Goal: Task Accomplishment & Management: Manage account settings

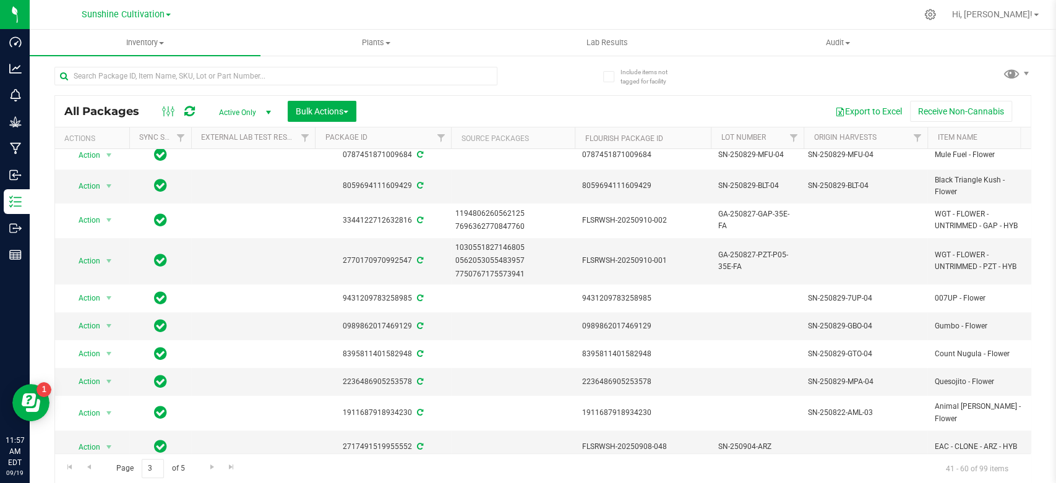
click at [110, 408] on span "select" at bounding box center [109, 413] width 10 height 10
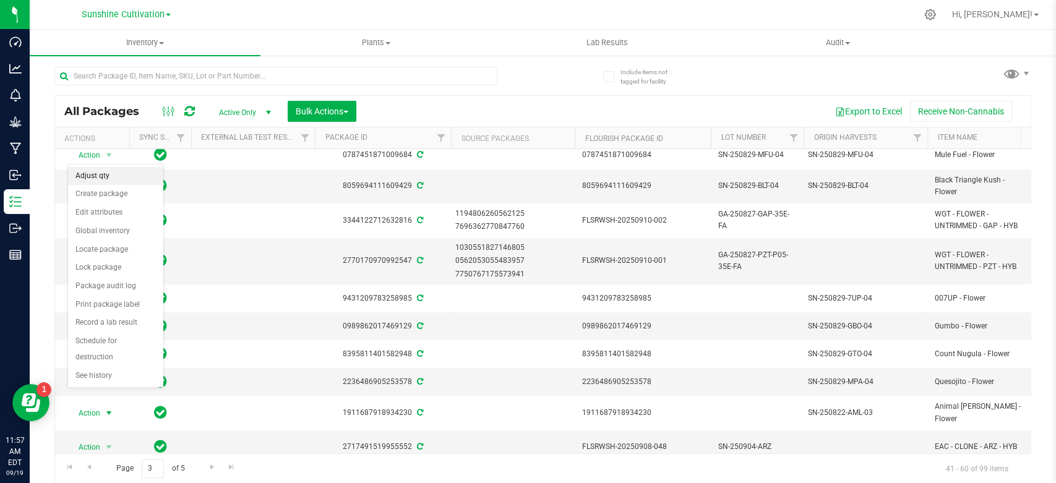
click at [98, 173] on li "Adjust qty" at bounding box center [115, 176] width 95 height 19
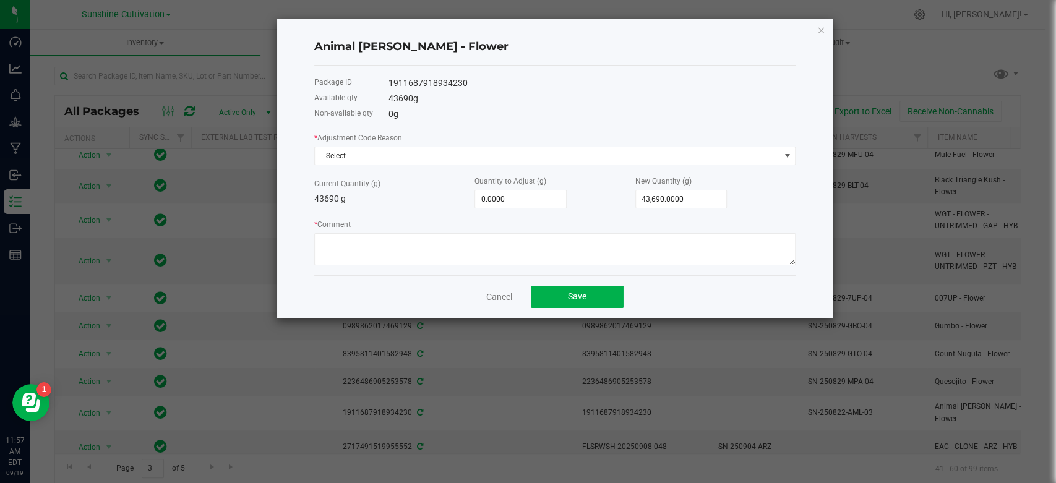
type input "43690"
click at [712, 196] on input "43690" at bounding box center [681, 199] width 91 height 17
type input "-43,688.0000"
type input "2"
type input "-43,663.0000"
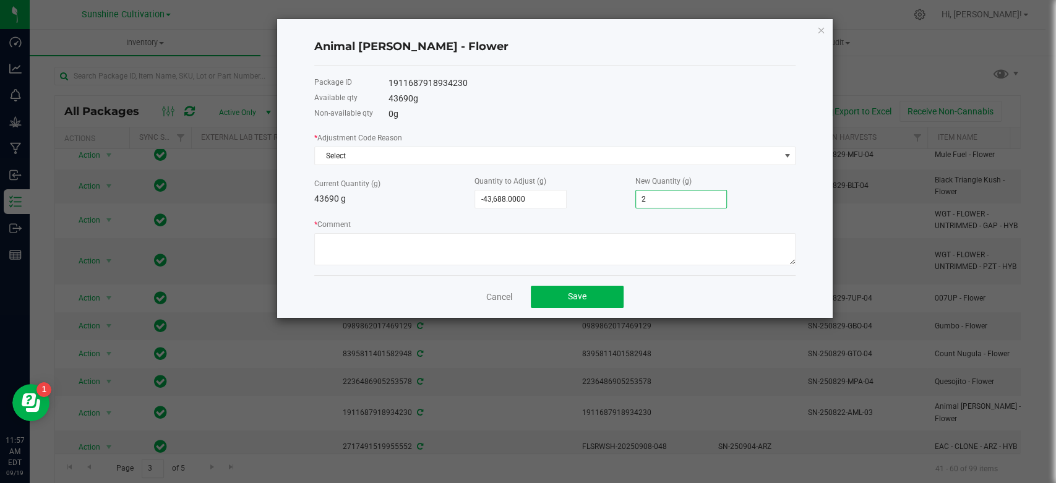
type input "27"
type input "-43,417.0000"
type input "273"
type input "-40,953.0000"
type input "2737"
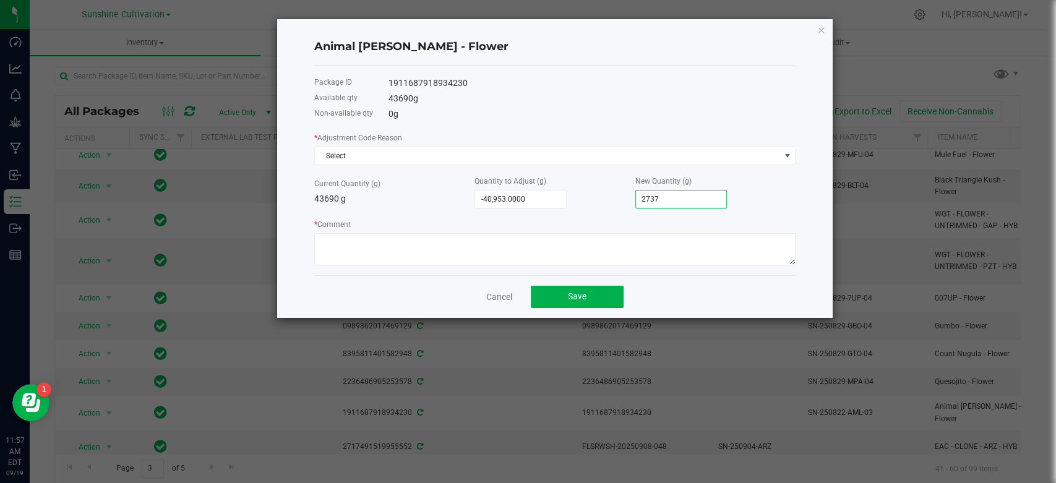
type input "-16,315.0000"
type input "27375"
click at [674, 206] on input "27375" at bounding box center [681, 199] width 91 height 17
click at [678, 204] on input "27375" at bounding box center [681, 199] width 91 height 17
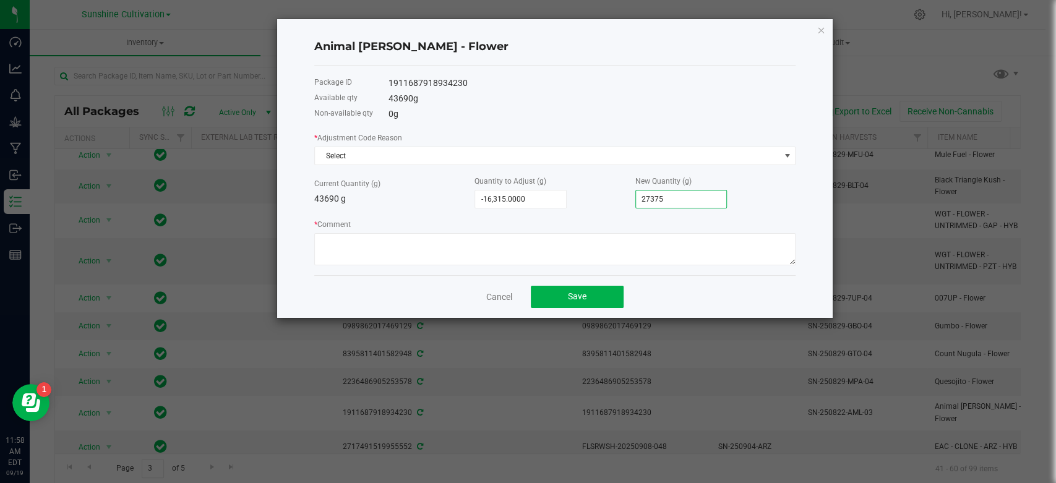
click at [678, 204] on input "27375" at bounding box center [681, 199] width 91 height 17
type input "-43,688.0000"
type input "2"
type input "-43,668.0000"
type input "22"
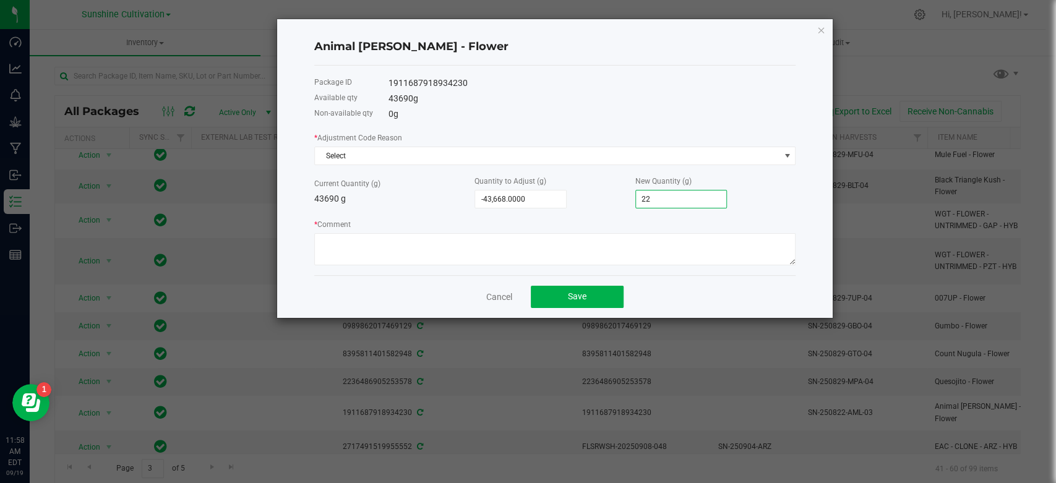
type input "-43,467.0000"
type input "223"
type input "-41,453.0000"
type input "2237"
type input "-21,315.0000"
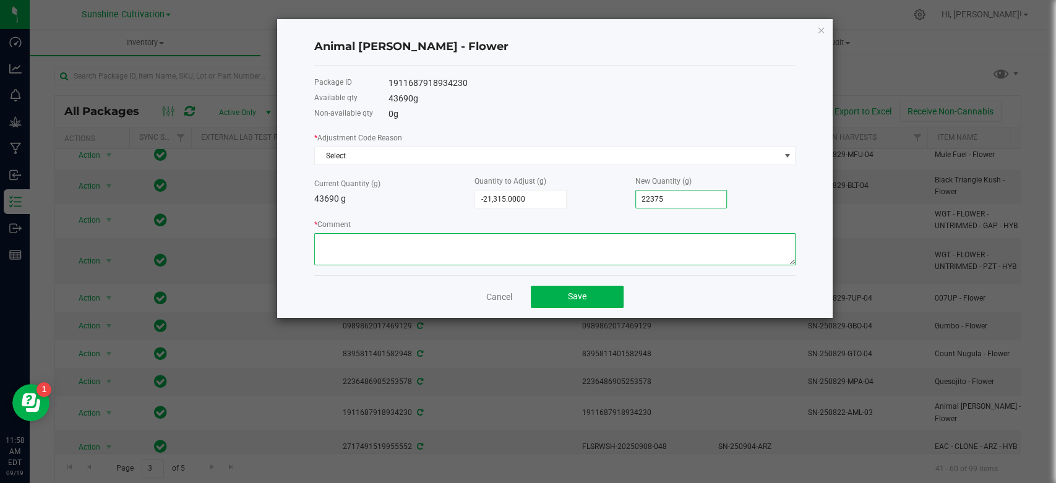
type input "22,375.0000"
click at [627, 254] on textarea "* Comment" at bounding box center [554, 249] width 481 height 32
click at [621, 235] on textarea "* Comment" at bounding box center [554, 249] width 481 height 32
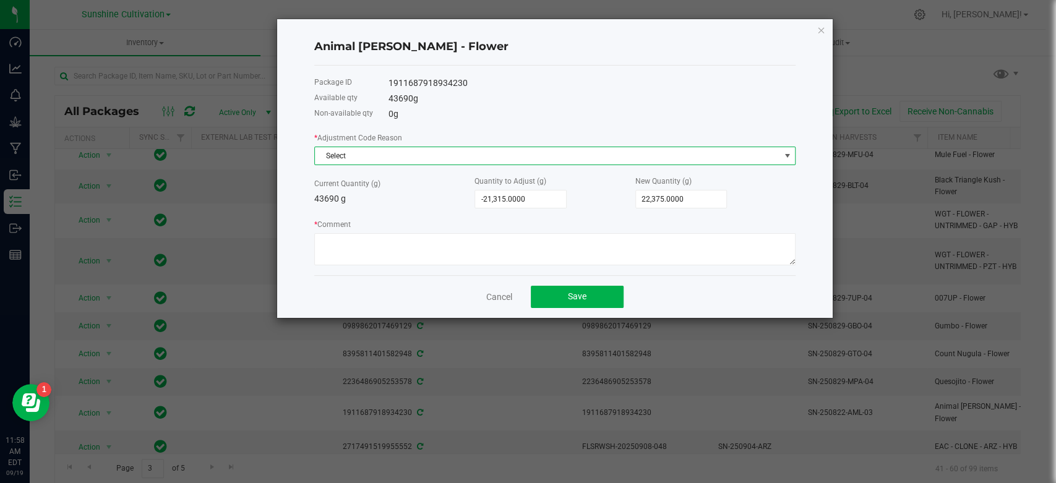
click at [386, 151] on span "Select" at bounding box center [547, 155] width 465 height 17
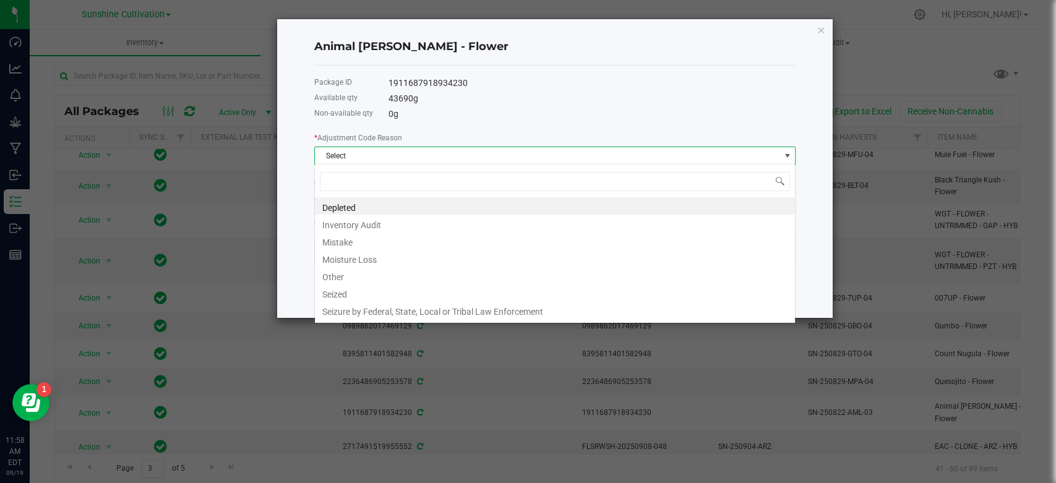
scroll to position [18, 481]
click at [348, 246] on li "Mistake" at bounding box center [555, 240] width 480 height 17
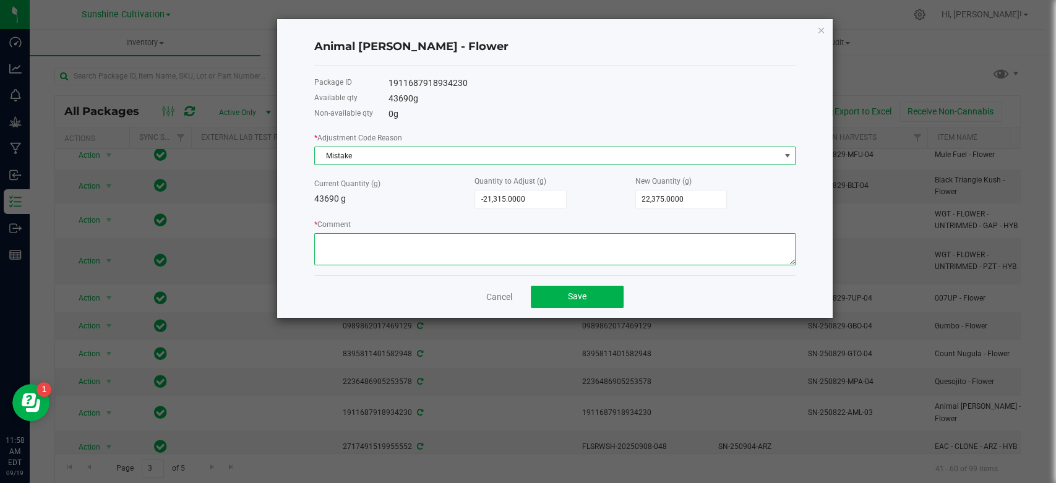
click at [368, 256] on textarea "* Comment" at bounding box center [554, 249] width 481 height 32
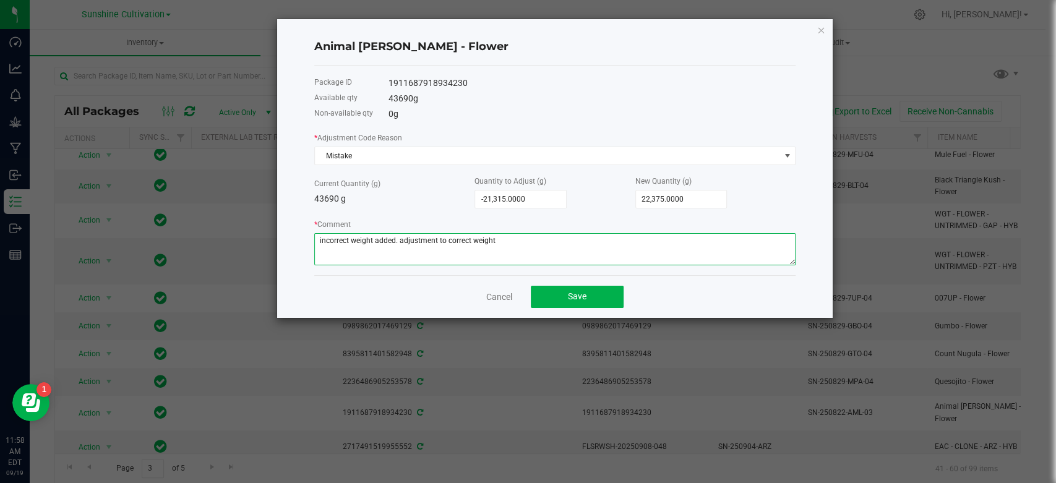
type textarea "incorrect weight added. adjustment to correct weight"
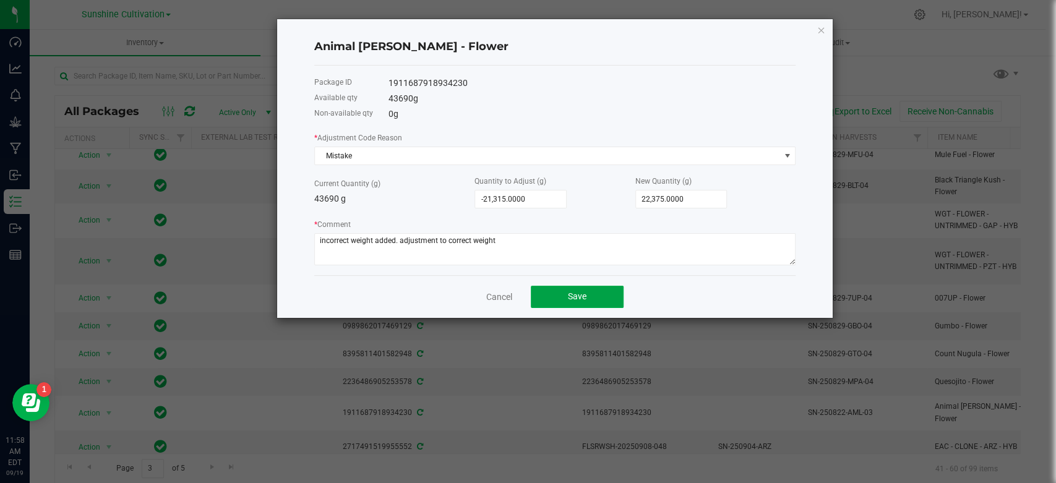
click at [554, 296] on button "Save" at bounding box center [577, 297] width 93 height 22
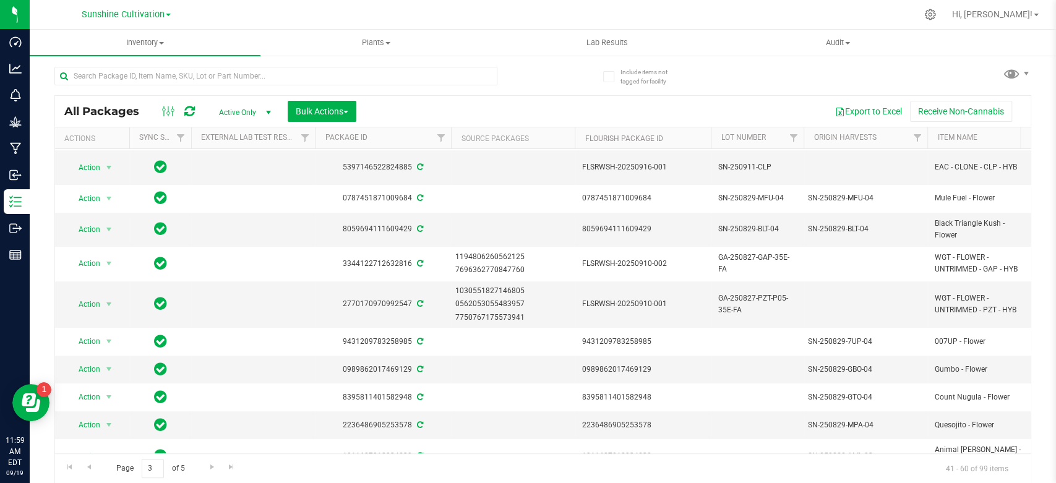
scroll to position [376, 0]
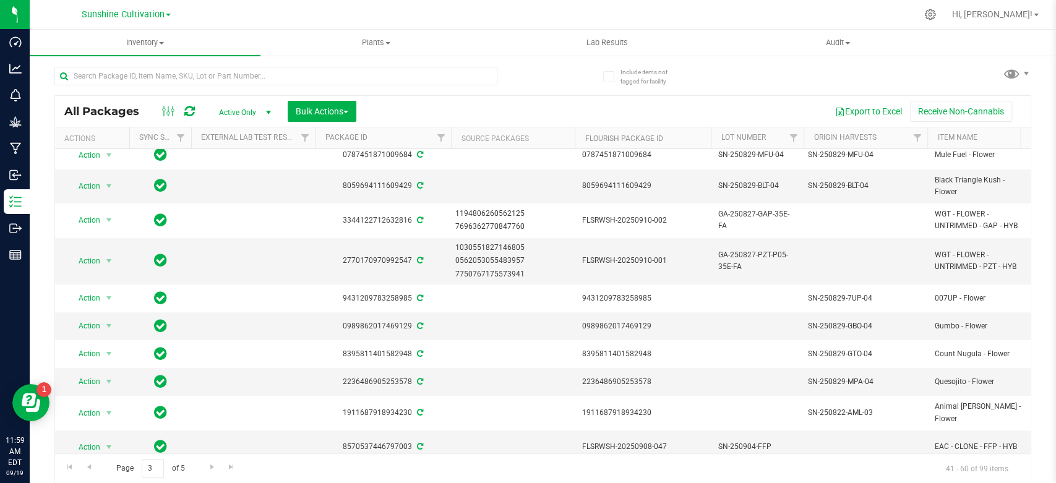
click at [386, 441] on div "8570537446797003" at bounding box center [383, 447] width 140 height 12
click at [385, 407] on div "1911687918934230" at bounding box center [383, 413] width 140 height 12
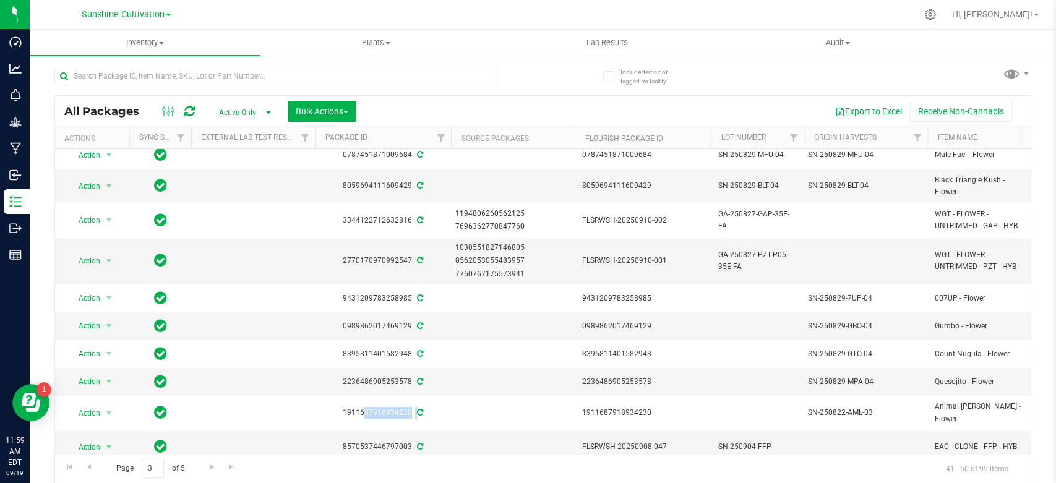
copy div "1911687918934230"
click at [160, 84] on input "text" at bounding box center [275, 76] width 443 height 19
paste input "1911687918934230"
type input "1911687918934230"
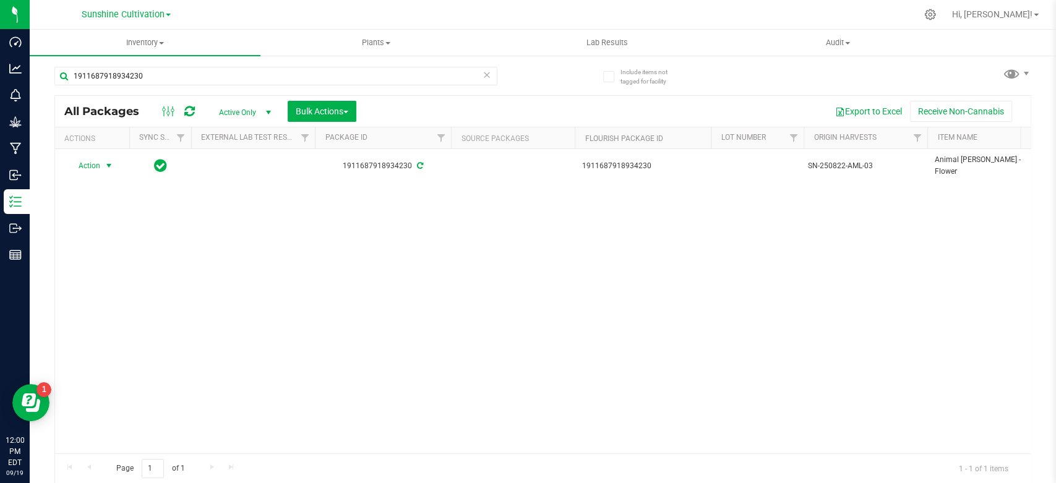
click at [108, 162] on span "select" at bounding box center [109, 166] width 10 height 10
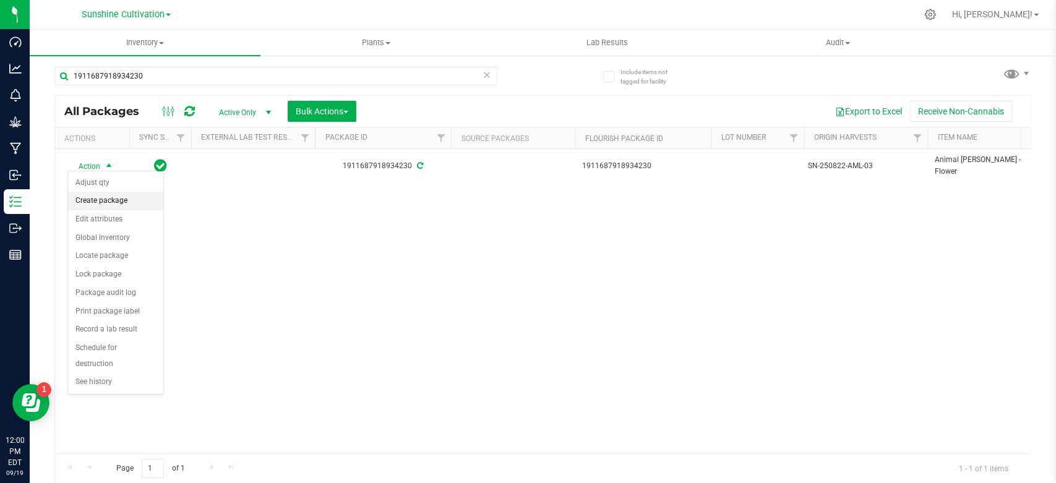
click at [109, 204] on li "Create package" at bounding box center [115, 201] width 95 height 19
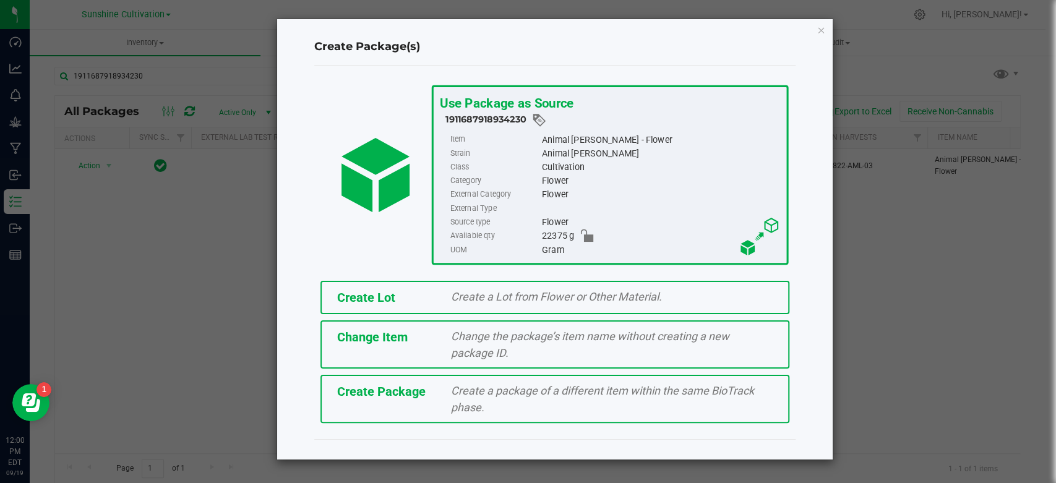
click at [428, 394] on div "Create Package" at bounding box center [385, 391] width 114 height 19
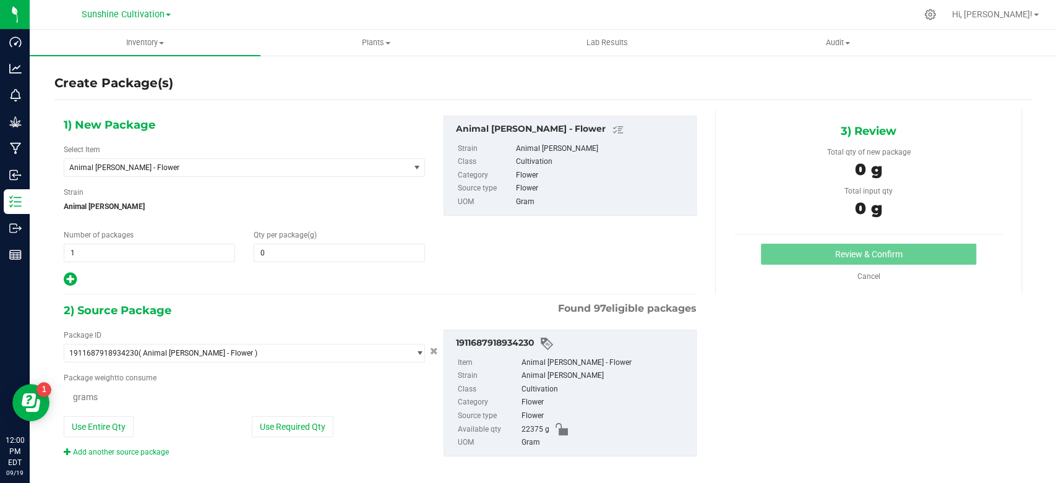
type input "0.0000"
click at [208, 166] on span "Animal [PERSON_NAME] - Flower" at bounding box center [229, 167] width 321 height 9
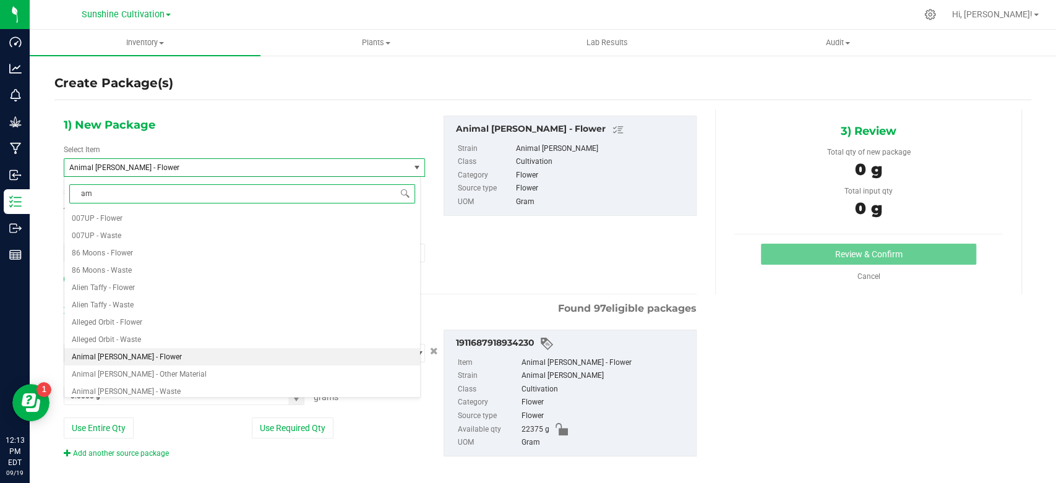
type input "aml"
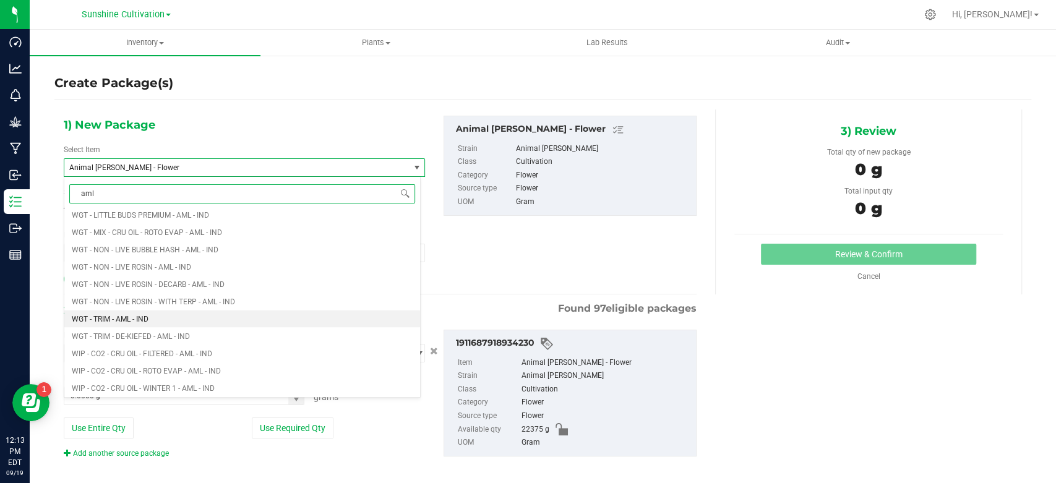
scroll to position [1581, 0]
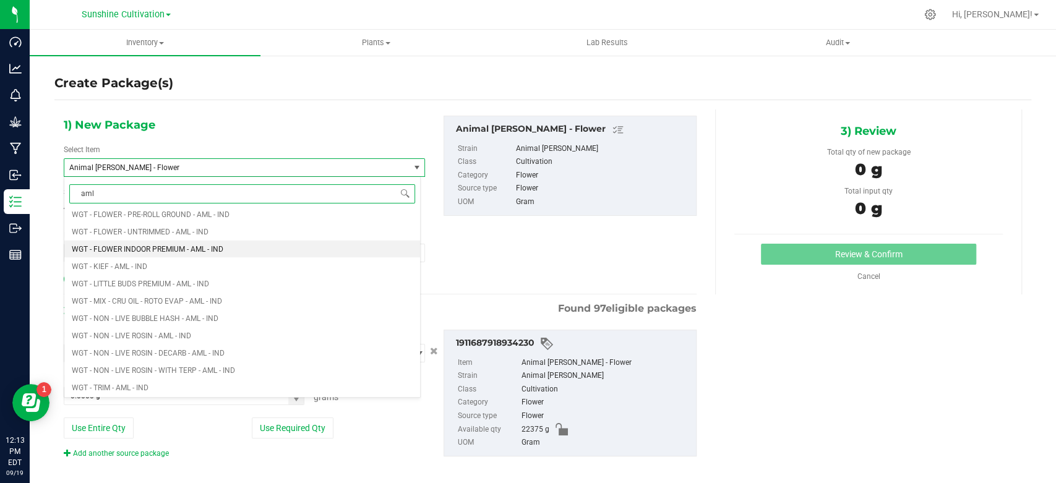
click at [194, 249] on span "WGT - FLOWER INDOOR PREMIUM - AML - IND" at bounding box center [148, 248] width 152 height 9
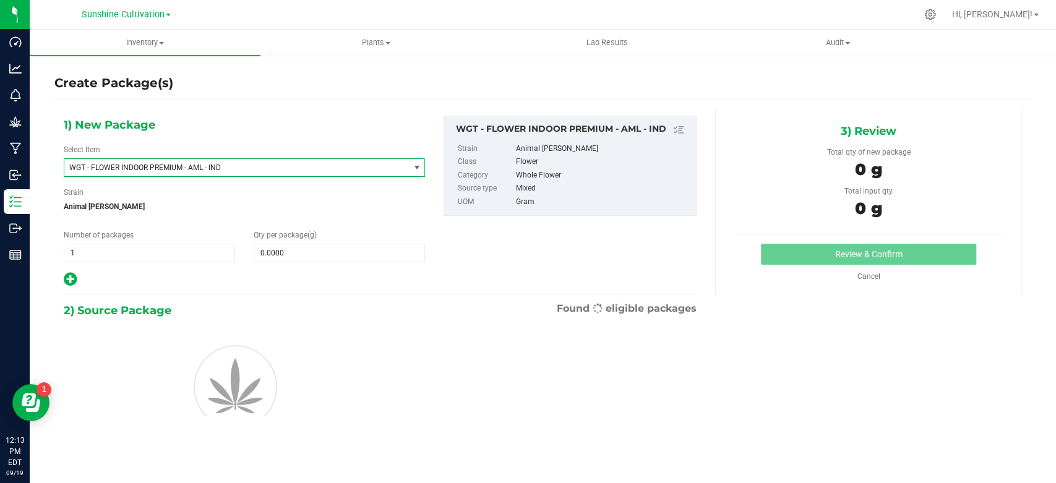
type input "0.0000"
click at [307, 251] on span at bounding box center [339, 253] width 171 height 19
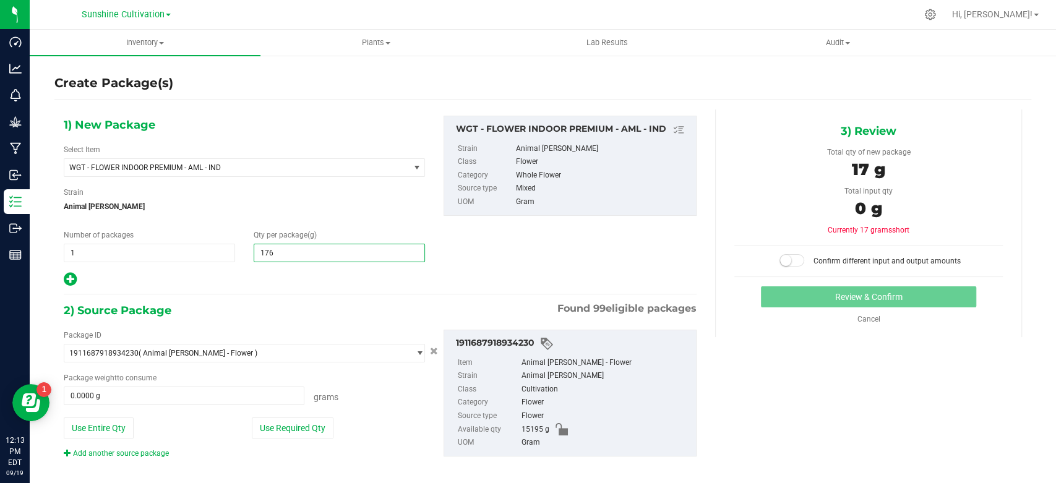
type input "1760"
type input "1,760.0000"
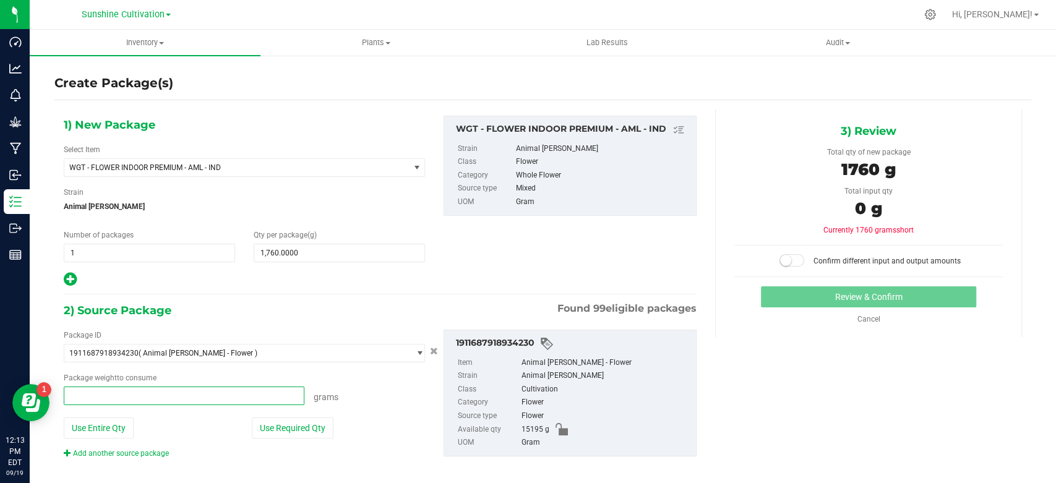
click at [250, 395] on span at bounding box center [184, 396] width 241 height 19
type input "1760"
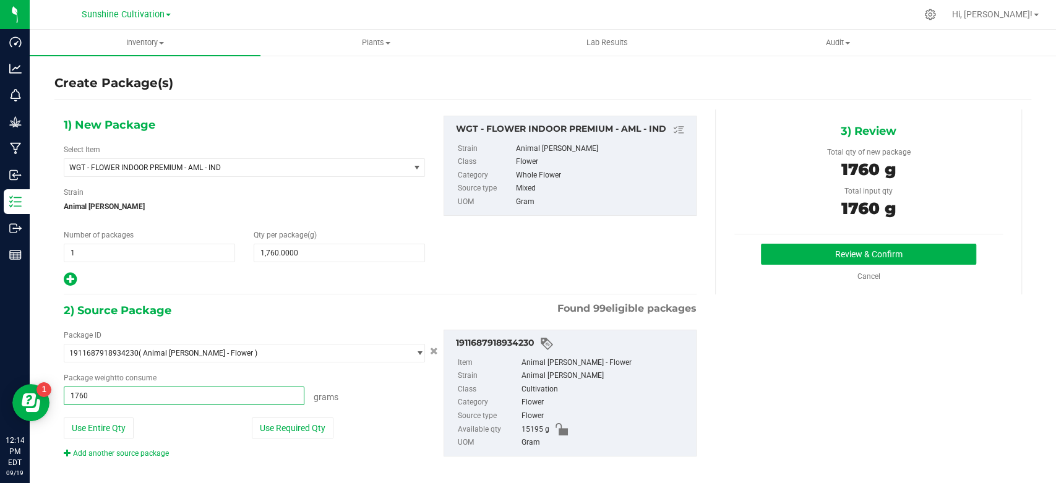
type input "1760.0000 g"
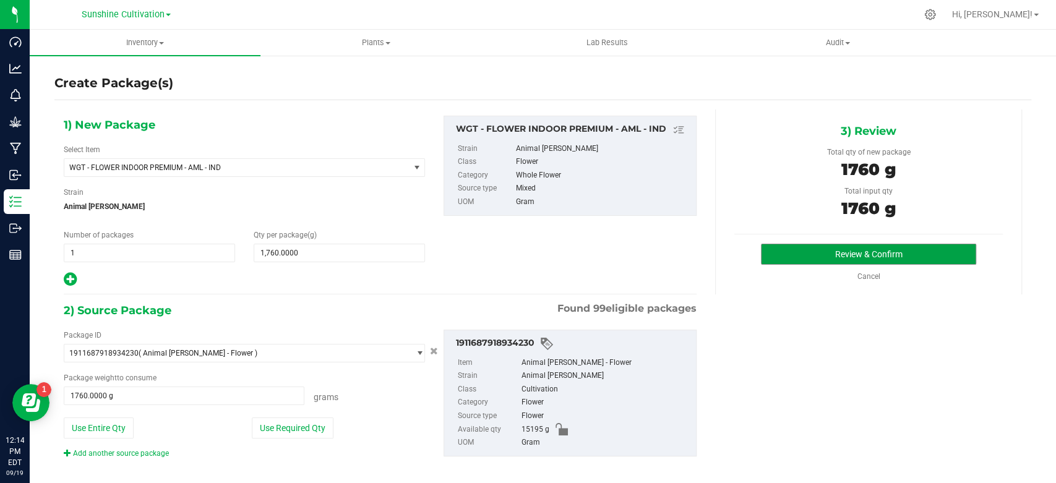
click at [787, 257] on button "Review & Confirm" at bounding box center [868, 254] width 215 height 21
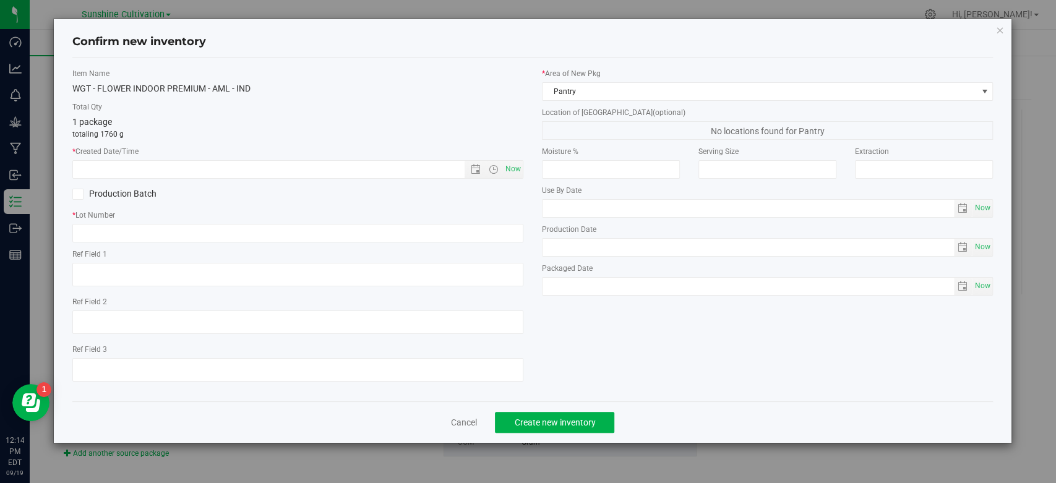
click at [523, 167] on div "Item Name WGT - FLOWER INDOOR PREMIUM - AML - IND Total Qty 1 package totaling …" at bounding box center [298, 230] width 470 height 324
click at [519, 172] on span "Now" at bounding box center [513, 169] width 21 height 18
type input "[DATE] 12:14 PM"
click at [486, 232] on input "text" at bounding box center [297, 233] width 451 height 19
paste input "SN-250822-AML-03"
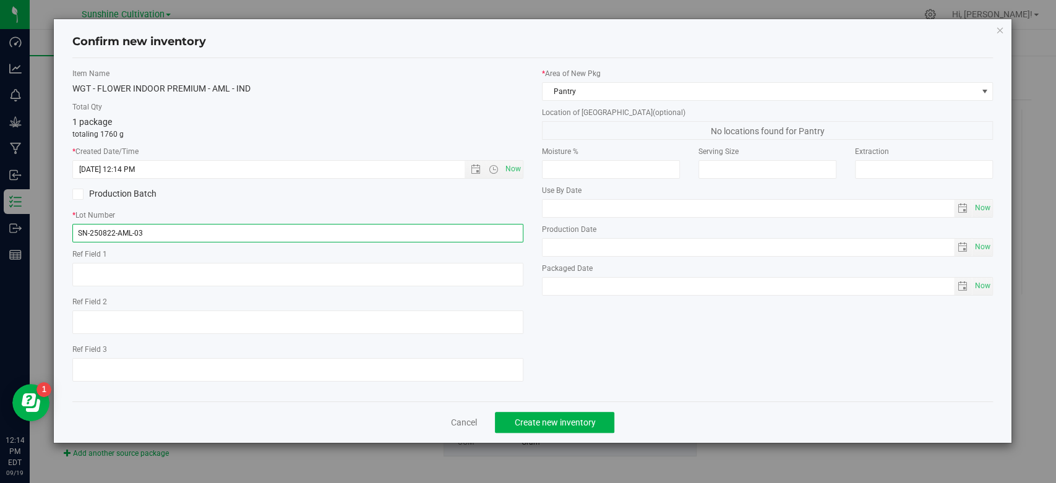
type input "SN-250822-AML-03"
click at [540, 410] on div "Cancel Create new inventory" at bounding box center [532, 422] width 921 height 41
click at [557, 413] on button "Create new inventory" at bounding box center [554, 422] width 119 height 21
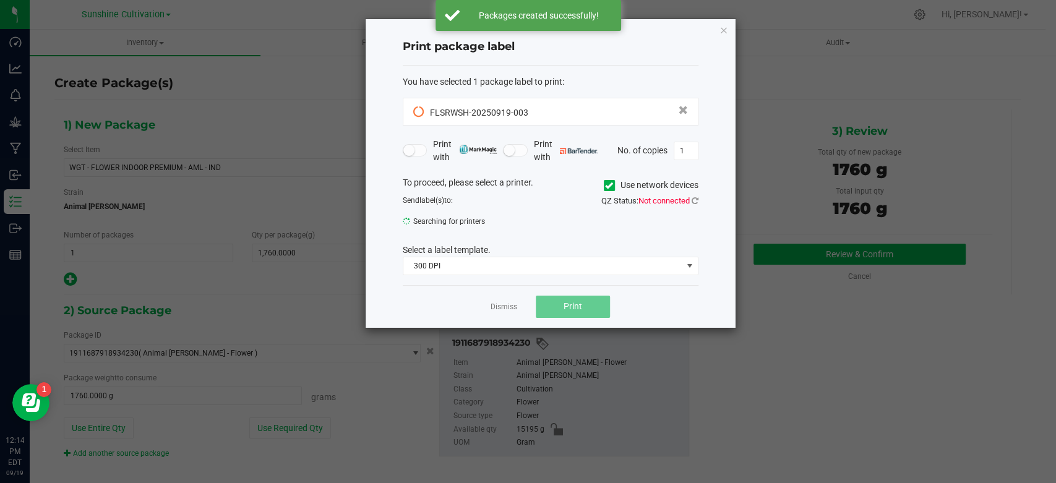
click at [502, 310] on link "Dismiss" at bounding box center [504, 307] width 27 height 11
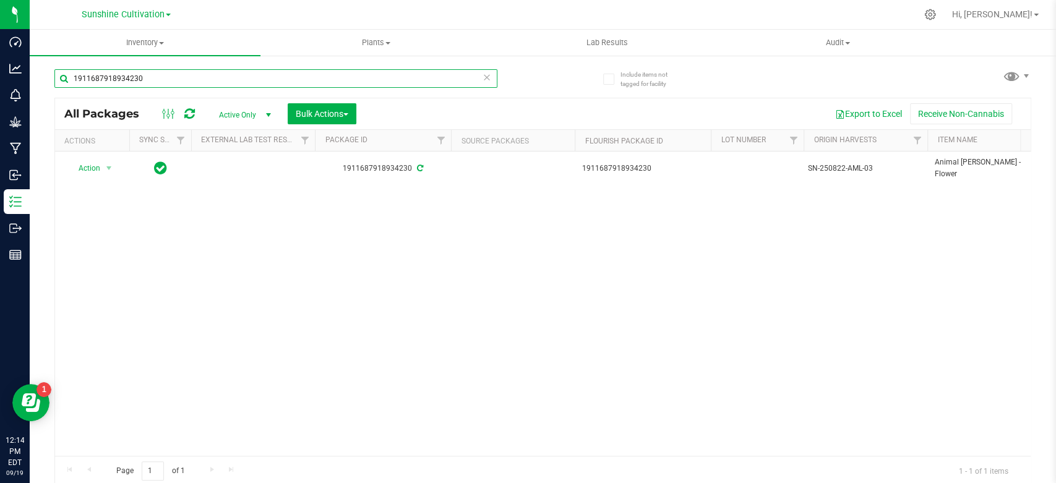
drag, startPoint x: 158, startPoint y: 77, endPoint x: 9, endPoint y: 73, distance: 149.8
click at [24, 80] on div "Dashboard Analytics Monitoring Grow Manufacturing Inbound Inventory Outbound Re…" at bounding box center [528, 241] width 1056 height 483
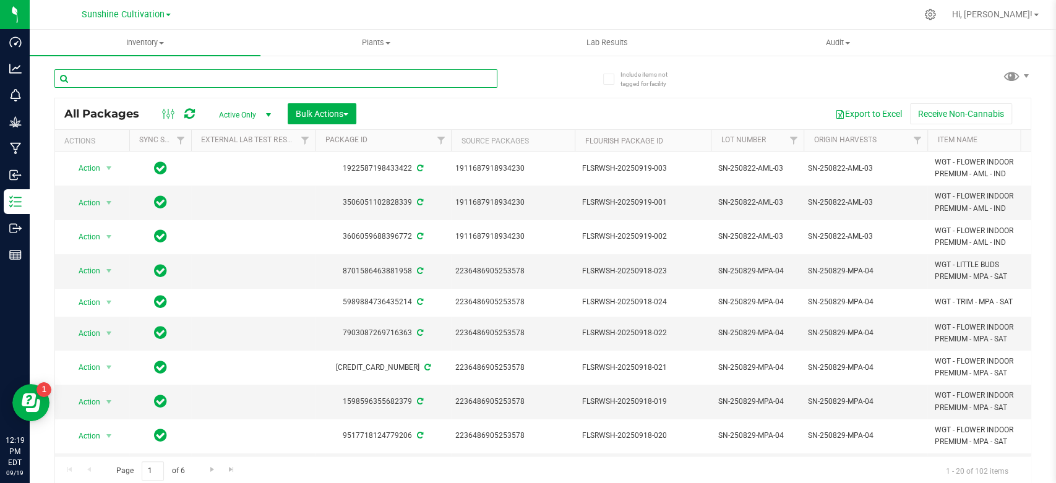
click at [184, 74] on input "text" at bounding box center [275, 78] width 443 height 19
paste input "9654624622514979"
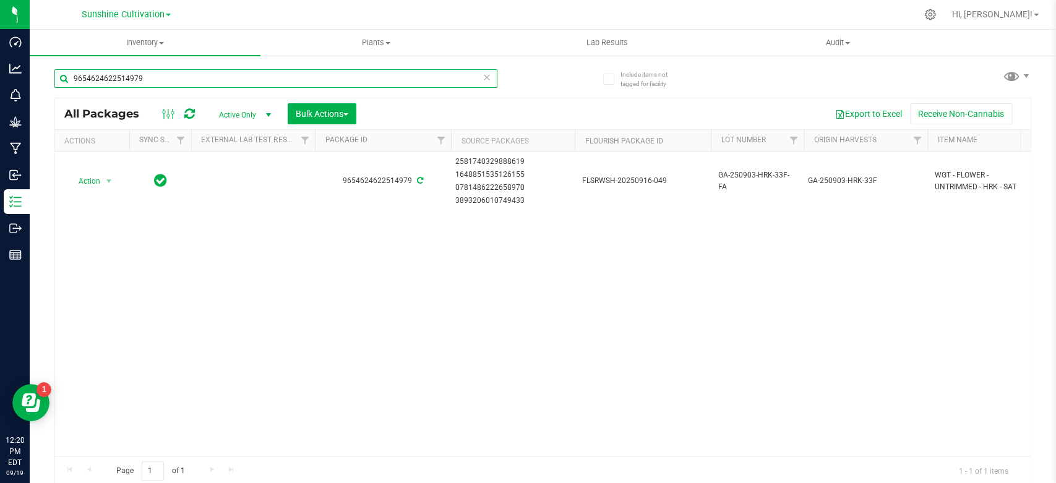
type input "9654624622514979"
drag, startPoint x: 82, startPoint y: 174, endPoint x: 91, endPoint y: 194, distance: 22.2
click at [84, 176] on span "Action" at bounding box center [83, 181] width 33 height 17
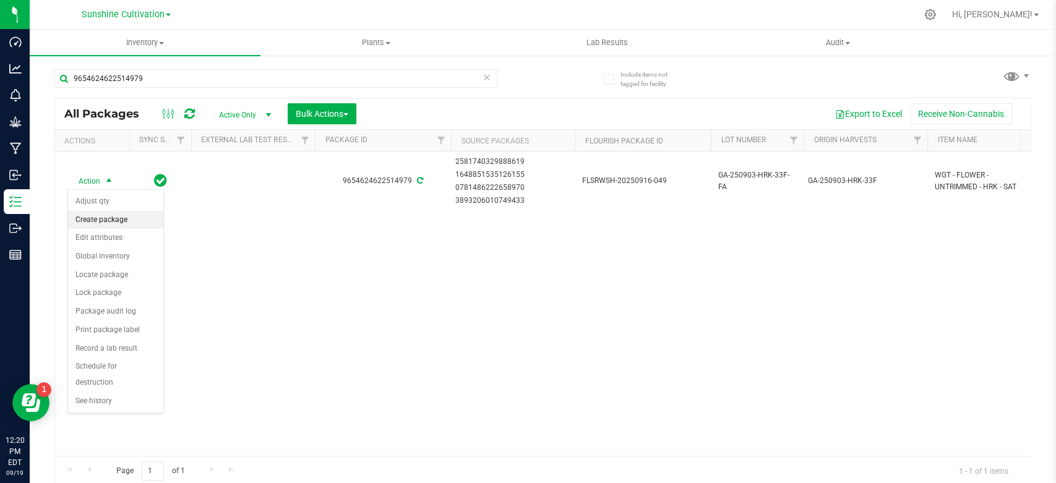
click at [103, 222] on li "Create package" at bounding box center [115, 220] width 95 height 19
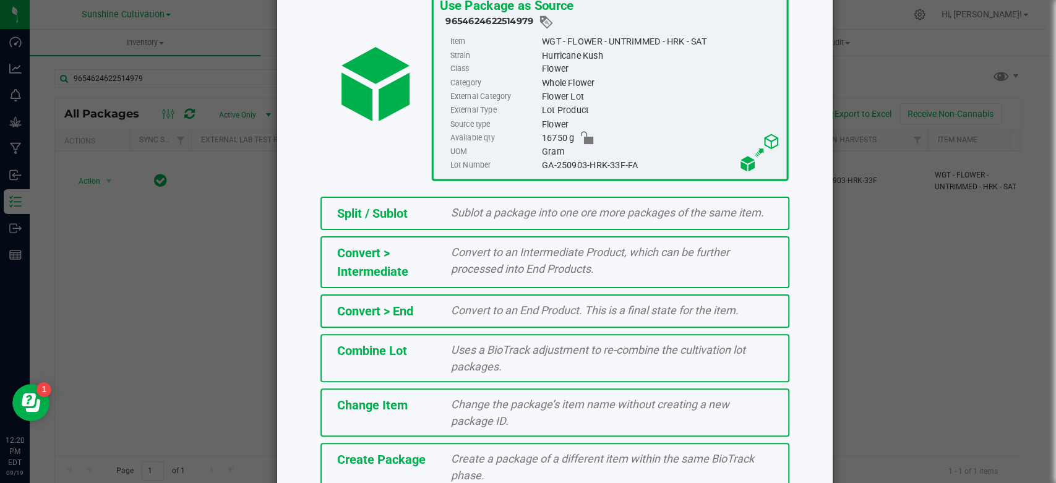
scroll to position [137, 0]
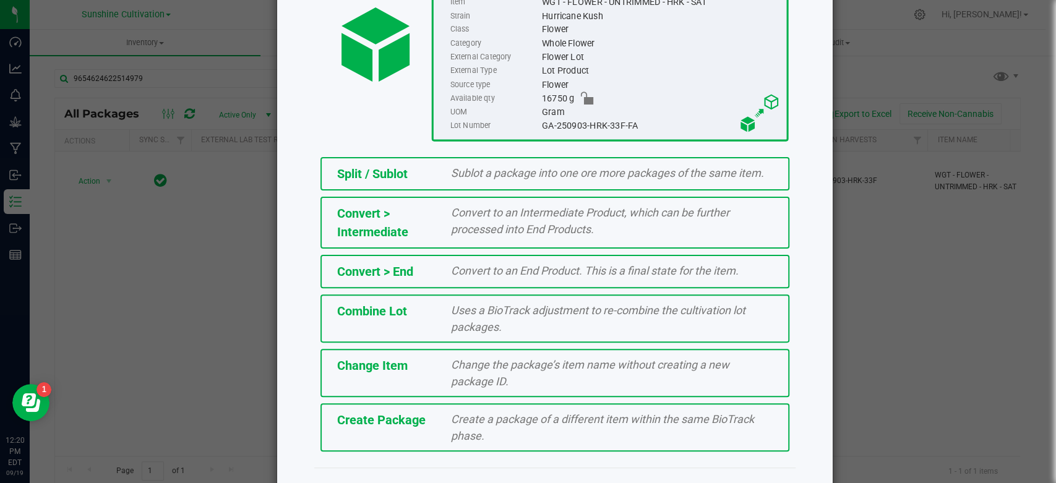
click at [382, 417] on span "Create Package" at bounding box center [381, 420] width 88 height 15
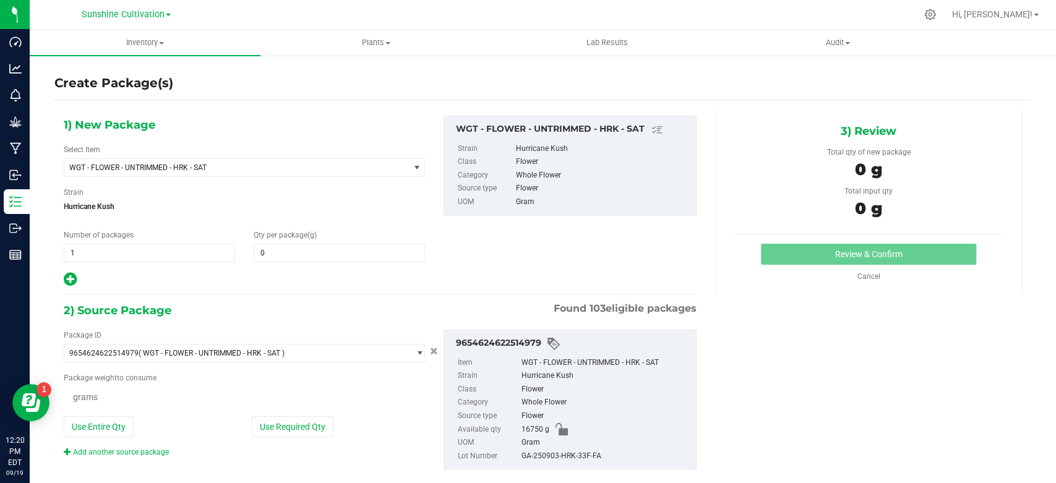
type input "0.0000"
click at [217, 173] on span "WGT - FLOWER - UNTRIMMED - HRK - SAT" at bounding box center [236, 167] width 345 height 17
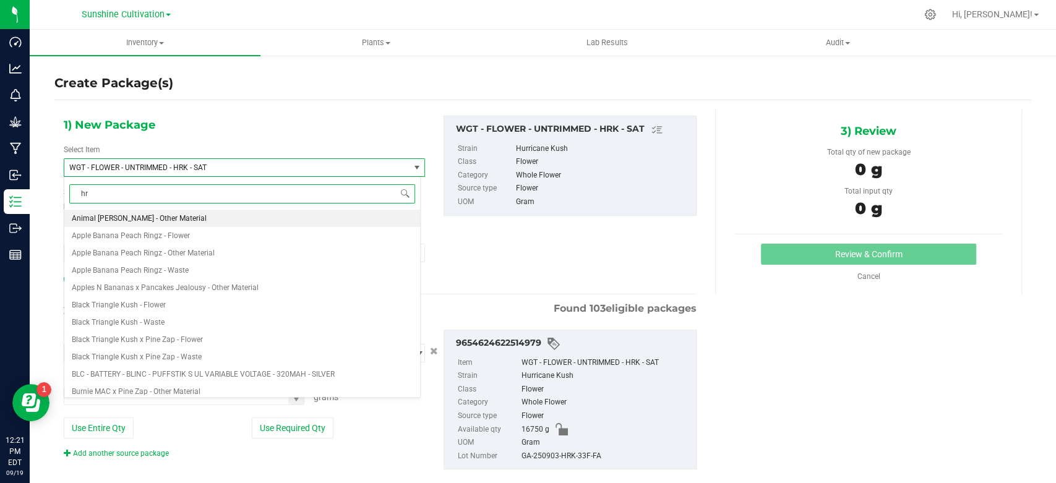
type input "hrk"
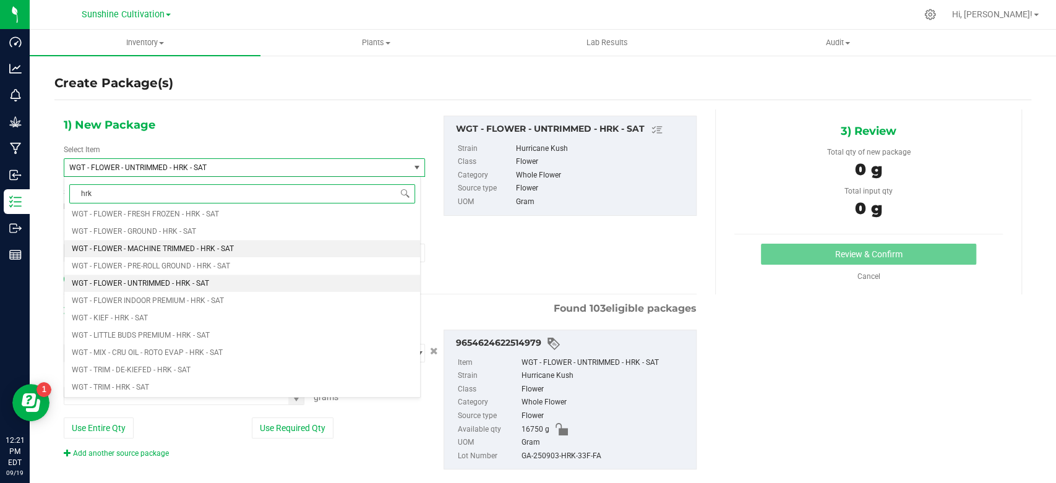
scroll to position [549, 0]
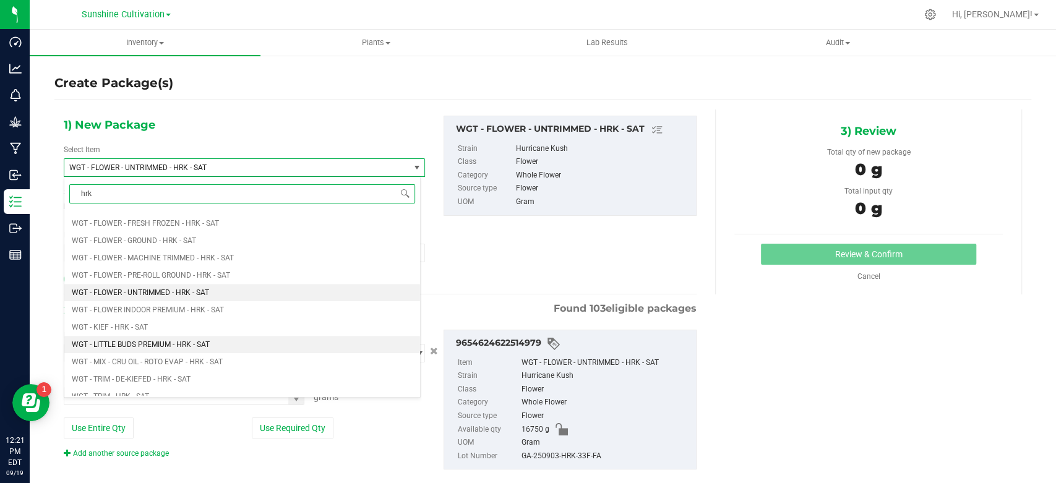
click at [201, 341] on span "WGT - LITTLE BUDS PREMIUM - HRK - SAT" at bounding box center [141, 344] width 138 height 9
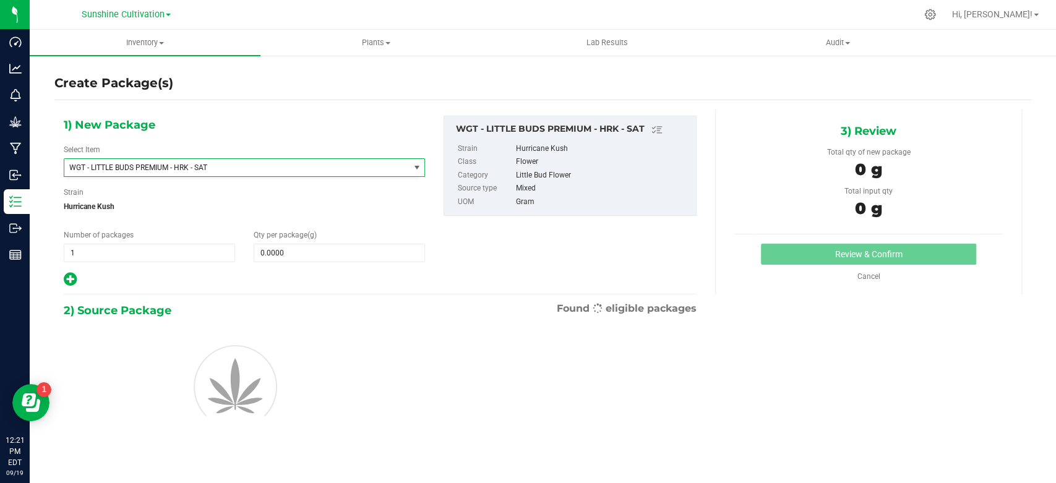
type input "0.0000"
click at [296, 260] on span at bounding box center [339, 253] width 171 height 19
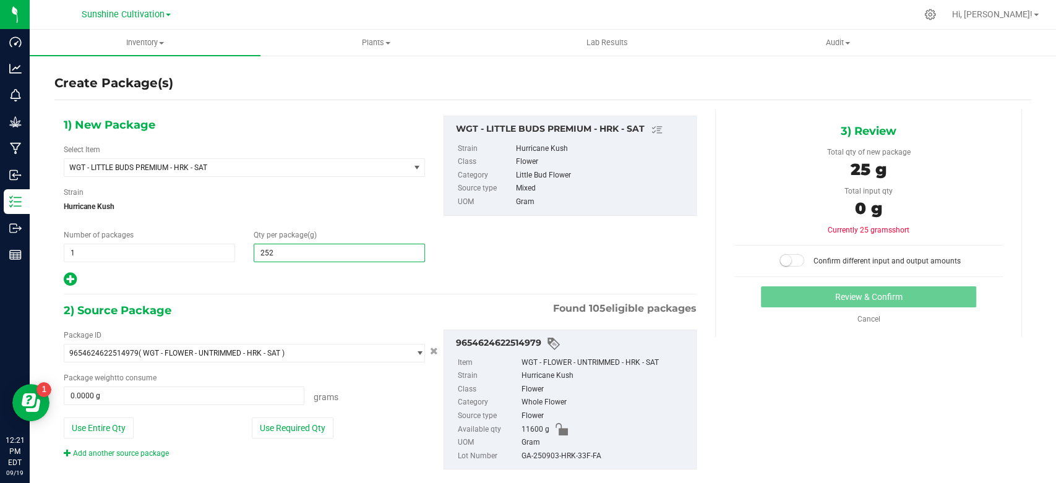
type input "2520"
type input "2,520.0000"
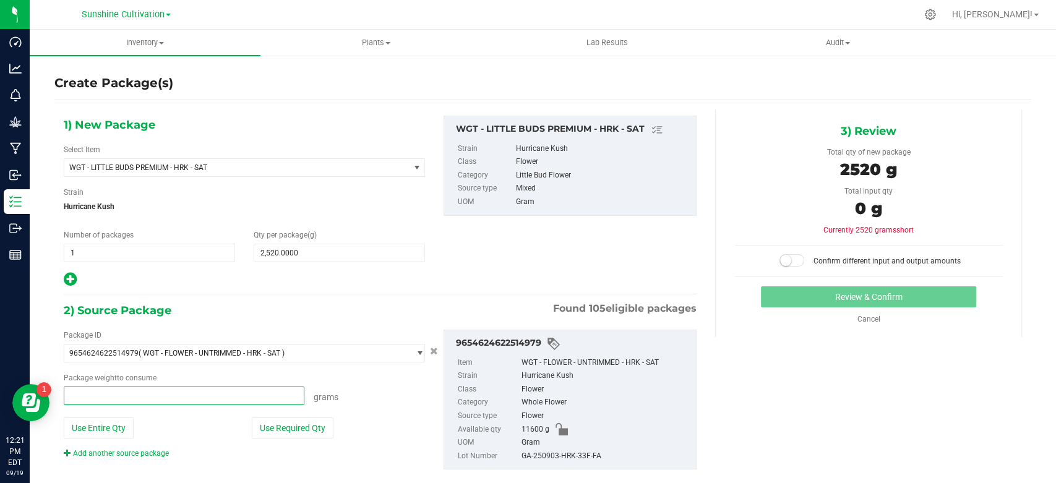
click at [259, 392] on span at bounding box center [184, 396] width 241 height 19
type input "2520"
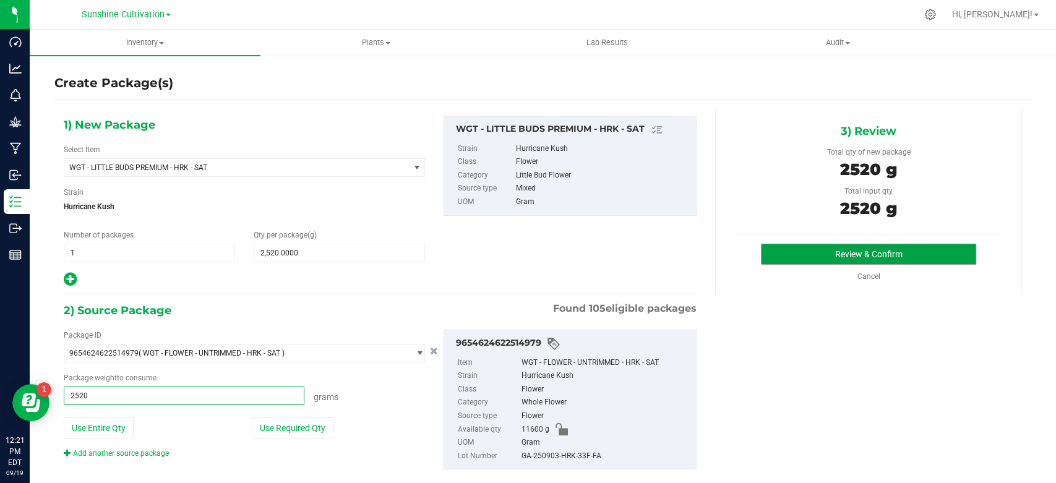
type input "2520.0000 g"
click at [786, 256] on button "Review & Confirm" at bounding box center [868, 254] width 215 height 21
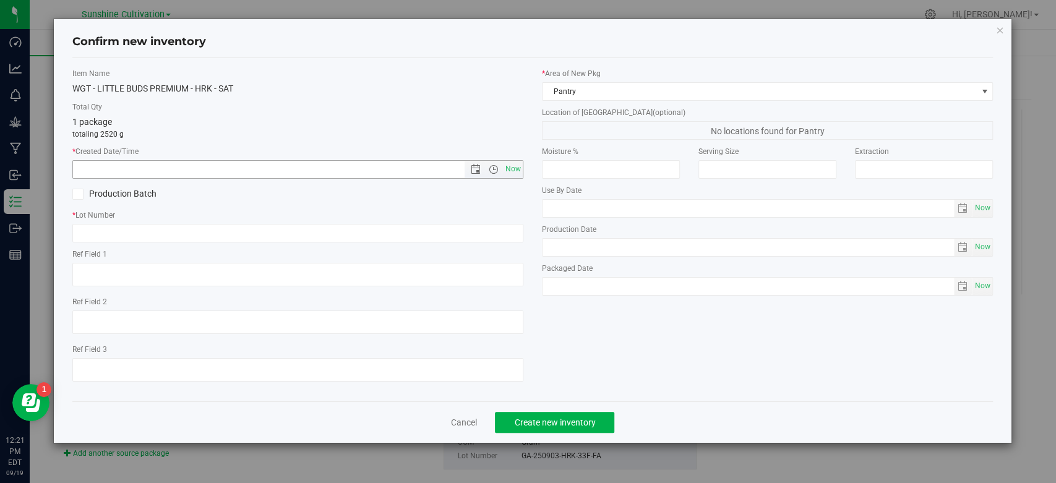
click at [514, 166] on span "Now" at bounding box center [513, 169] width 21 height 18
type input "[DATE] 12:21 PM"
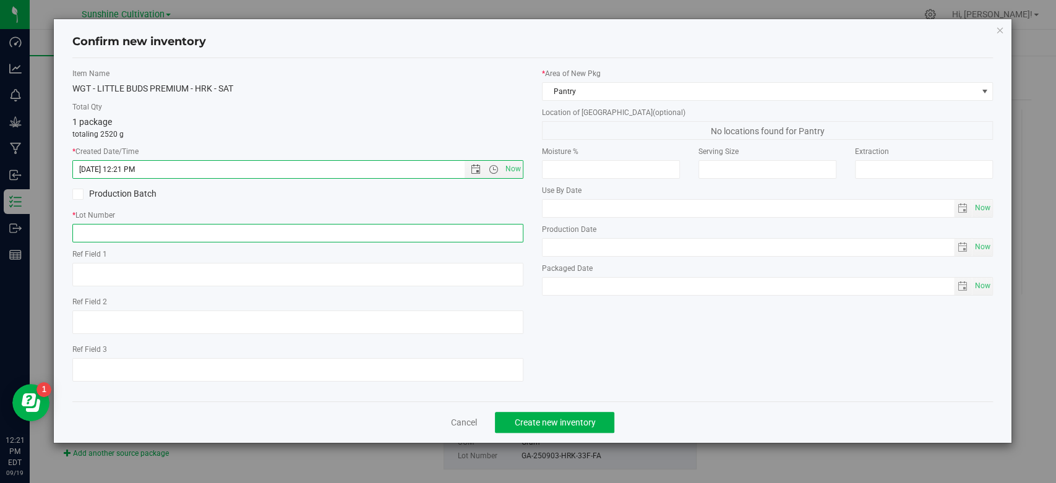
click at [480, 232] on input "text" at bounding box center [297, 233] width 451 height 19
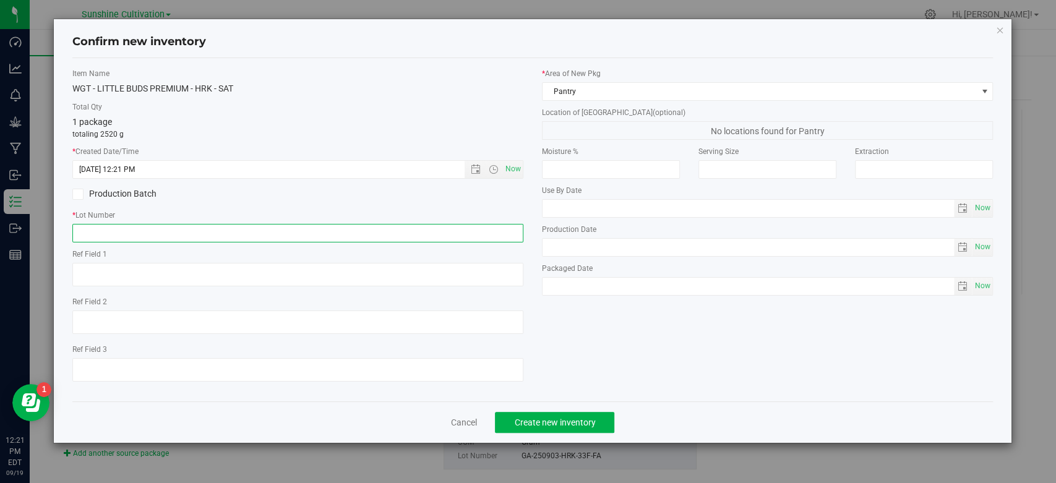
paste input "GA-250903-HRK-33F-FA"
type input "GA-250903-HRK-33F-FA"
click at [536, 428] on button "Create new inventory" at bounding box center [554, 422] width 119 height 21
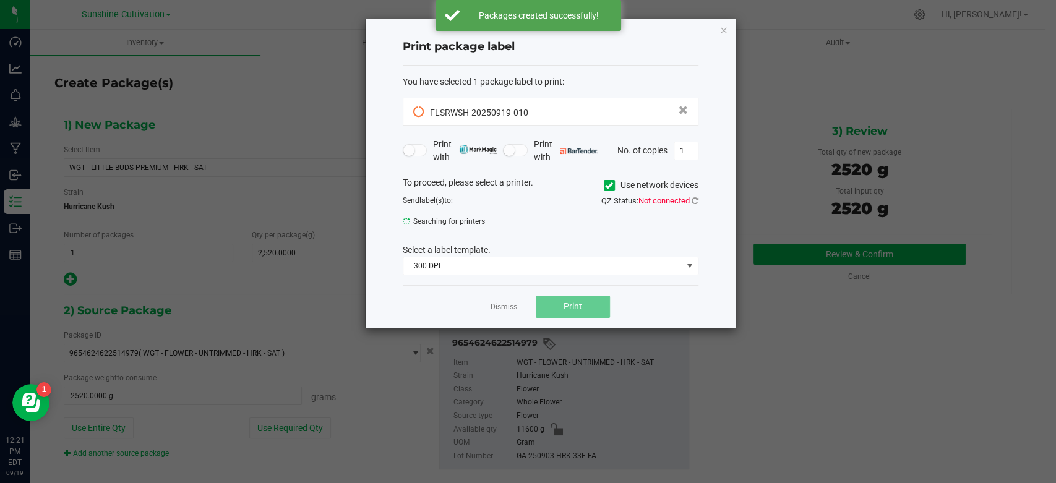
click at [510, 311] on link "Dismiss" at bounding box center [504, 307] width 27 height 11
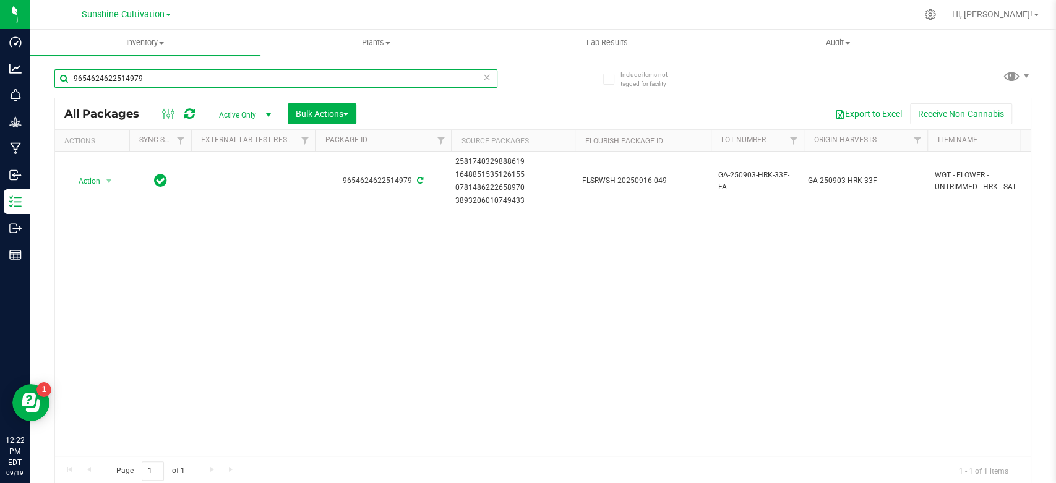
drag, startPoint x: 109, startPoint y: 87, endPoint x: 46, endPoint y: 97, distance: 63.3
click at [47, 97] on div "Include items not tagged for facility 9654624622514979 All Packages Active Only…" at bounding box center [543, 242] width 1026 height 377
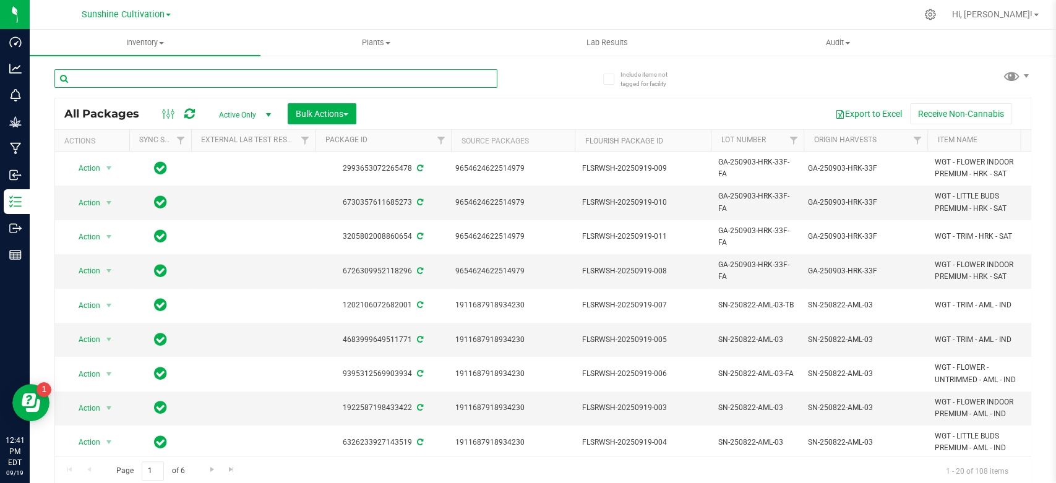
paste input "[CREDIT_CARD_NUMBER]"
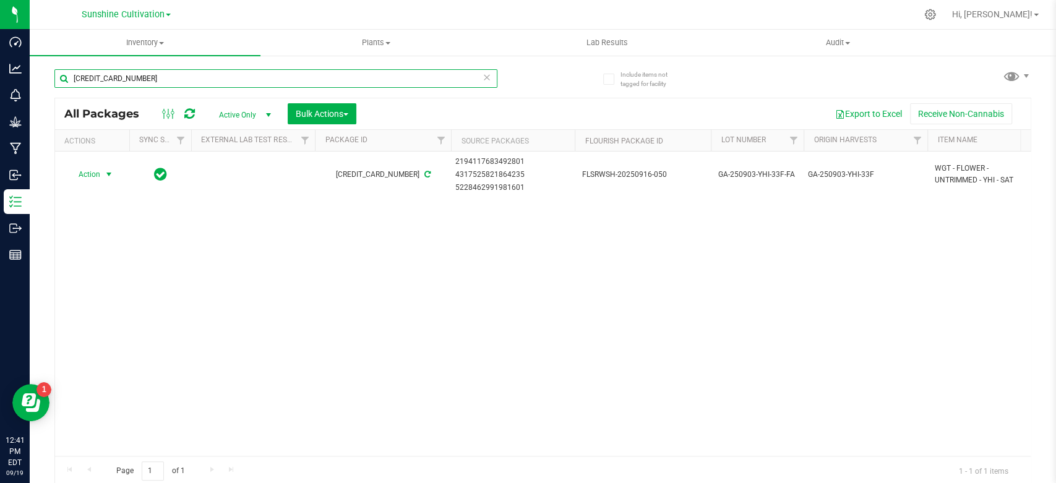
type input "[CREDIT_CARD_NUMBER]"
click at [103, 176] on span "select" at bounding box center [108, 174] width 15 height 17
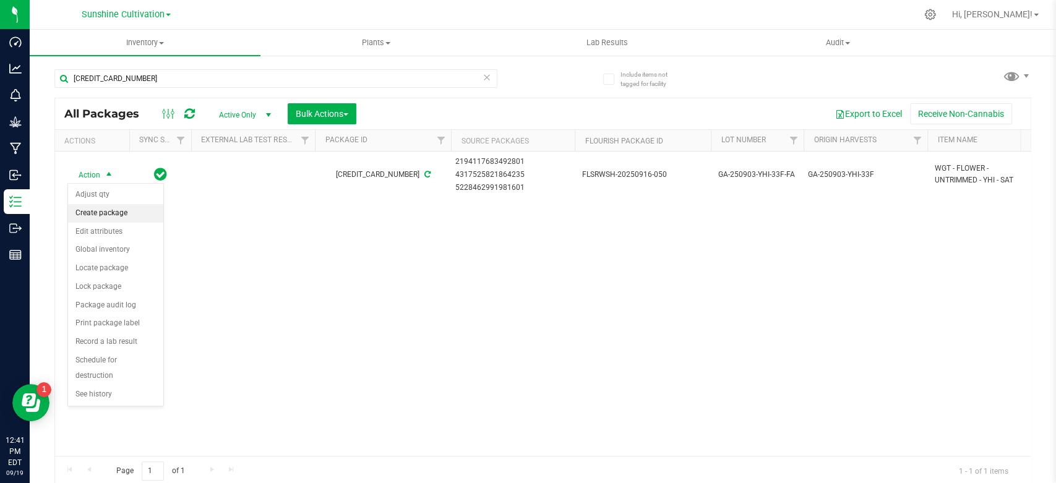
click at [106, 216] on li "Create package" at bounding box center [115, 213] width 95 height 19
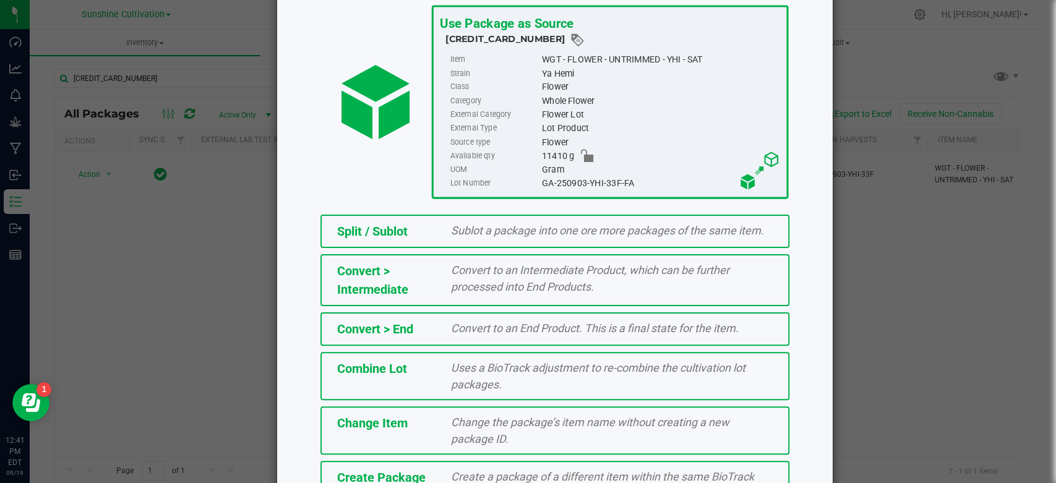
scroll to position [158, 0]
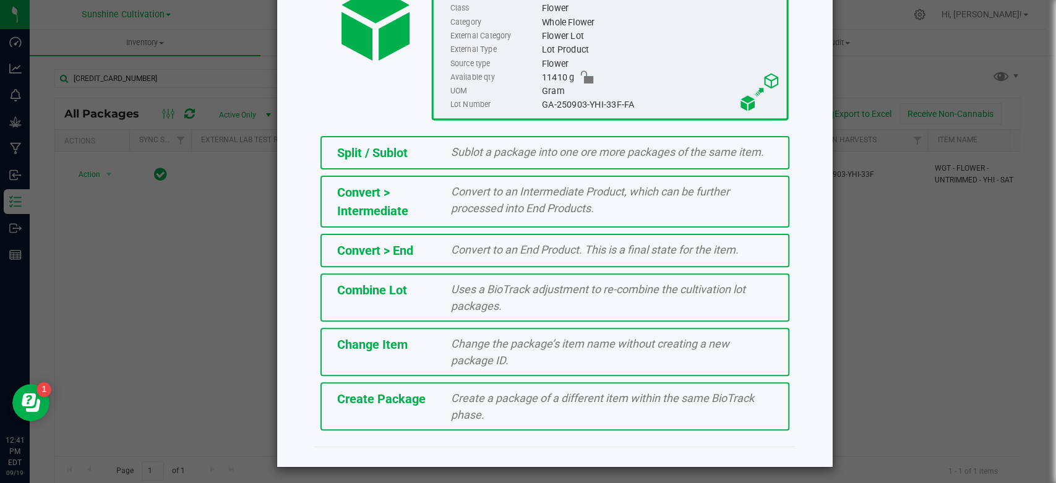
click at [401, 402] on span "Create Package" at bounding box center [381, 399] width 88 height 15
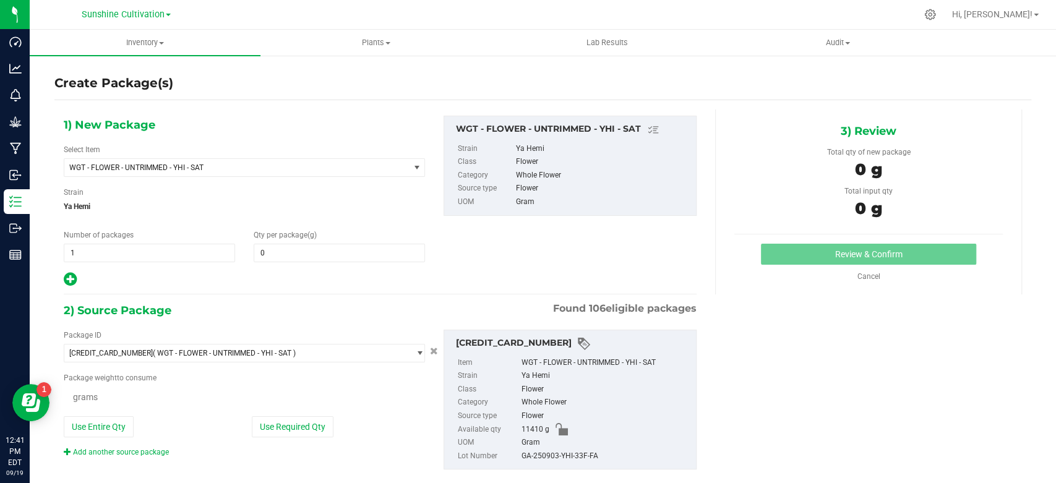
type input "0.0000"
click at [218, 167] on span "WGT - FLOWER - UNTRIMMED - YHI - SAT" at bounding box center [229, 167] width 321 height 9
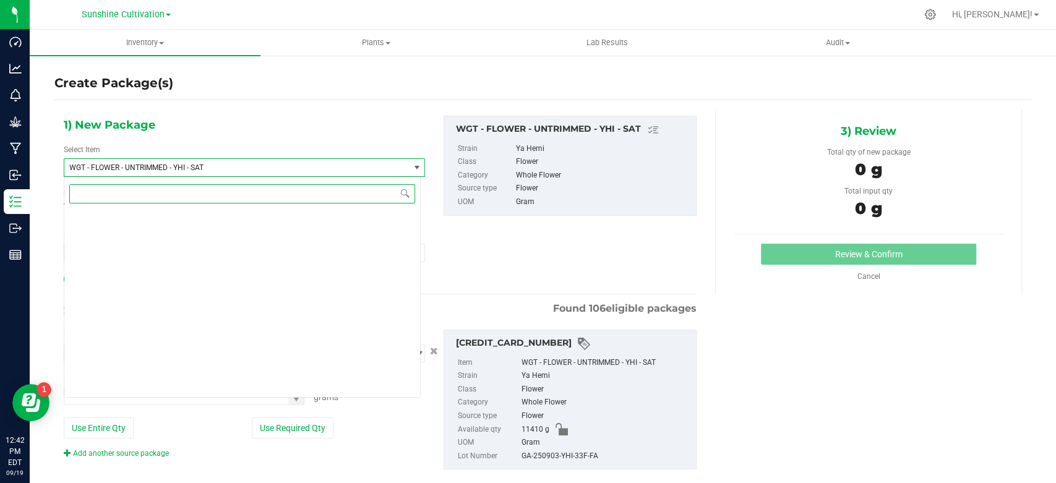
scroll to position [271478, 0]
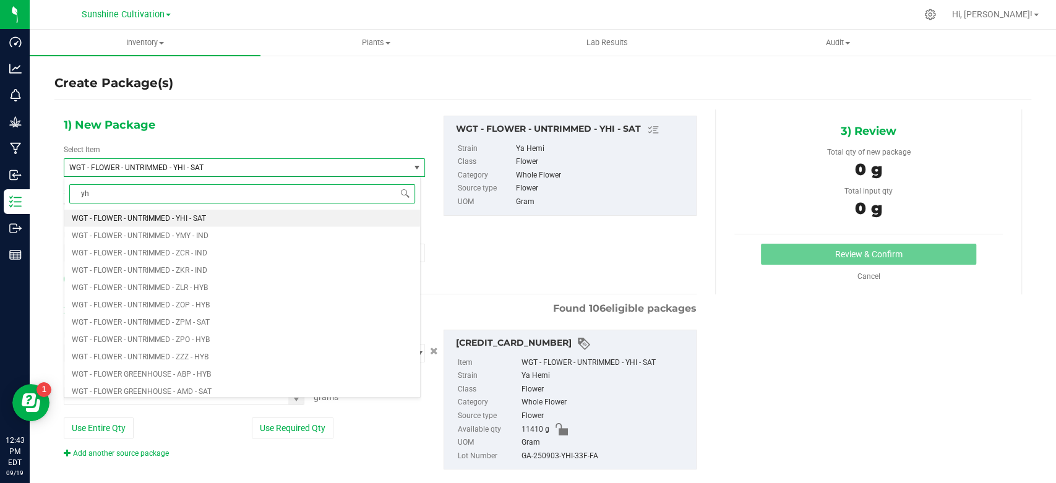
type input "yhi"
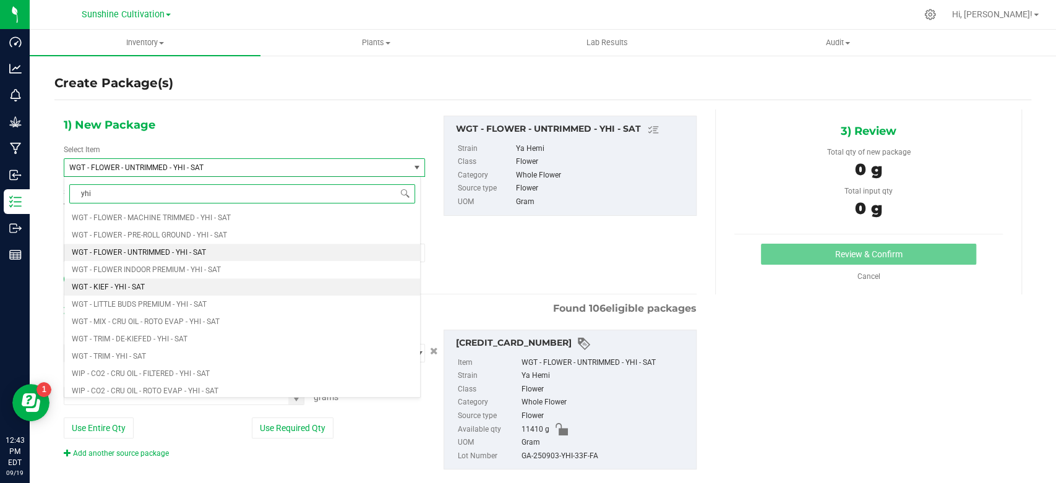
scroll to position [613, 0]
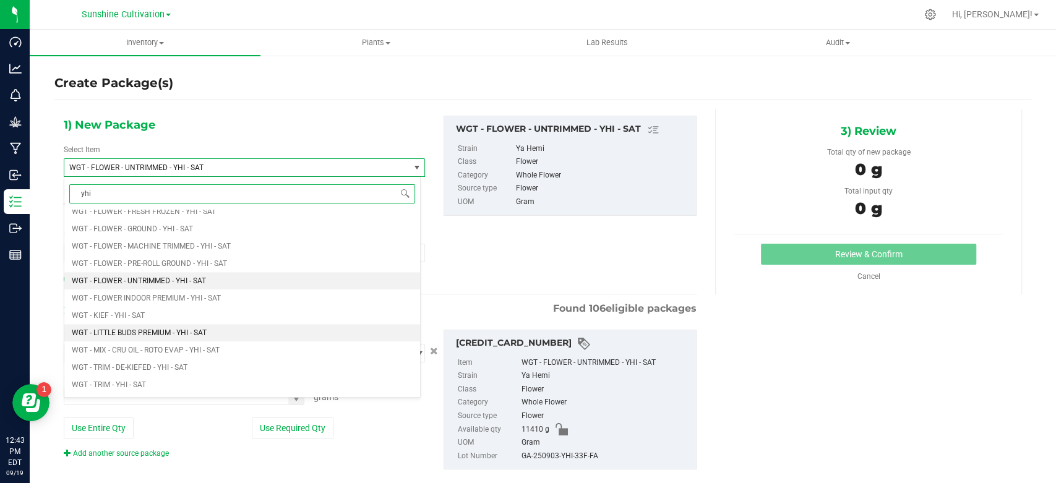
click at [206, 333] on span "WGT - LITTLE BUDS PREMIUM - YHI - SAT" at bounding box center [139, 333] width 135 height 9
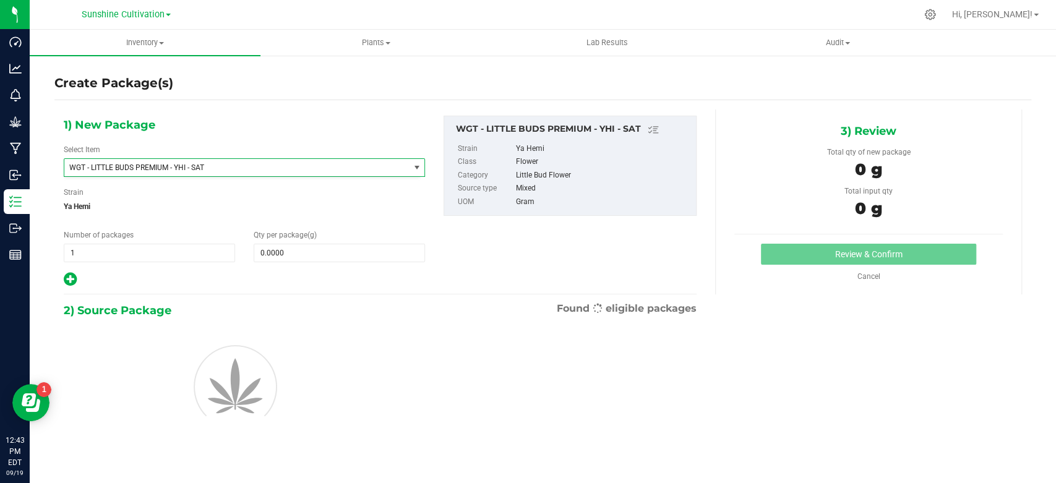
type input "0.0000"
click at [322, 254] on span "0.0000 0" at bounding box center [339, 253] width 171 height 19
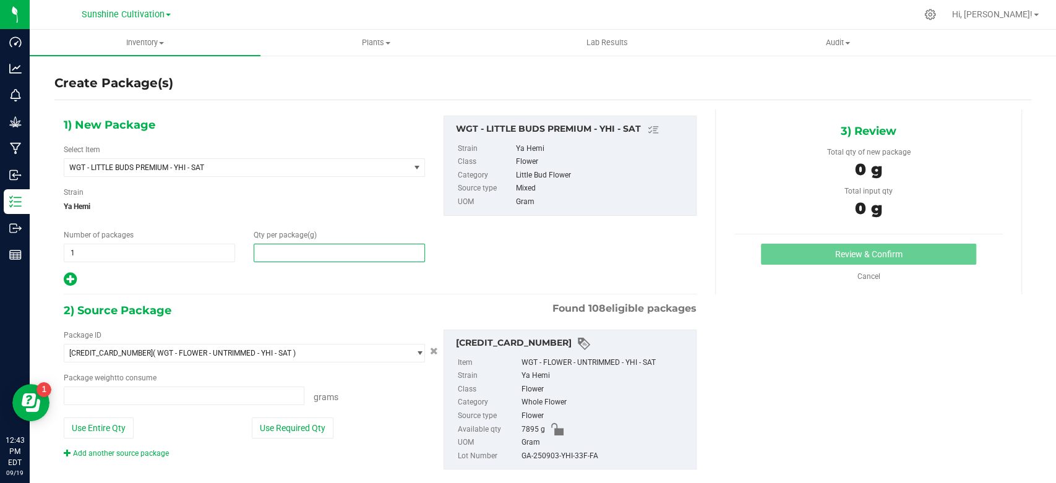
type input "0.0000 g"
type input "0"
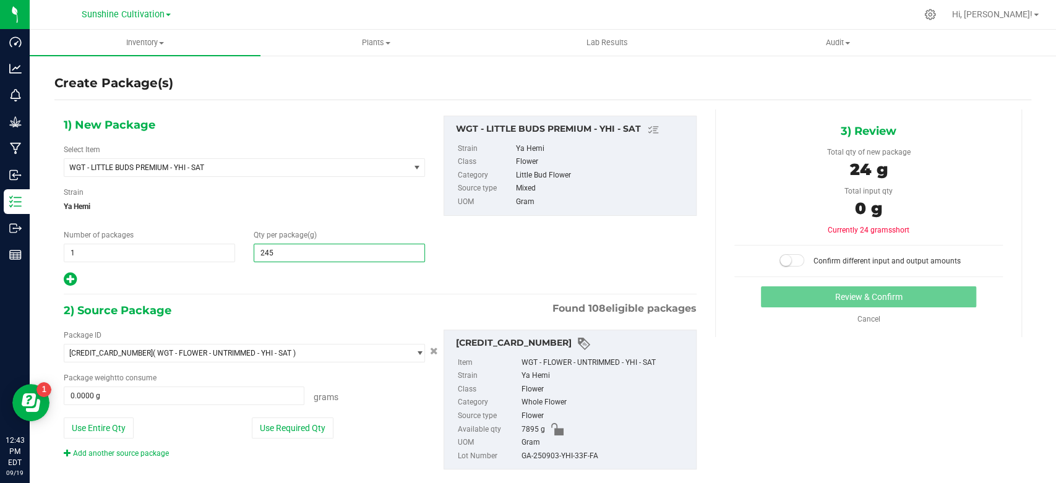
type input "2450"
type input "2,450.0000"
click at [165, 394] on span at bounding box center [184, 396] width 241 height 19
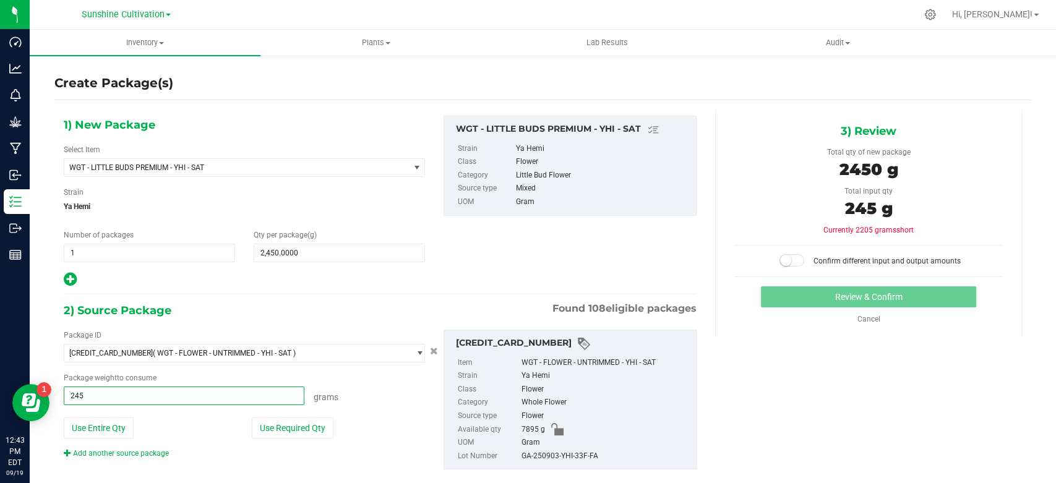
type input "2450"
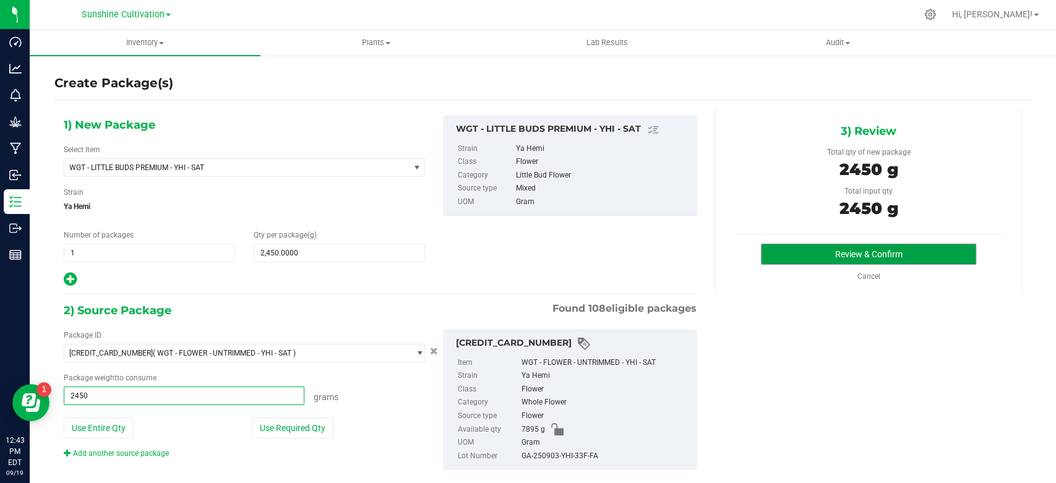
type input "2450.0000 g"
click at [833, 244] on button "Review & Confirm" at bounding box center [868, 254] width 215 height 21
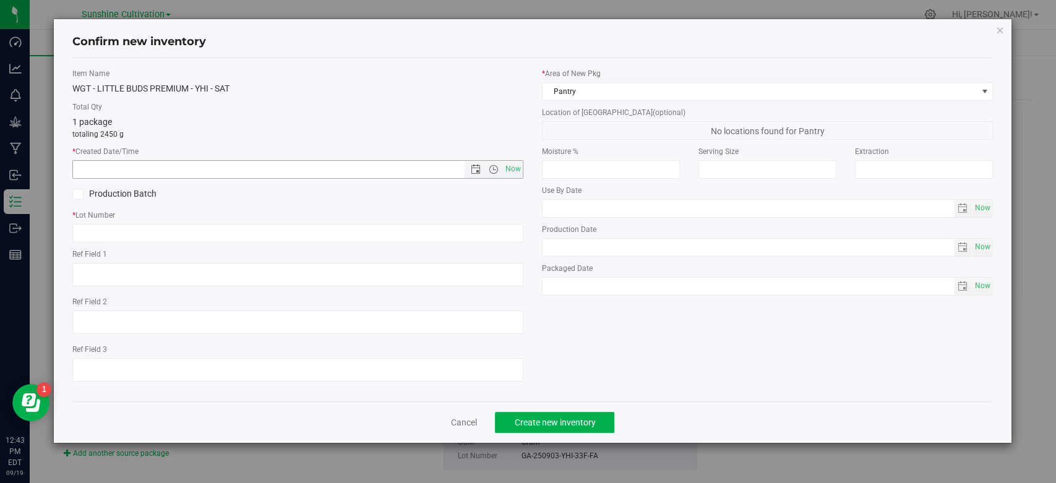
click at [515, 171] on span "Now" at bounding box center [513, 169] width 21 height 18
type input "[DATE] 12:43 PM"
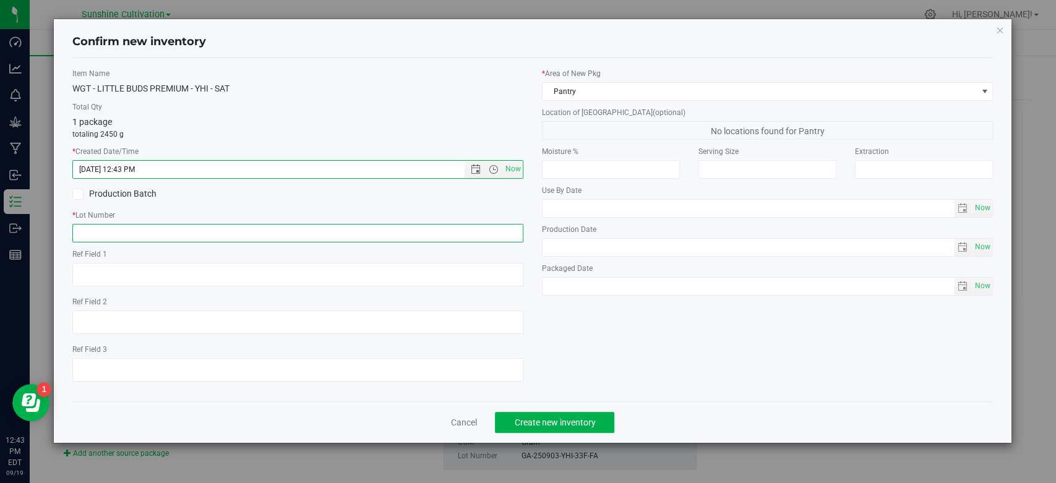
click at [488, 235] on input "text" at bounding box center [297, 233] width 451 height 19
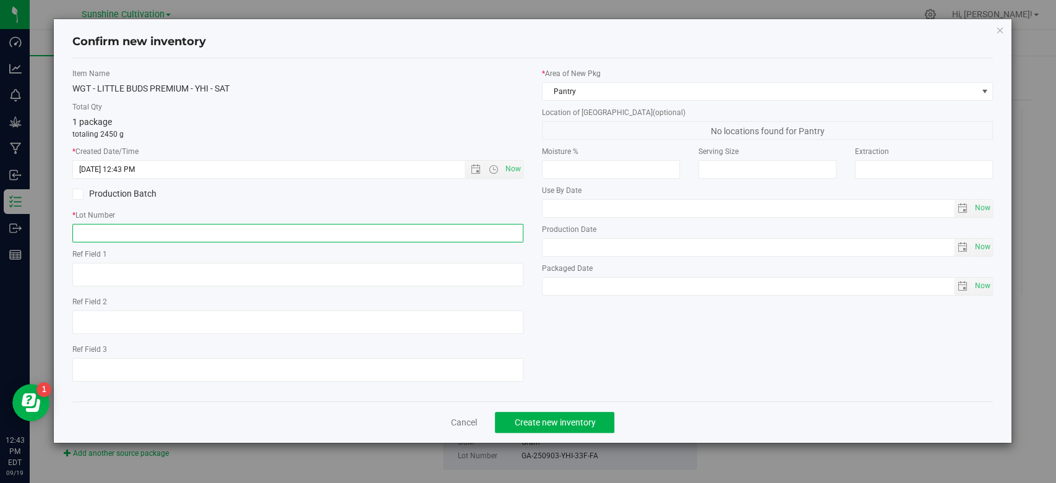
paste input "GA-250903-YHI-33F-FA"
type input "GA-250903-YHI-33F-FA"
click at [535, 416] on button "Create new inventory" at bounding box center [554, 422] width 119 height 21
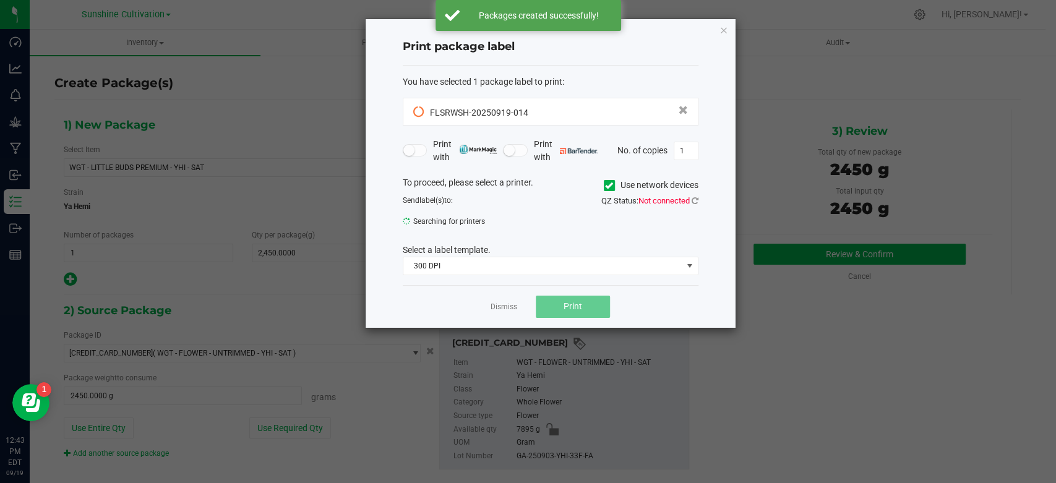
click at [507, 311] on link "Dismiss" at bounding box center [504, 307] width 27 height 11
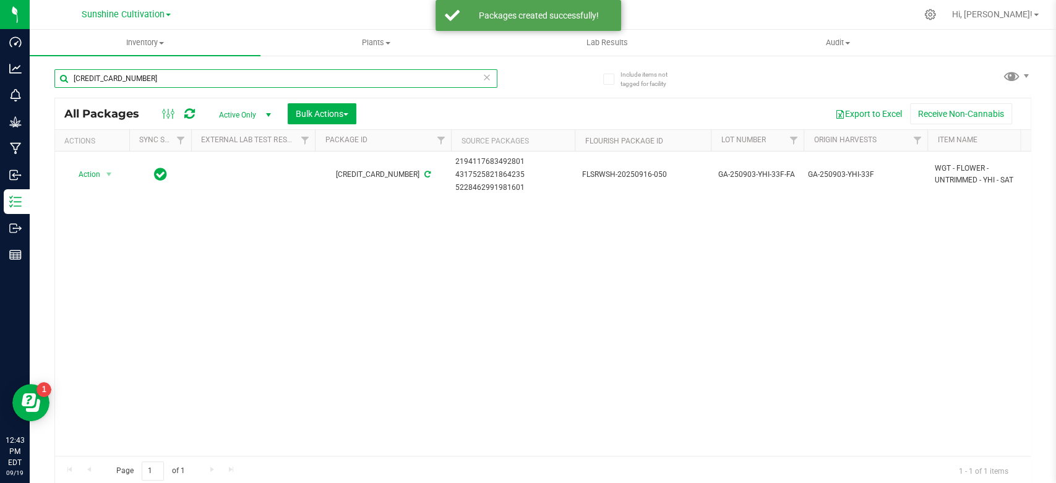
drag, startPoint x: 160, startPoint y: 84, endPoint x: 47, endPoint y: 77, distance: 113.4
click at [51, 78] on div "Include items not tagged for facility 5058174266374746 All Packages Active Only…" at bounding box center [543, 242] width 1026 height 377
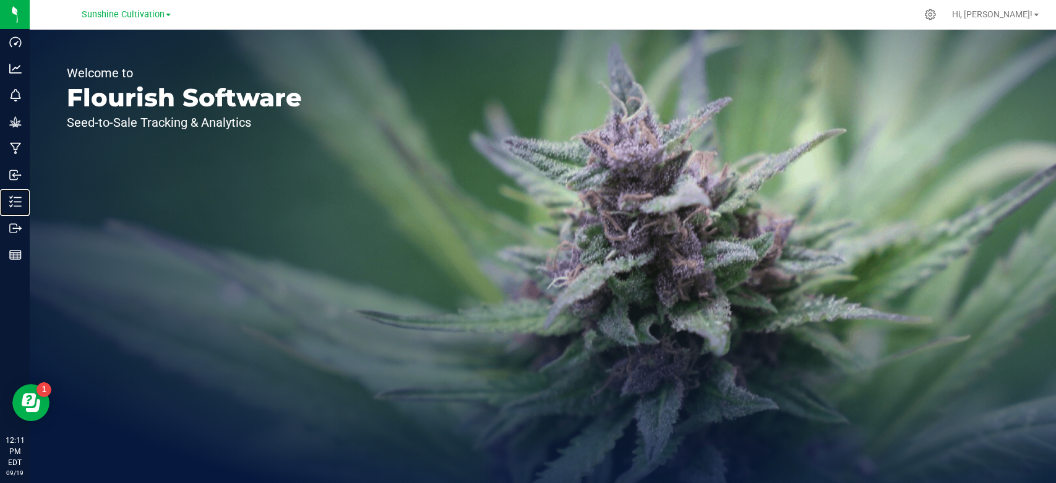
click at [0, 0] on p "Inventory" at bounding box center [0, 0] width 0 height 0
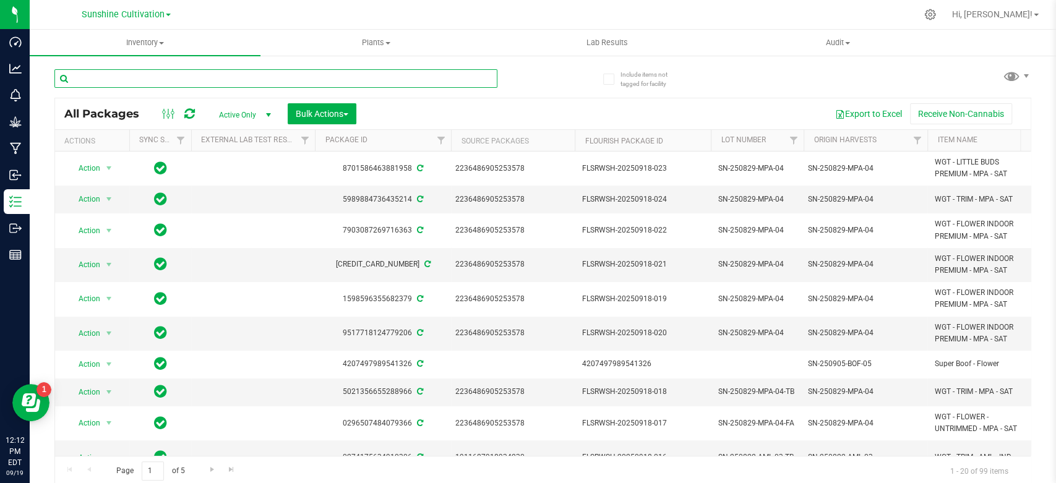
click at [178, 80] on input "text" at bounding box center [275, 78] width 443 height 19
paste input "1911687918934230"
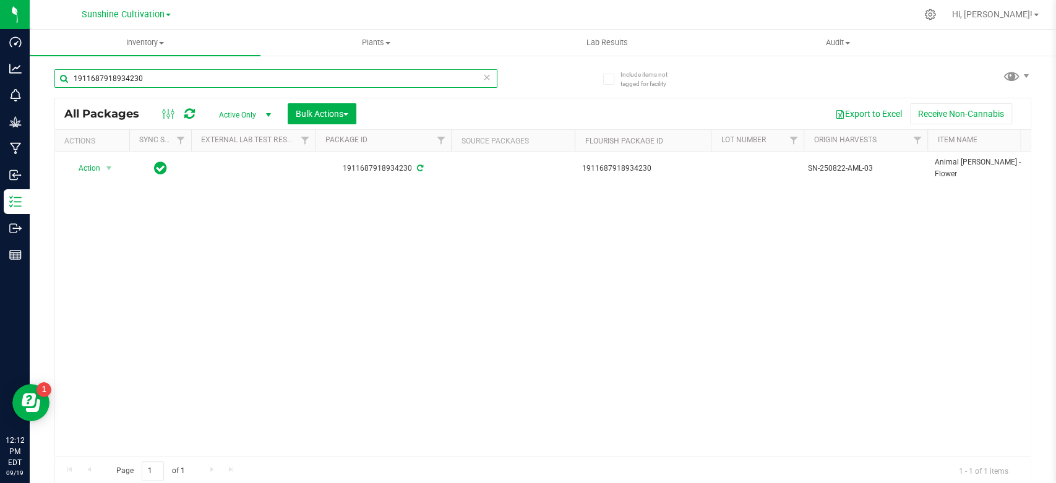
type input "1911687918934230"
click at [848, 163] on div "SN-250822-AML-03" at bounding box center [866, 169] width 116 height 12
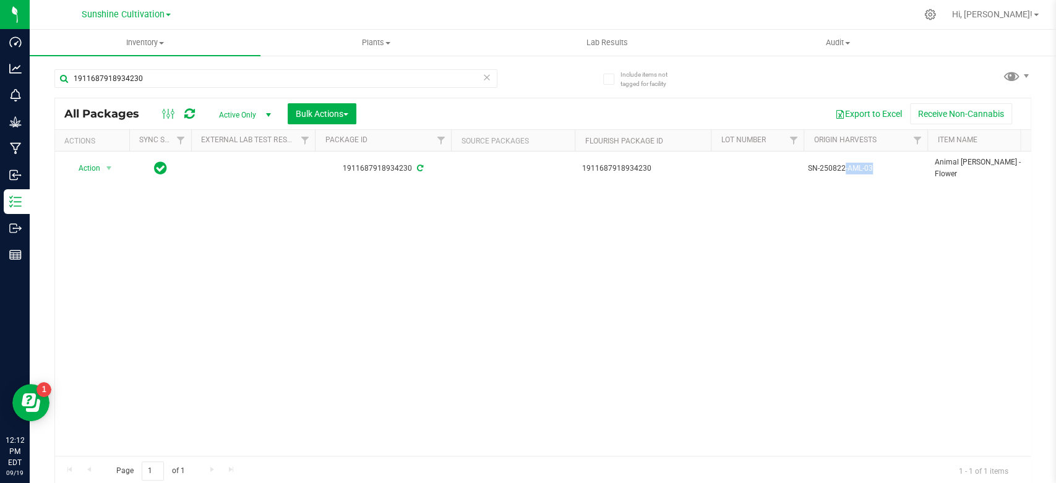
click at [848, 163] on div "SN-250822-AML-03" at bounding box center [866, 169] width 116 height 12
drag, startPoint x: 100, startPoint y: 163, endPoint x: 100, endPoint y: 178, distance: 14.2
click at [100, 163] on span "Action" at bounding box center [83, 168] width 33 height 17
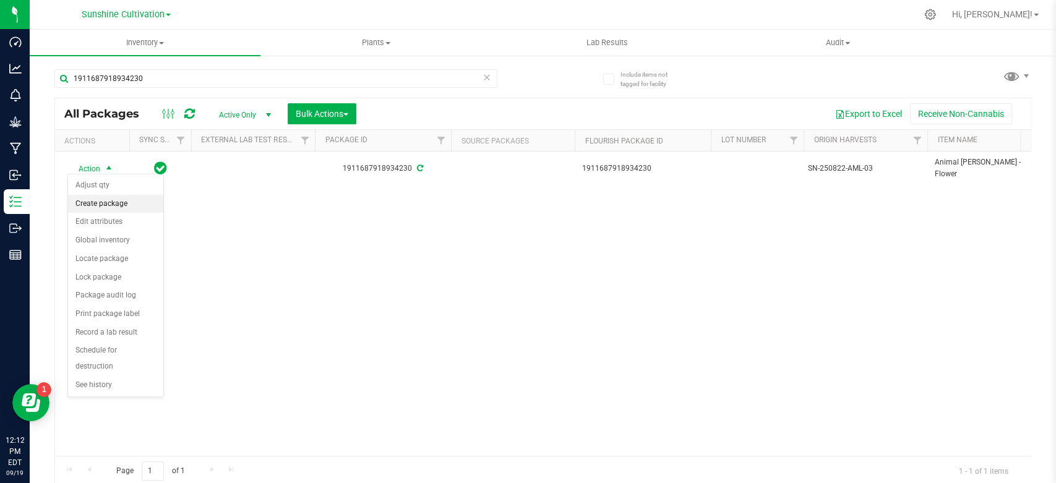
click at [98, 204] on li "Create package" at bounding box center [115, 204] width 95 height 19
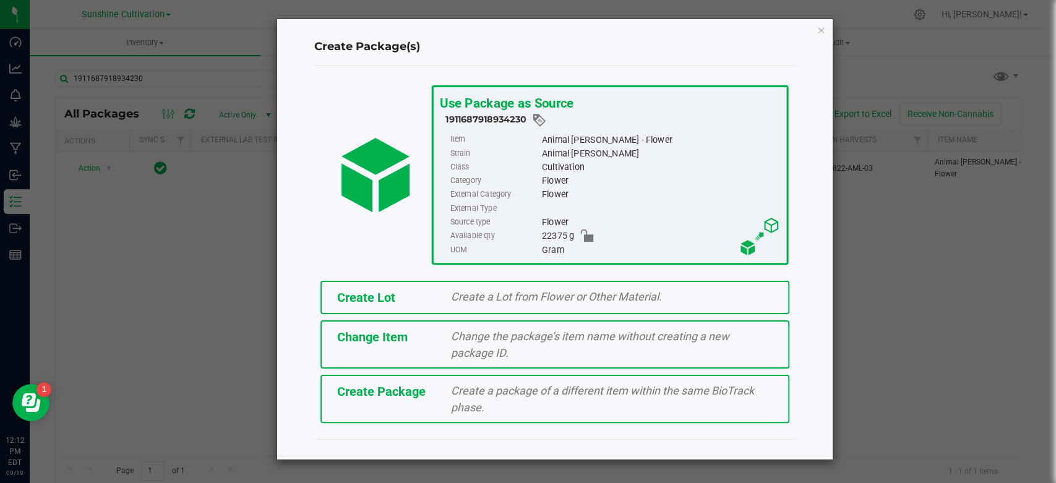
click at [391, 387] on span "Create Package" at bounding box center [381, 391] width 88 height 15
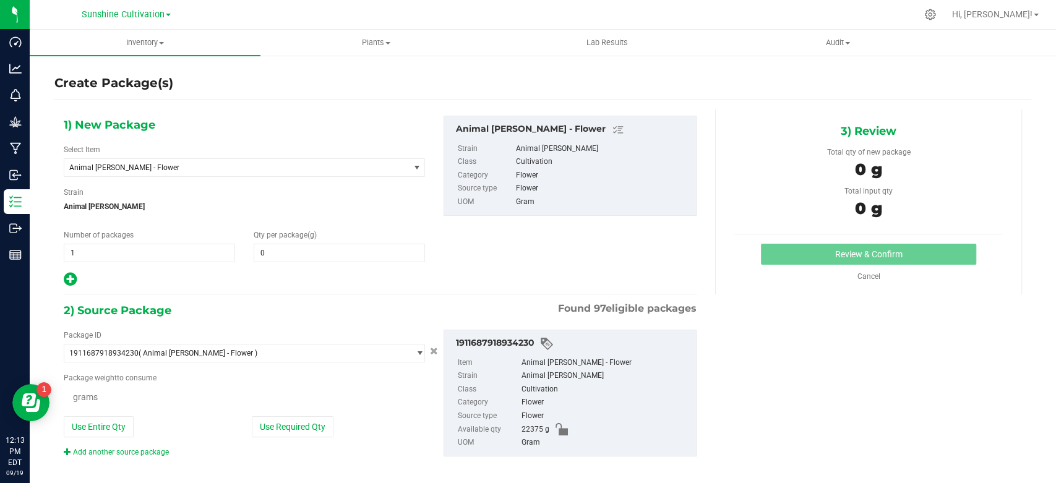
type input "0.0000"
click at [165, 170] on span "Animal [PERSON_NAME] - Flower" at bounding box center [229, 167] width 321 height 9
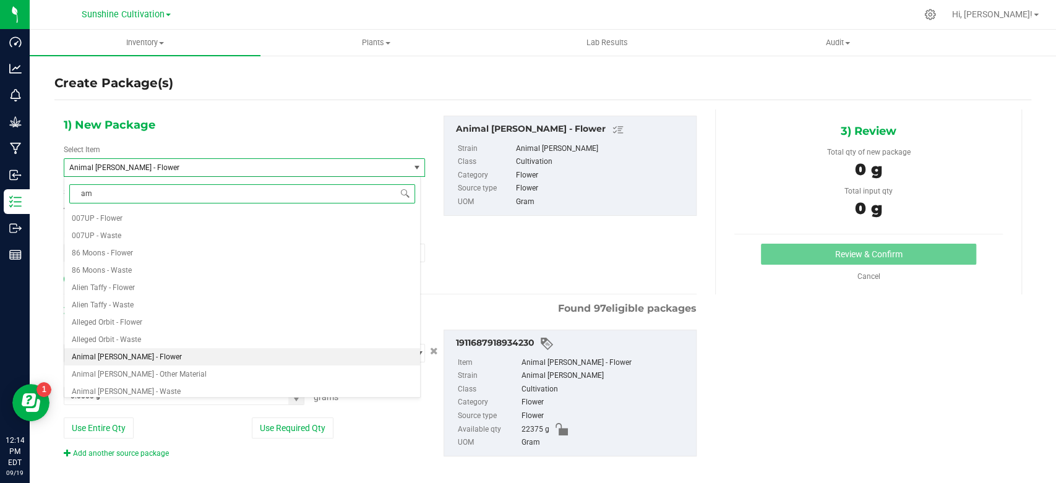
type input "aml"
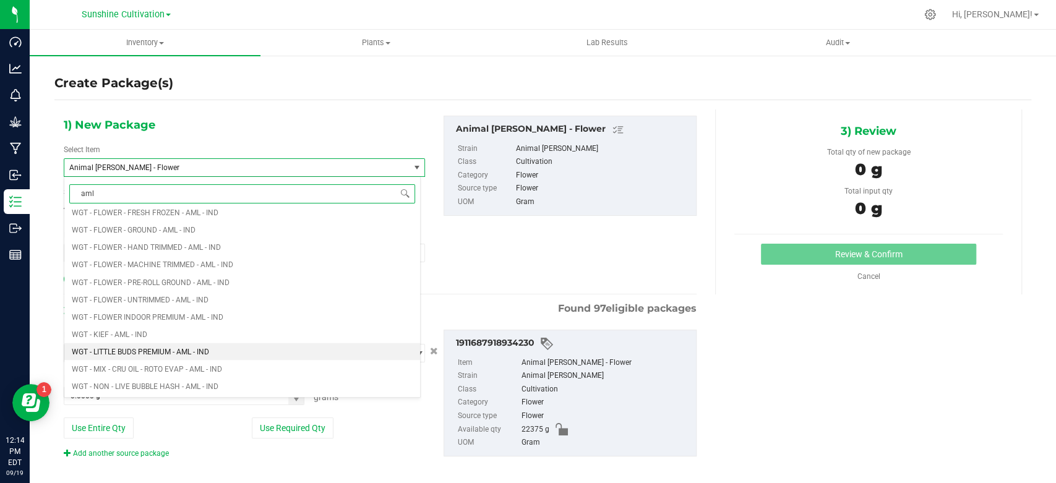
scroll to position [1581, 0]
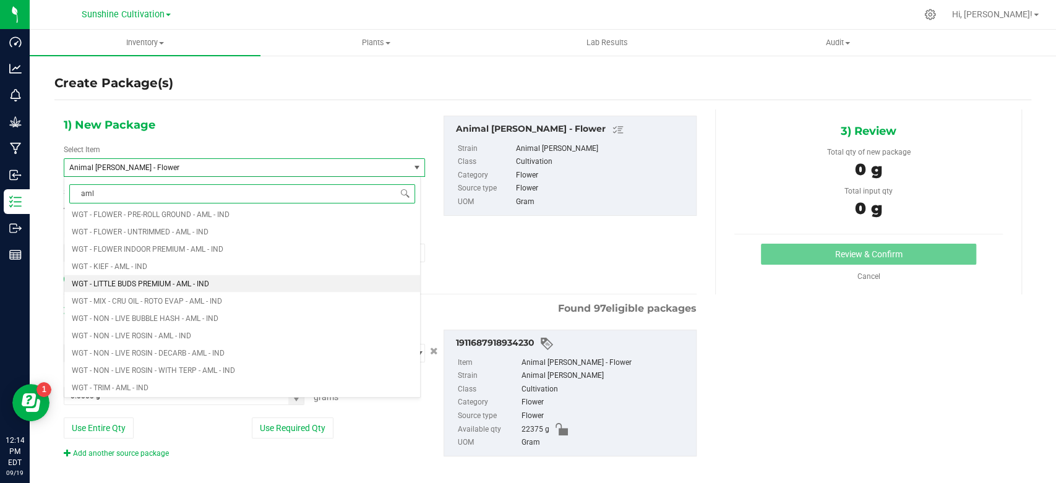
click at [174, 281] on span "WGT - LITTLE BUDS PREMIUM - AML - IND" at bounding box center [140, 283] width 137 height 9
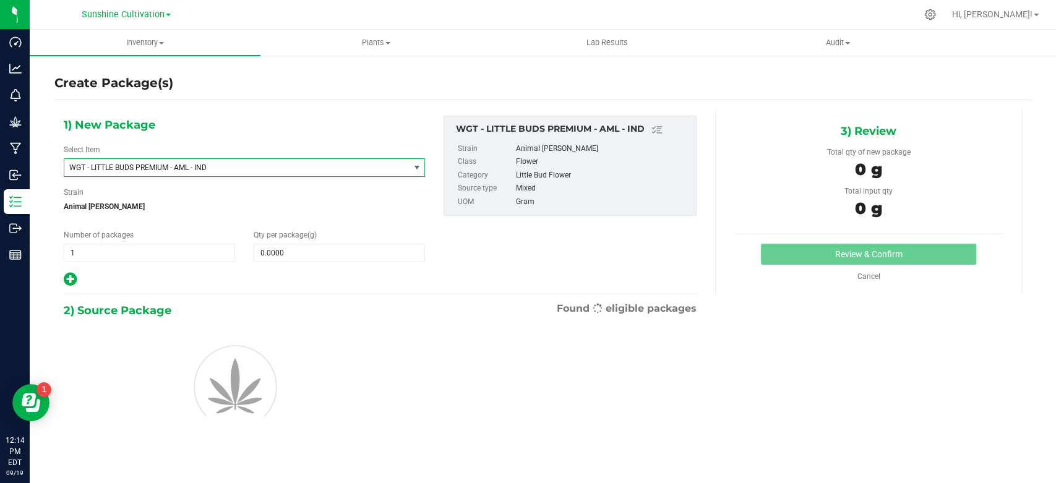
type input "0.0000"
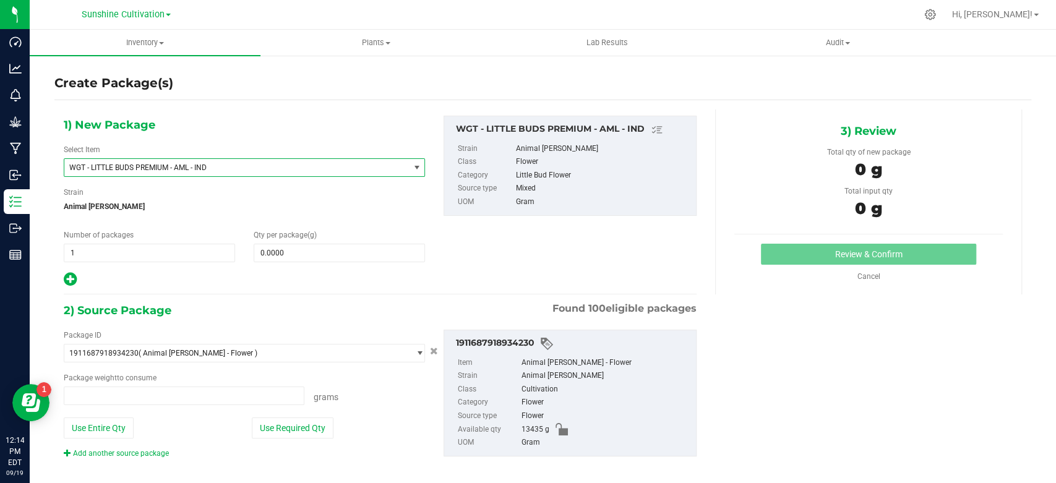
type input "0.0000 g"
click at [296, 253] on span at bounding box center [339, 253] width 171 height 19
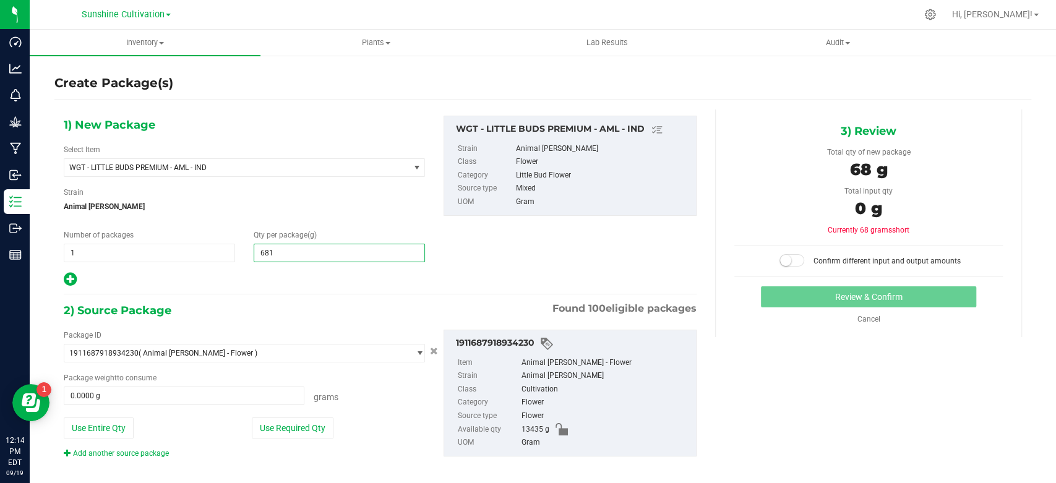
type input "6810"
type input "6,810.0000"
click at [232, 414] on div "Package ID 1911687918934230 ( Animal [PERSON_NAME] - Flower ) 0080039393743711 …" at bounding box center [244, 394] width 380 height 129
click at [226, 395] on span at bounding box center [184, 396] width 241 height 19
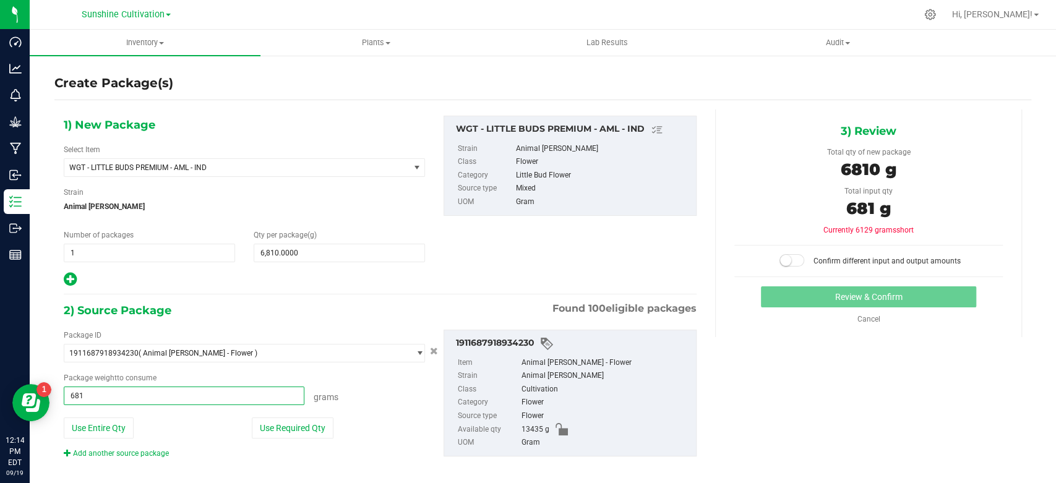
type input "6810"
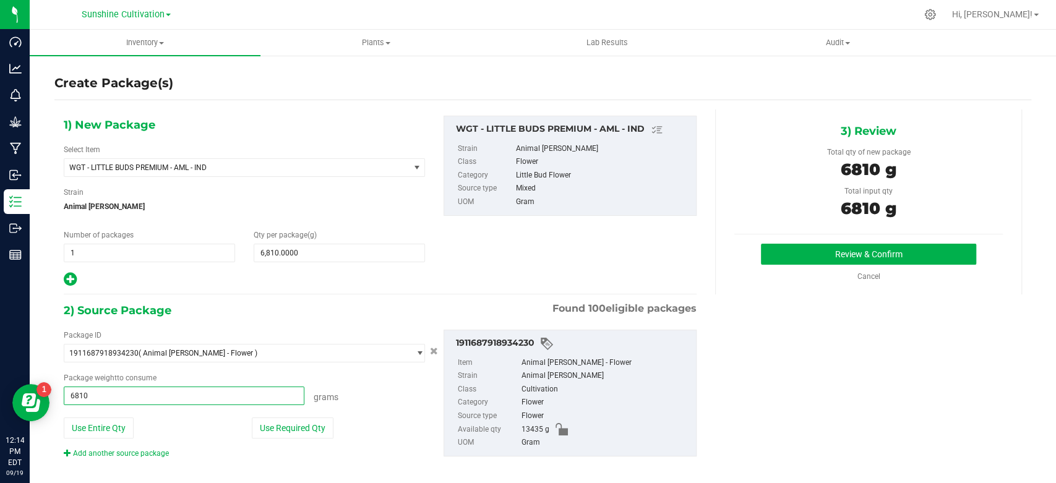
type input "6810.0000 g"
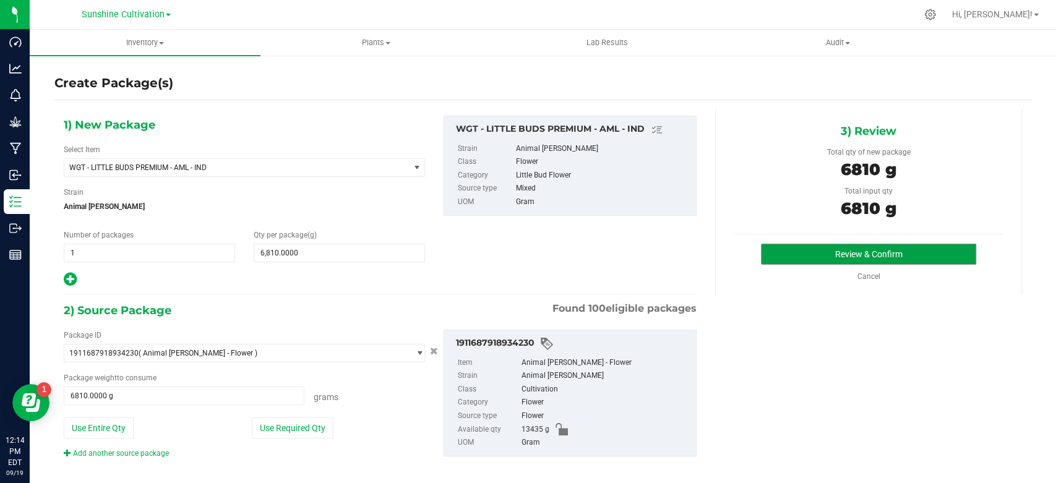
click at [781, 257] on button "Review & Confirm" at bounding box center [868, 254] width 215 height 21
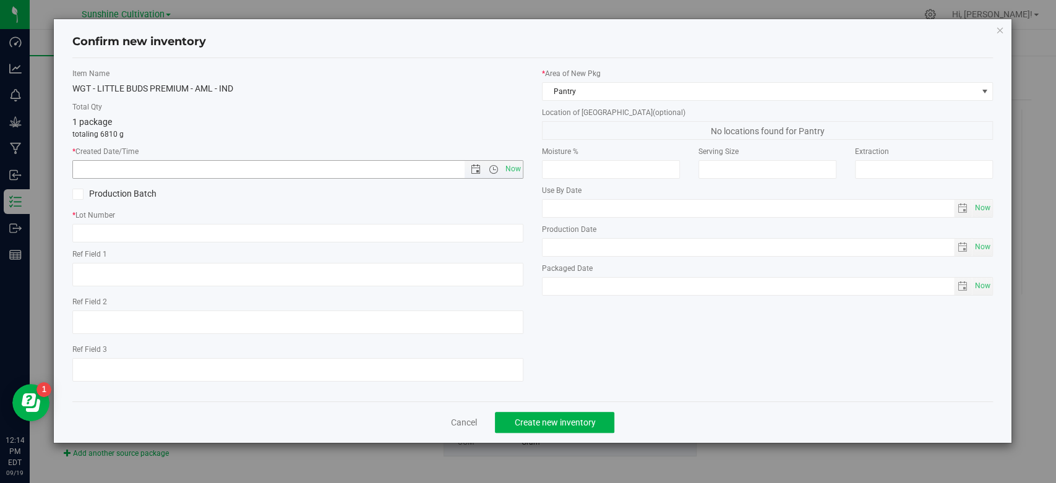
click at [516, 169] on span "Now" at bounding box center [513, 169] width 21 height 18
type input "[DATE] 12:14 PM"
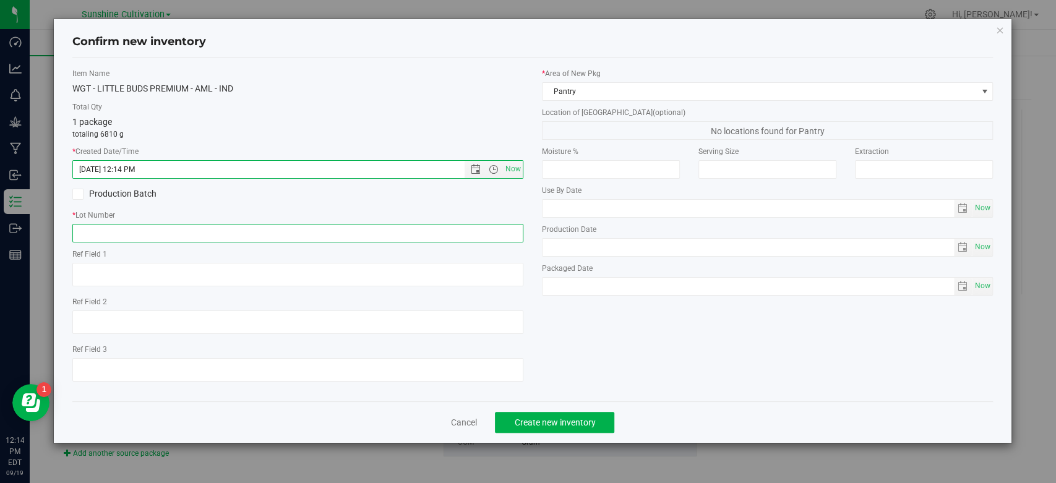
click at [462, 230] on input "text" at bounding box center [297, 233] width 451 height 19
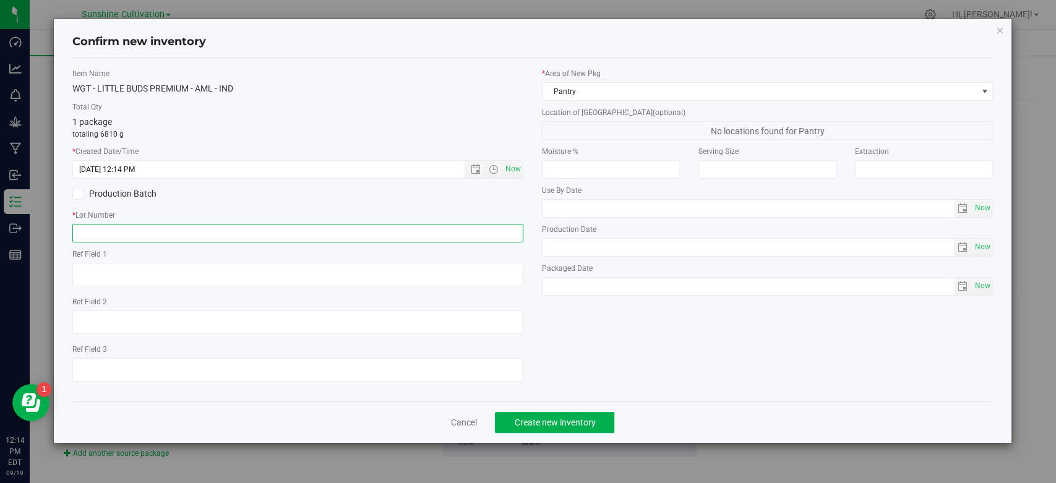
paste input "SN-250822-AML-03"
type input "SN-250822-AML-03"
click at [530, 412] on button "Create new inventory" at bounding box center [554, 422] width 119 height 21
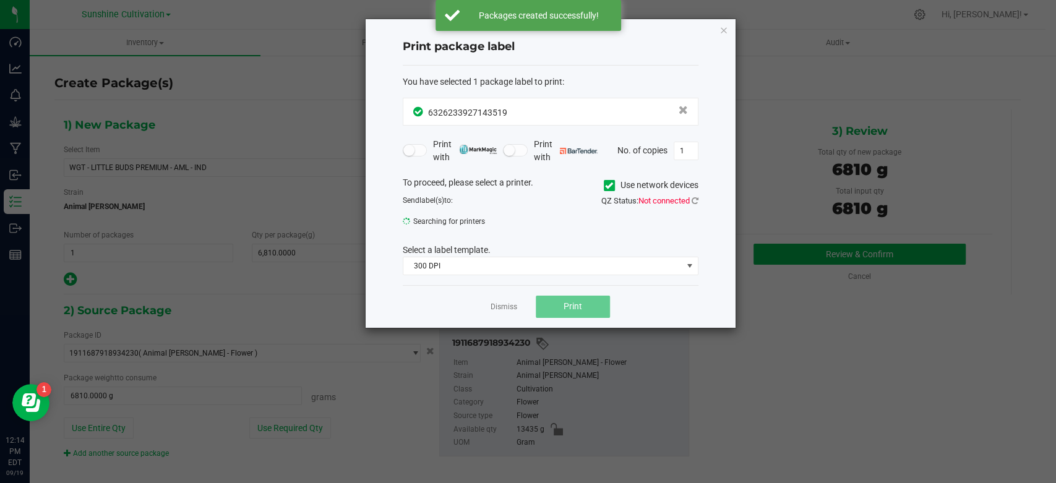
click at [505, 300] on app-cancel-button "Dismiss" at bounding box center [504, 306] width 27 height 13
click at [508, 305] on link "Dismiss" at bounding box center [504, 307] width 27 height 11
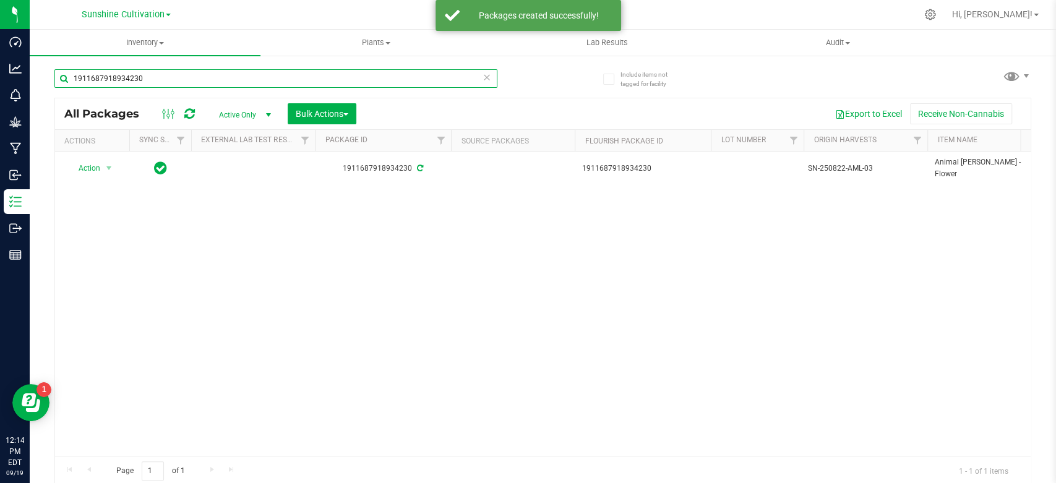
drag, startPoint x: 179, startPoint y: 77, endPoint x: 20, endPoint y: 79, distance: 159.0
click at [22, 79] on div "Dashboard Analytics Monitoring Grow Manufacturing Inbound Inventory Outbound Re…" at bounding box center [528, 241] width 1056 height 483
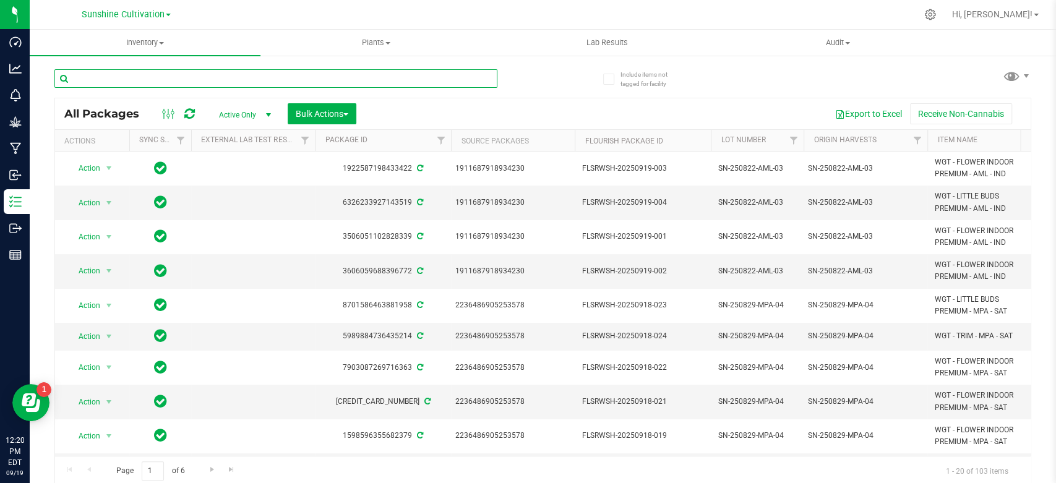
click at [323, 76] on input "text" at bounding box center [275, 78] width 443 height 19
paste input "9654624622514979"
click at [307, 93] on div "Inventory All packages All inventory Waste log Create inventory Plants All plan…" at bounding box center [543, 257] width 1026 height 454
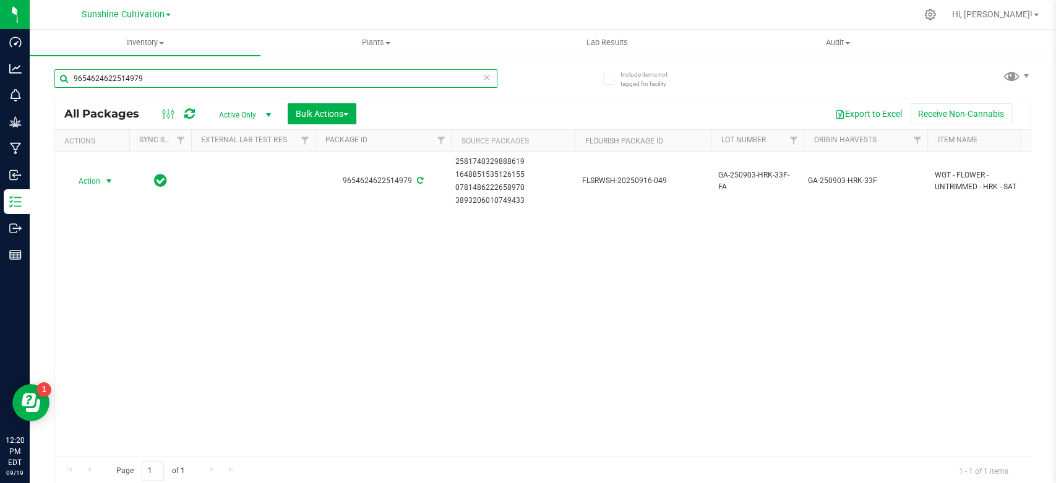
type input "9654624622514979"
click at [102, 182] on span "select" at bounding box center [108, 181] width 15 height 17
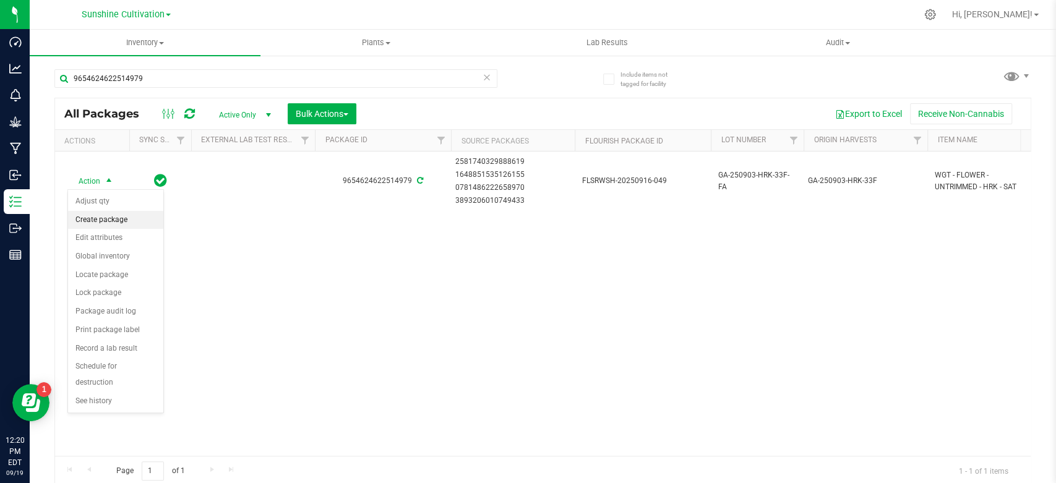
click at [108, 227] on li "Create package" at bounding box center [115, 220] width 95 height 19
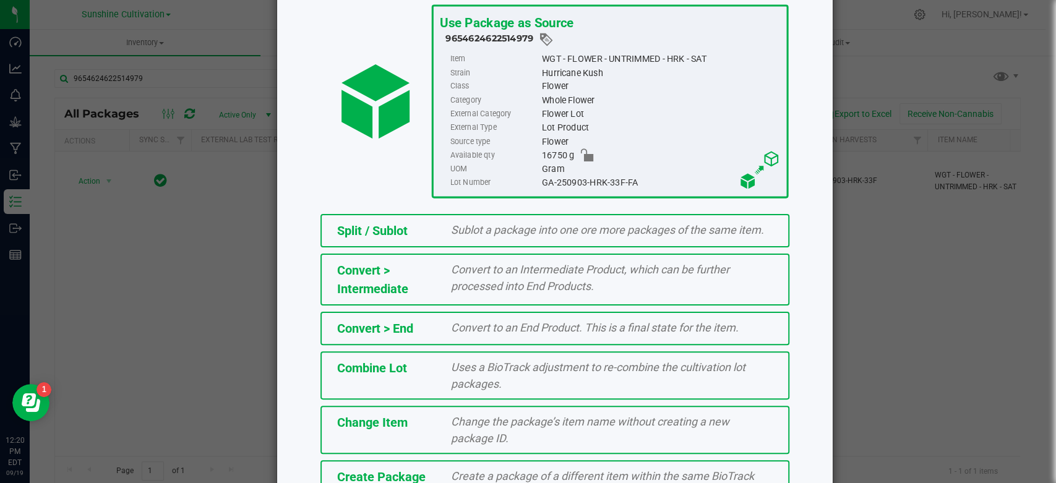
scroll to position [158, 0]
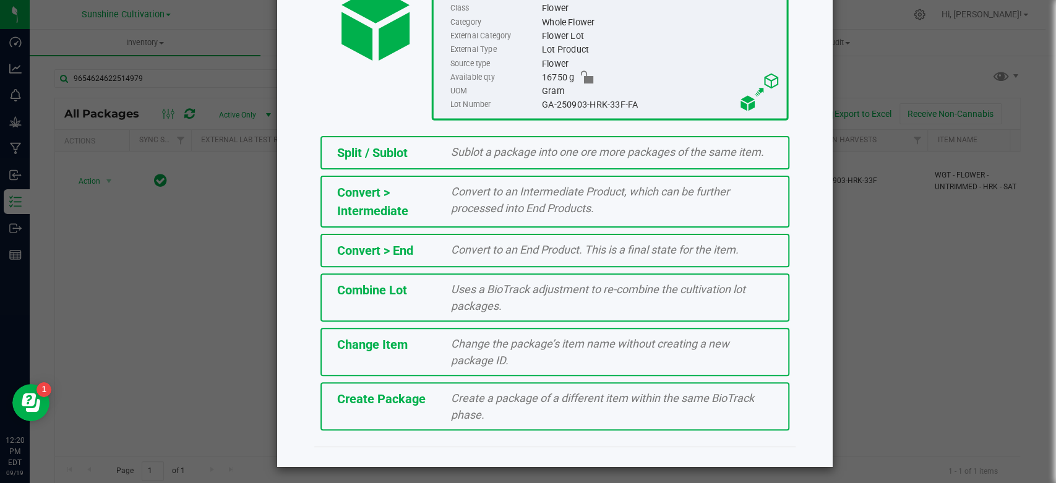
click at [390, 408] on div "Create Package Create a package of a different item within the same BioTrack ph…" at bounding box center [555, 406] width 469 height 48
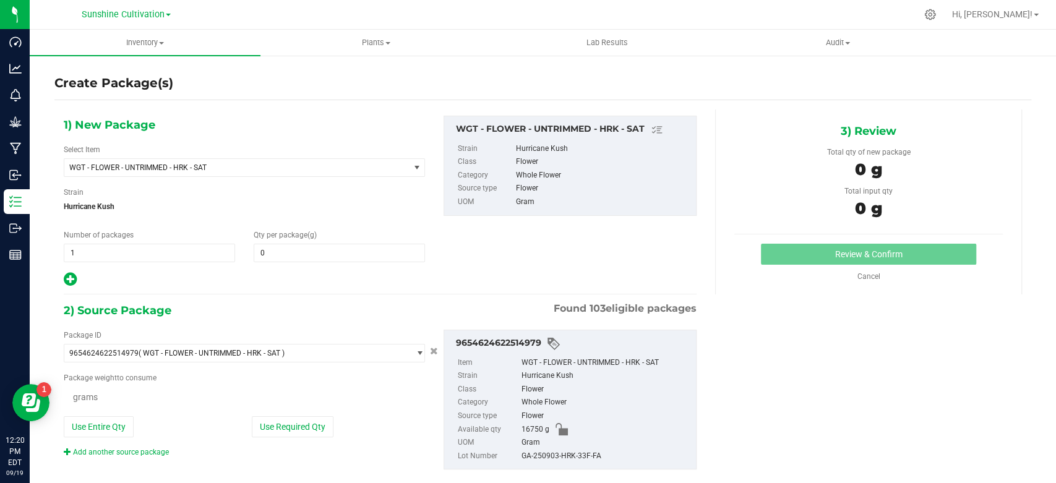
type input "0.0000"
click at [213, 171] on span "WGT - FLOWER - UNTRIMMED - HRK - SAT" at bounding box center [229, 167] width 321 height 9
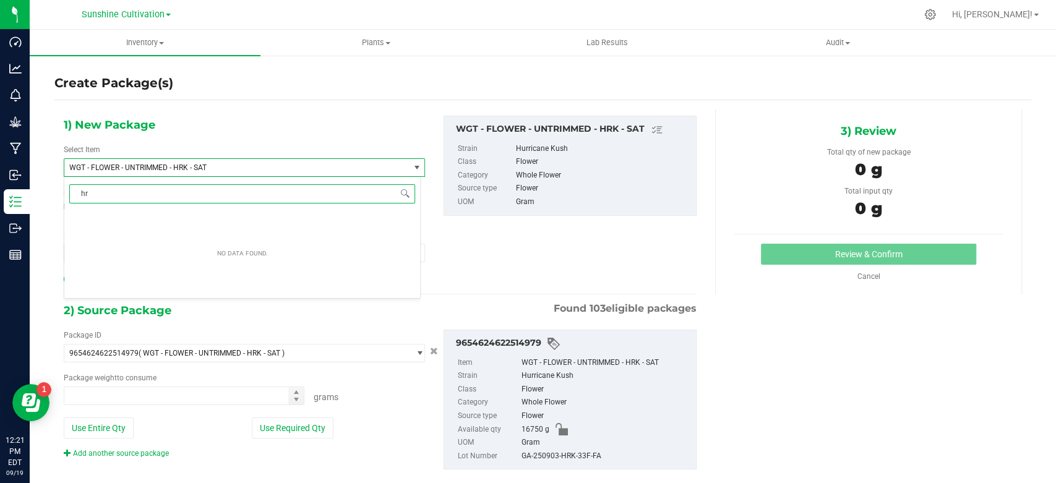
type input "hrk"
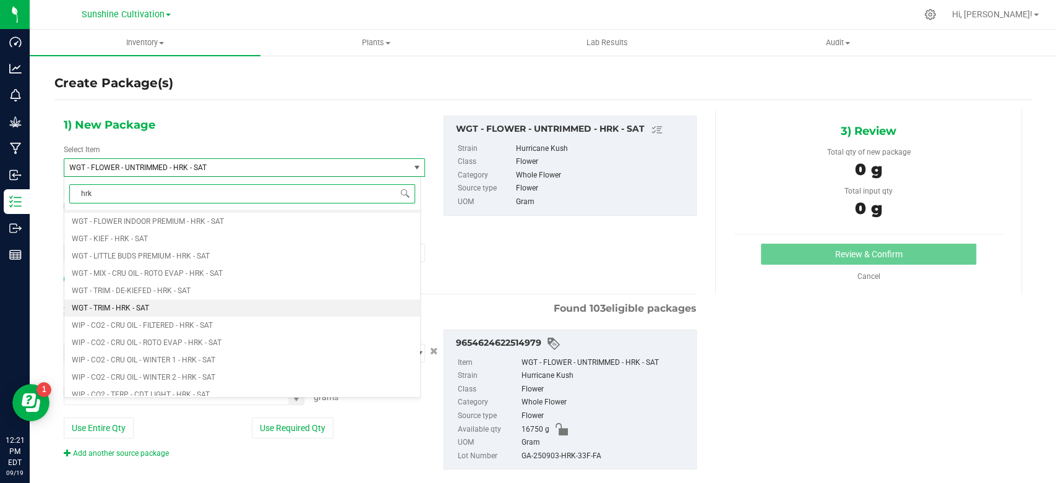
scroll to position [630, 0]
click at [181, 313] on li "WGT - TRIM - HRK - SAT" at bounding box center [242, 316] width 356 height 17
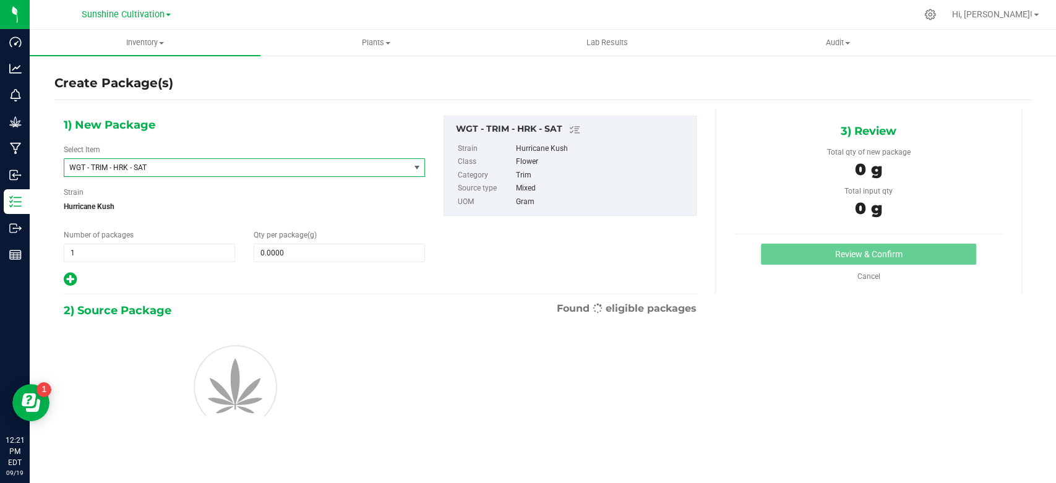
type input "0.0000"
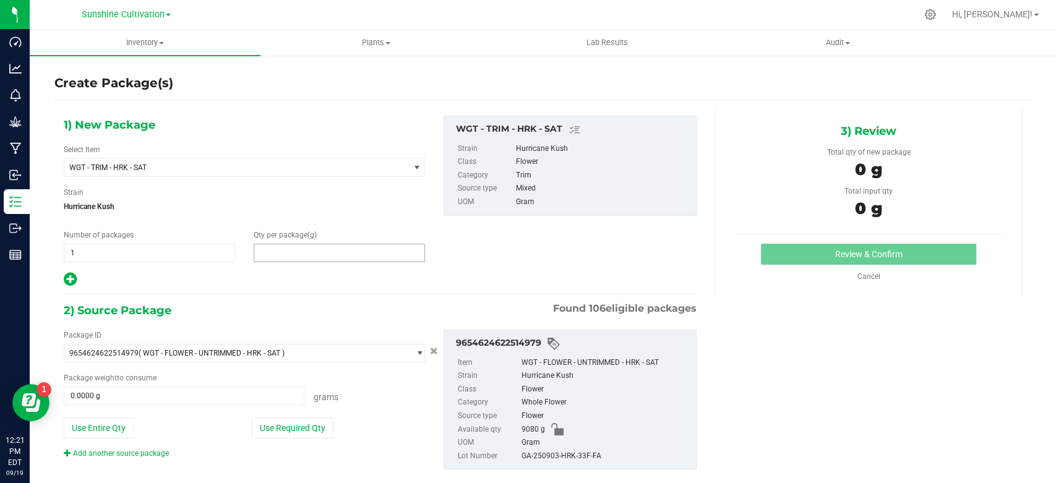
click at [312, 252] on span at bounding box center [339, 253] width 171 height 19
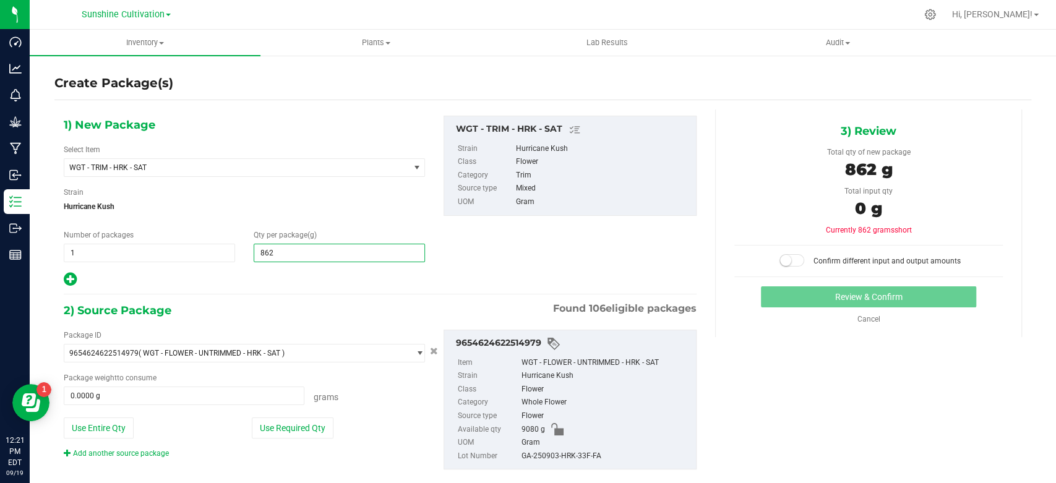
type input "8625"
type input "8,625.0000"
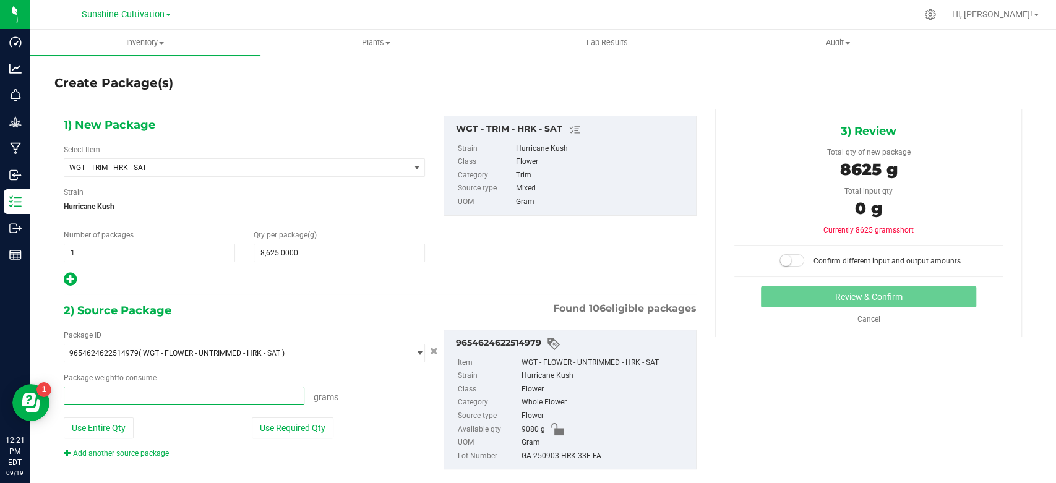
click at [233, 395] on span at bounding box center [184, 396] width 241 height 19
type input "8625"
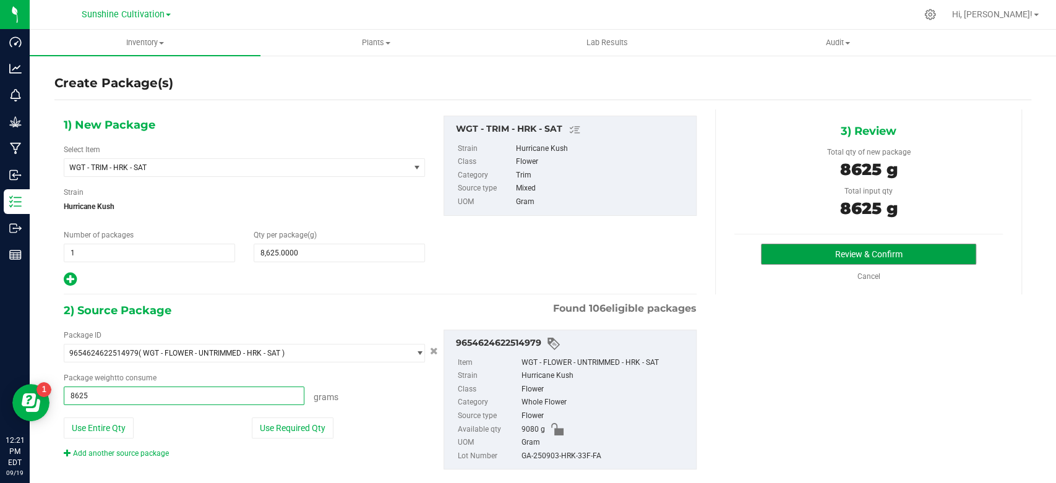
type input "8625.0000 g"
click at [780, 257] on button "Review & Confirm" at bounding box center [868, 254] width 215 height 21
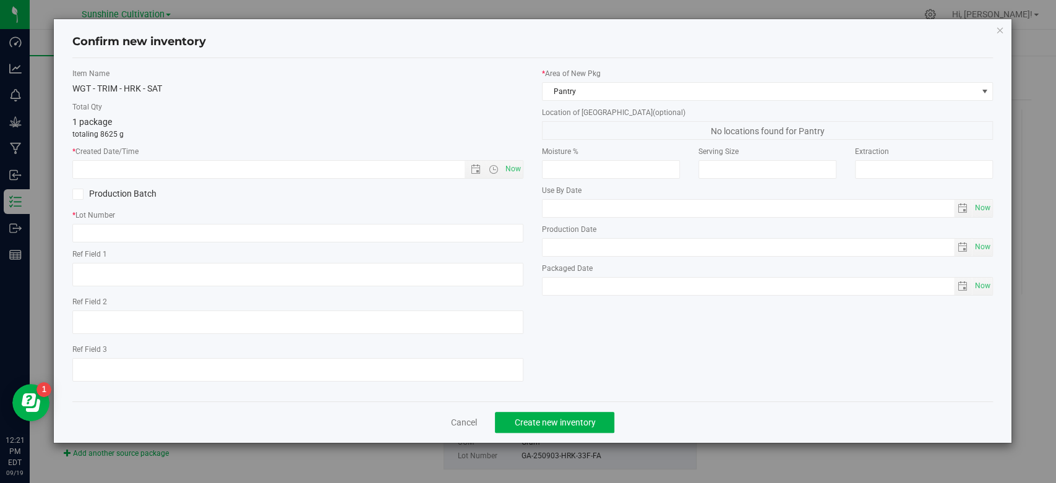
click at [513, 169] on span "Now" at bounding box center [513, 169] width 21 height 18
type input "[DATE] 12:21 PM"
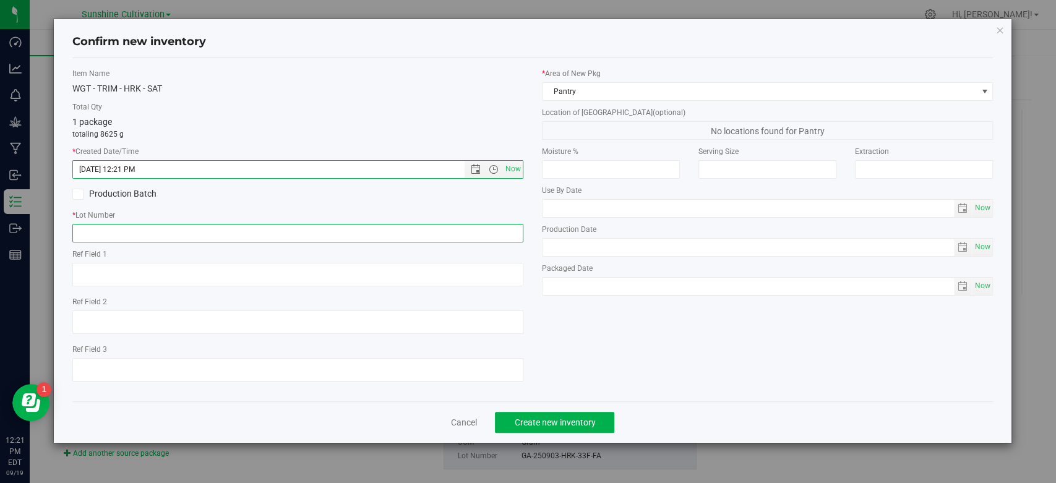
click at [481, 226] on input "text" at bounding box center [297, 233] width 451 height 19
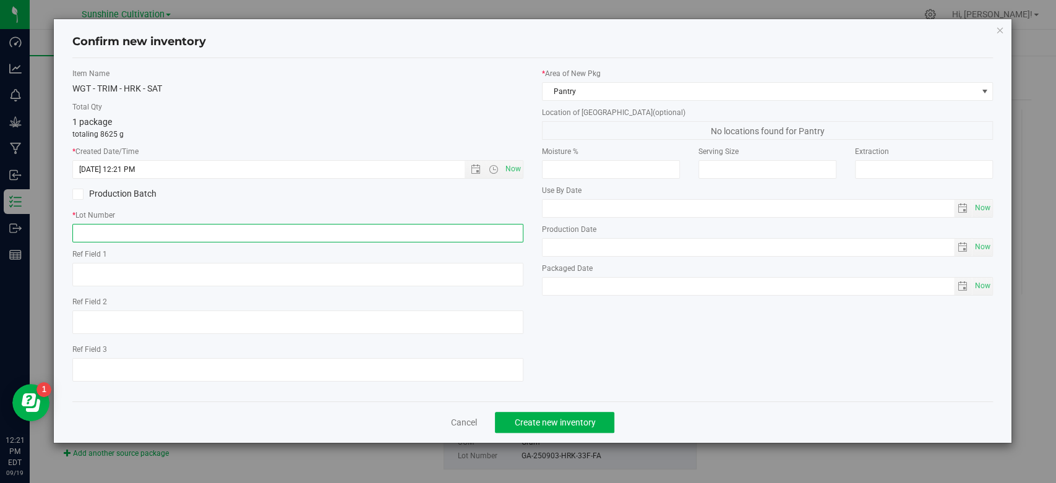
paste input "GA-250903-HRK-33F-FA"
type input "GA-250903-HRK-33F-FA"
click at [539, 416] on button "Create new inventory" at bounding box center [554, 422] width 119 height 21
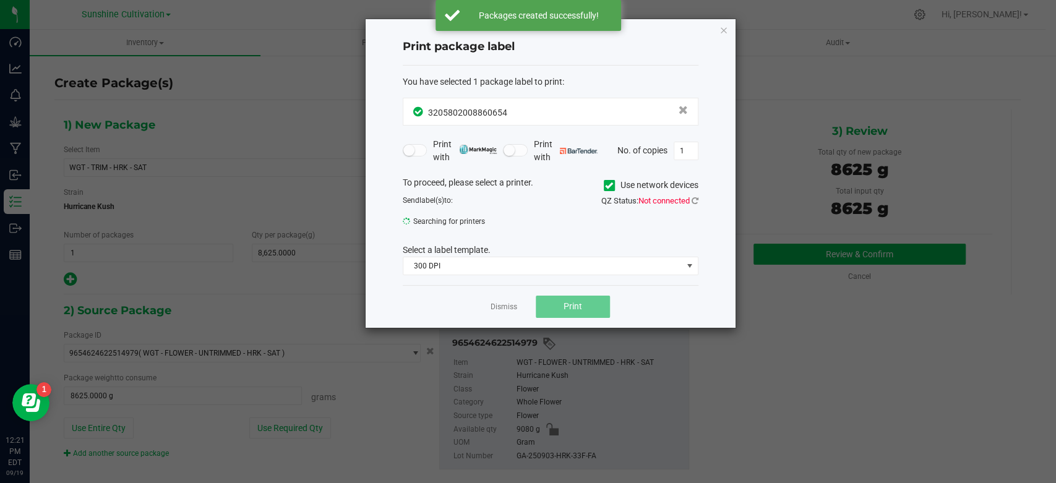
click at [508, 306] on link "Dismiss" at bounding box center [504, 307] width 27 height 11
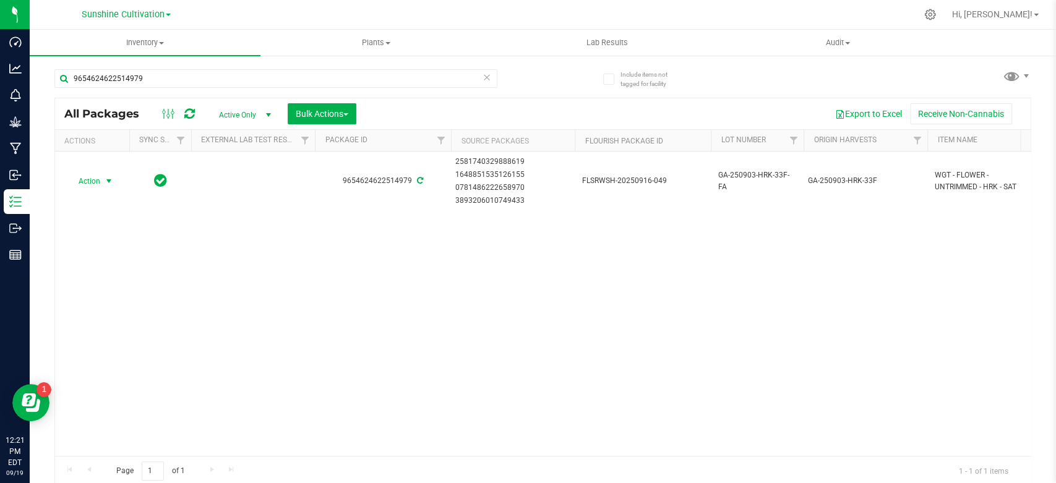
click at [114, 181] on span "select" at bounding box center [108, 181] width 15 height 17
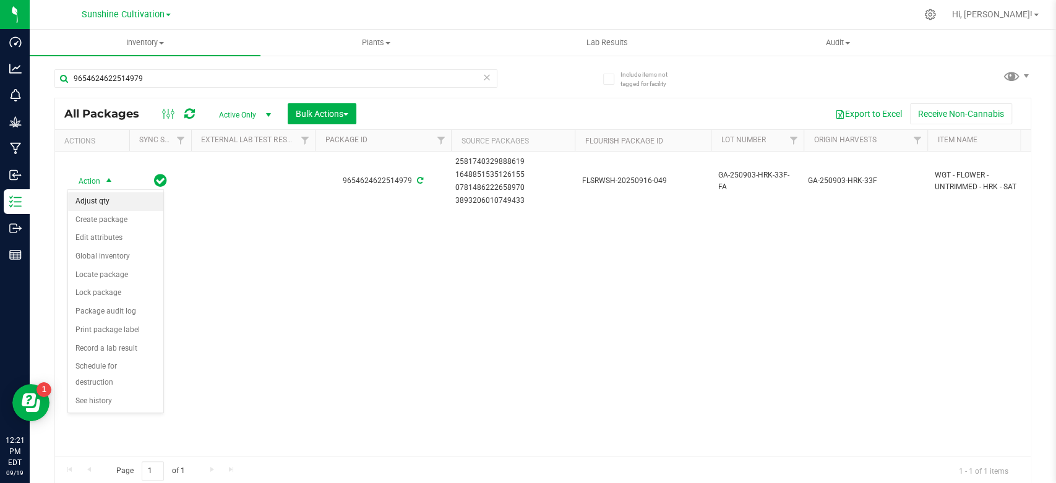
click at [104, 207] on li "Adjust qty" at bounding box center [115, 201] width 95 height 19
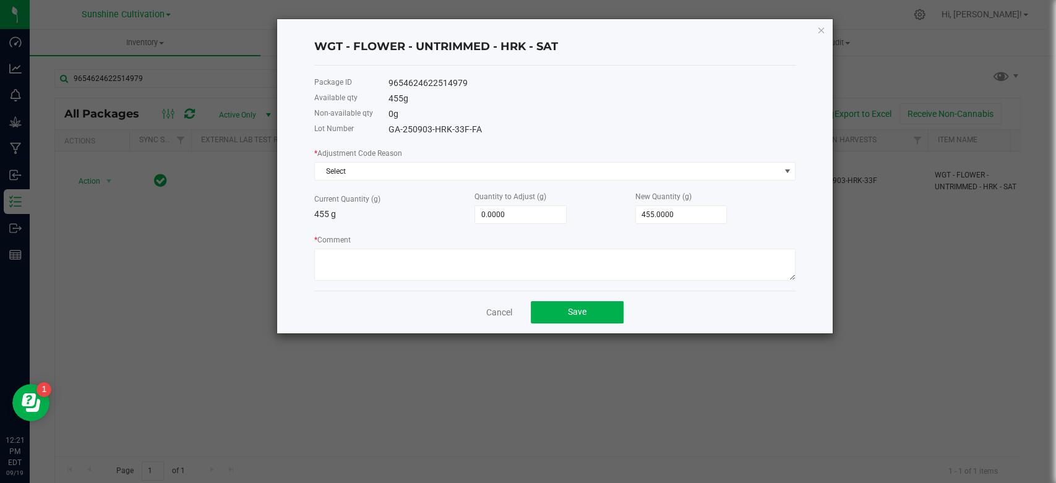
click at [330, 178] on div "* Adjustment Code Reason Select Current Quantity (g) 455 g Quantity to Adjust (…" at bounding box center [554, 214] width 481 height 134
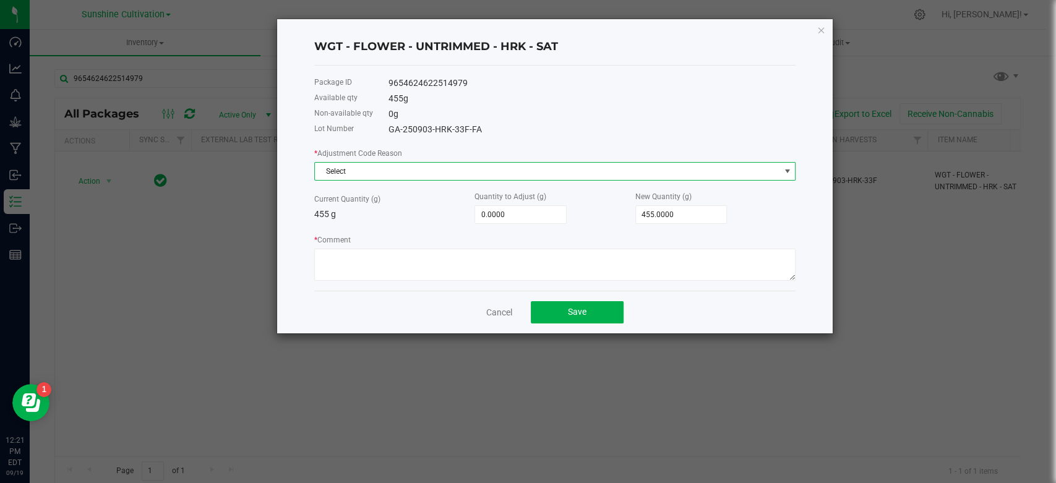
click at [344, 172] on span "Select" at bounding box center [547, 171] width 465 height 17
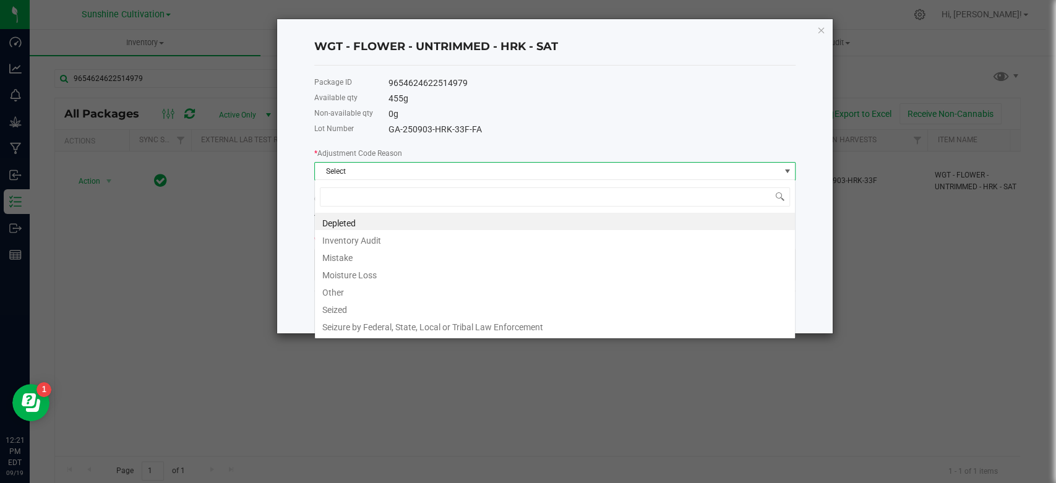
scroll to position [18, 481]
click at [334, 217] on li "Depleted" at bounding box center [555, 221] width 480 height 17
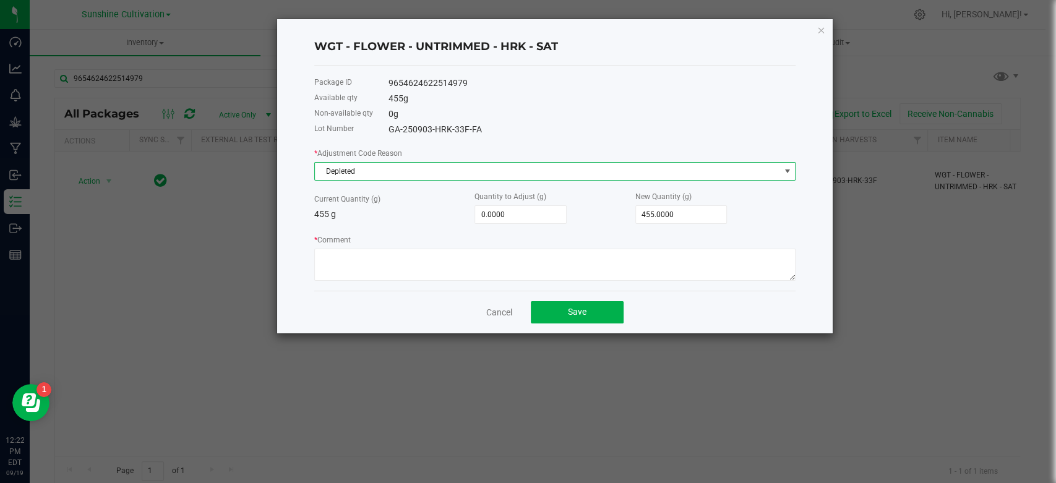
type input "455"
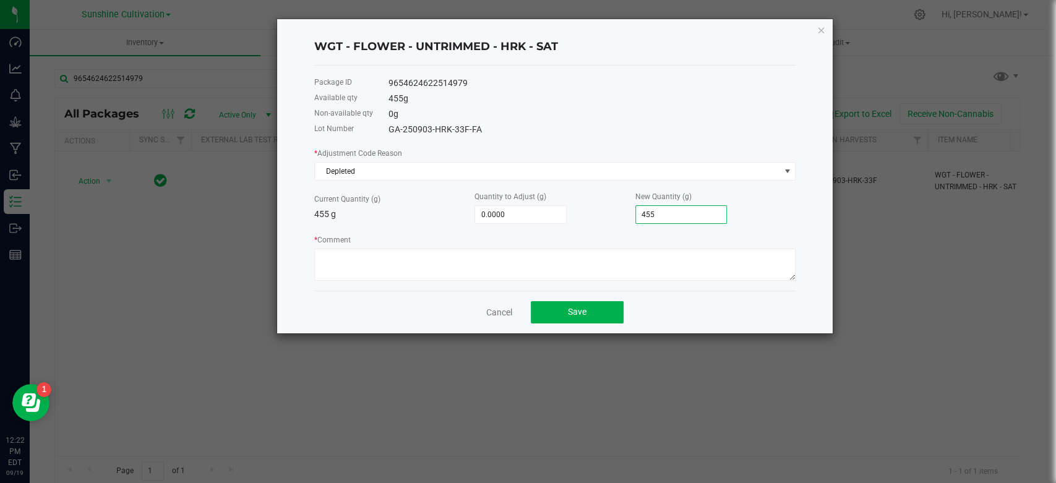
drag, startPoint x: 632, startPoint y: 209, endPoint x: 623, endPoint y: 211, distance: 8.9
click at [627, 209] on div "Current Quantity (g) 455 g Quantity to Adjust (g) 0.0000 New Quantity (g) 455" at bounding box center [554, 207] width 481 height 34
click at [681, 210] on input "455" at bounding box center [681, 214] width 91 height 17
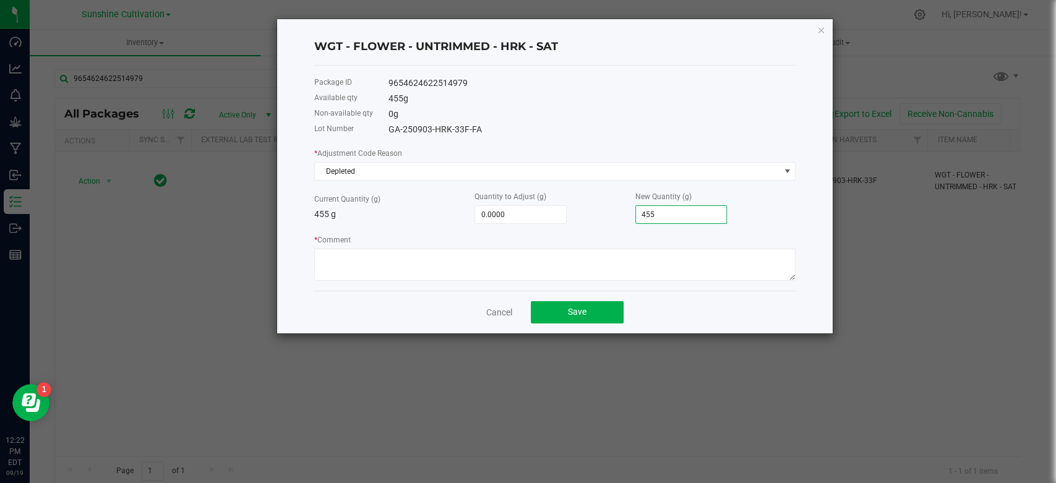
type input "-455.0000"
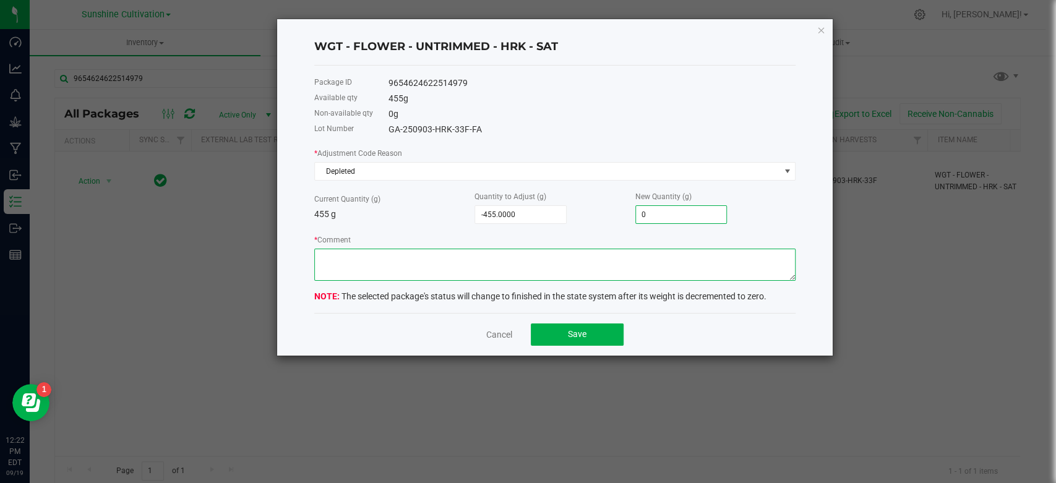
type input "0.0000"
type textarea "waste"
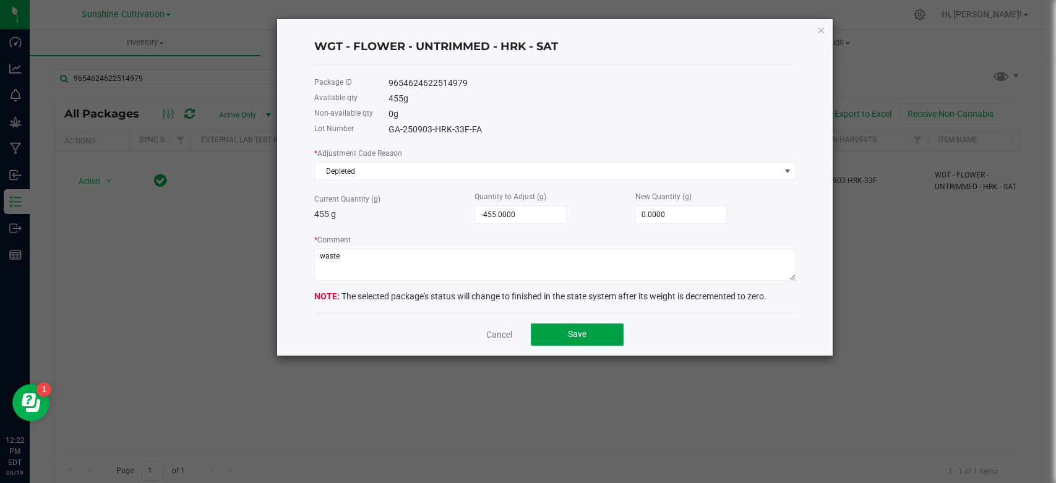
click at [559, 342] on button "Save" at bounding box center [577, 335] width 93 height 22
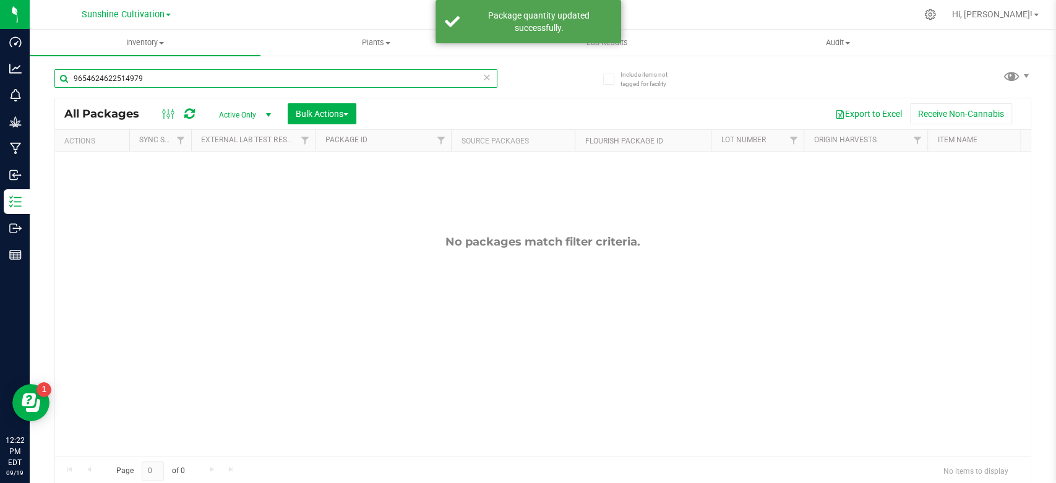
drag, startPoint x: 116, startPoint y: 79, endPoint x: 55, endPoint y: 79, distance: 61.3
click at [55, 79] on input "9654624622514979" at bounding box center [275, 78] width 443 height 19
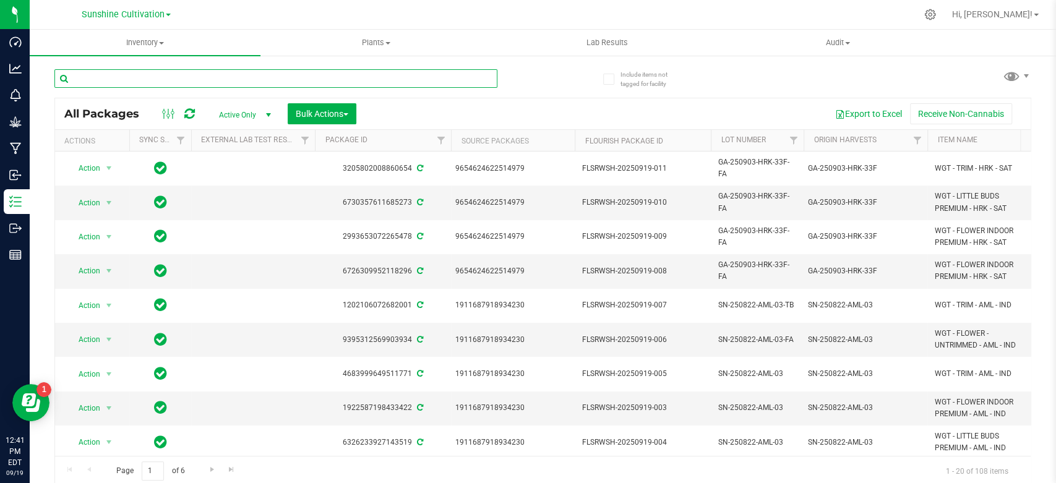
paste input "[CREDIT_CARD_NUMBER]"
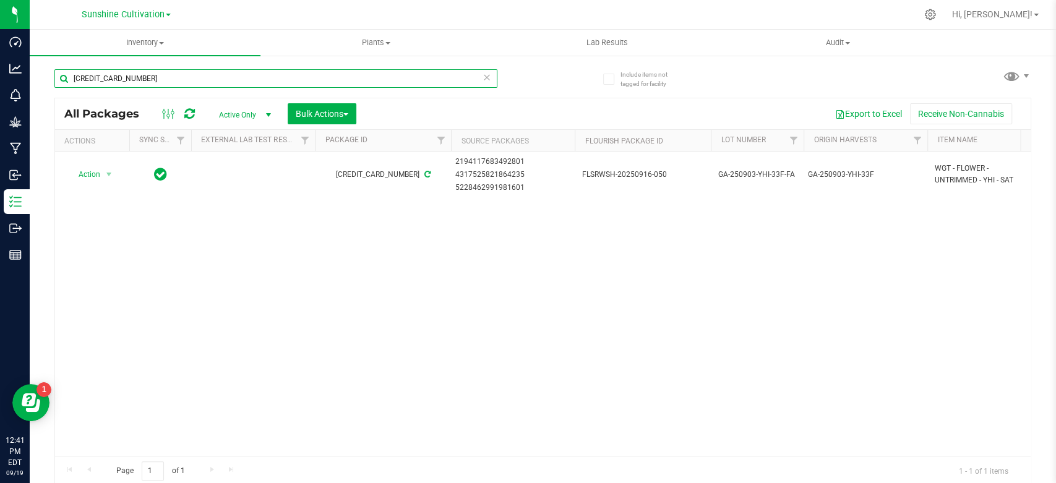
type input "[CREDIT_CARD_NUMBER]"
click at [728, 177] on span "GA-250903-YHI-33F-FA" at bounding box center [757, 175] width 78 height 12
click at [728, 177] on input "GA-250903-YHI-33F-FA" at bounding box center [754, 174] width 88 height 19
click at [94, 177] on span "Action" at bounding box center [83, 174] width 33 height 17
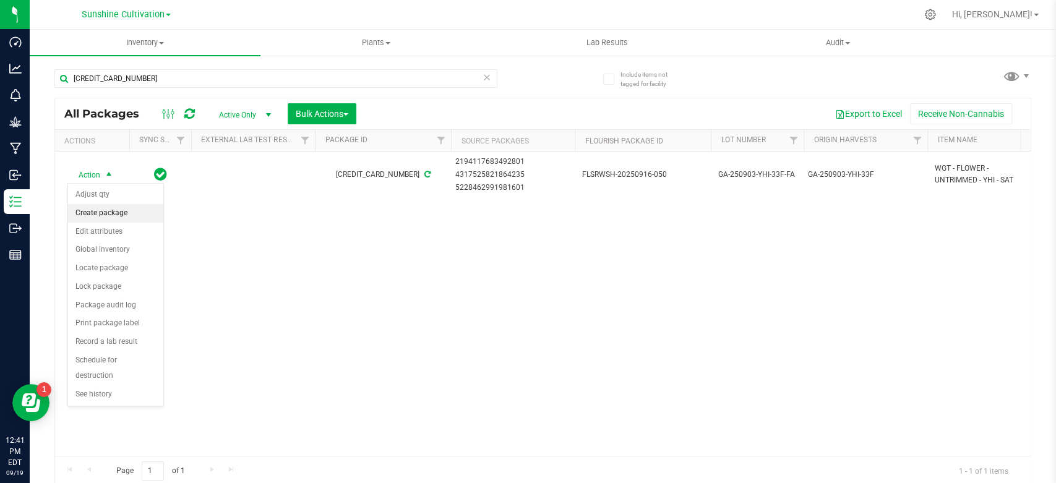
click at [101, 212] on li "Create package" at bounding box center [115, 213] width 95 height 19
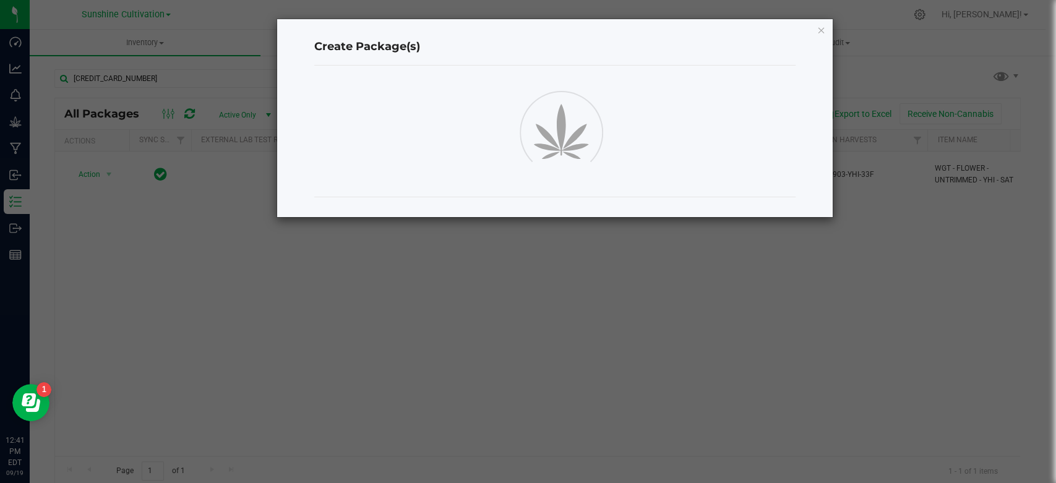
click at [339, 349] on ngb-modal-window "Create Package(s)" at bounding box center [532, 241] width 1065 height 483
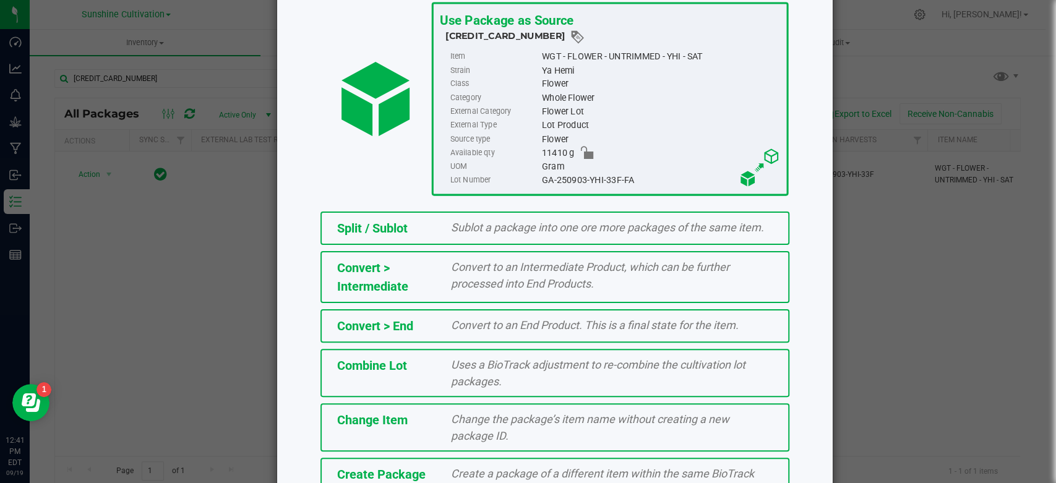
scroll to position [158, 0]
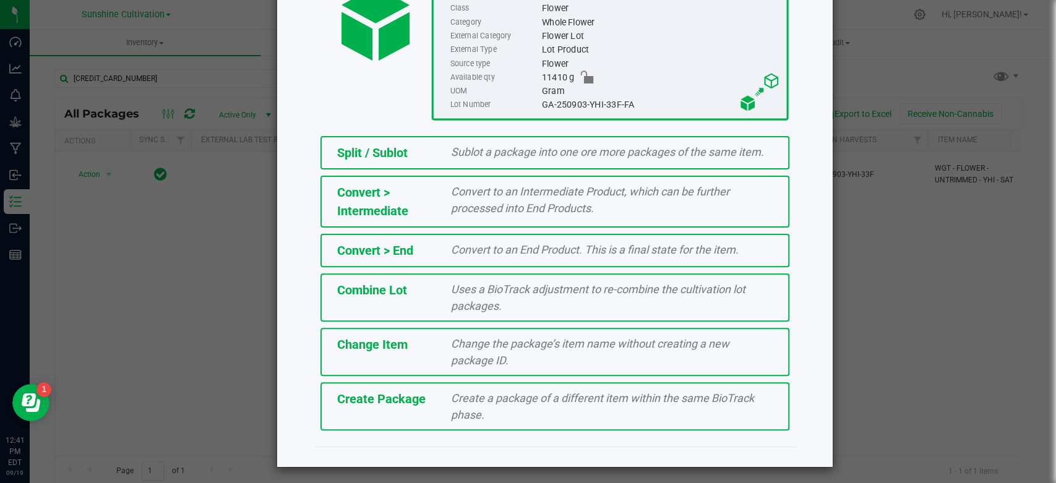
click at [336, 420] on div "Create Package Create a package of a different item within the same BioTrack ph…" at bounding box center [555, 406] width 469 height 48
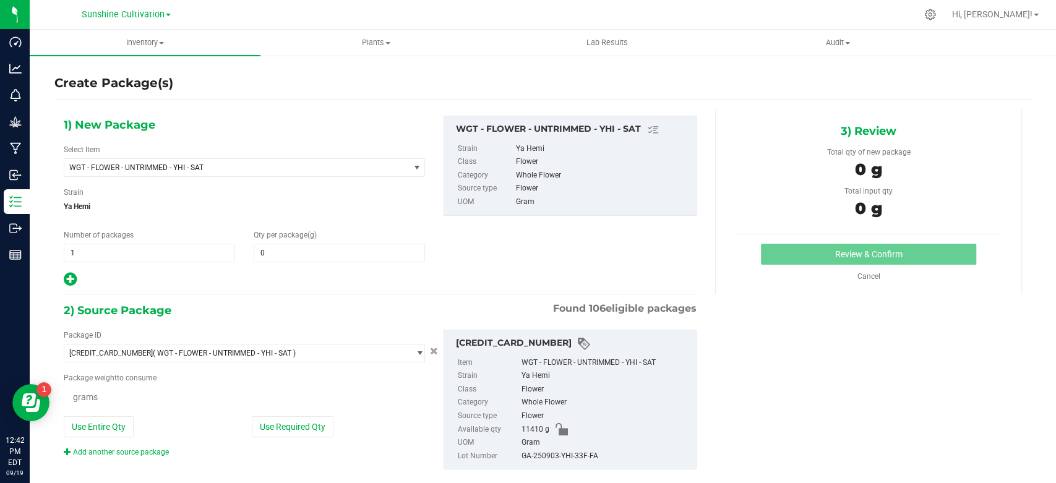
type input "0.0000"
click at [230, 158] on div "Select Item WGT - FLOWER - UNTRIMMED - YHI - SAT 007UP - Flower 007UP - Waste 8…" at bounding box center [244, 160] width 361 height 33
click at [231, 162] on span "WGT - FLOWER - UNTRIMMED - YHI - SAT" at bounding box center [236, 167] width 345 height 17
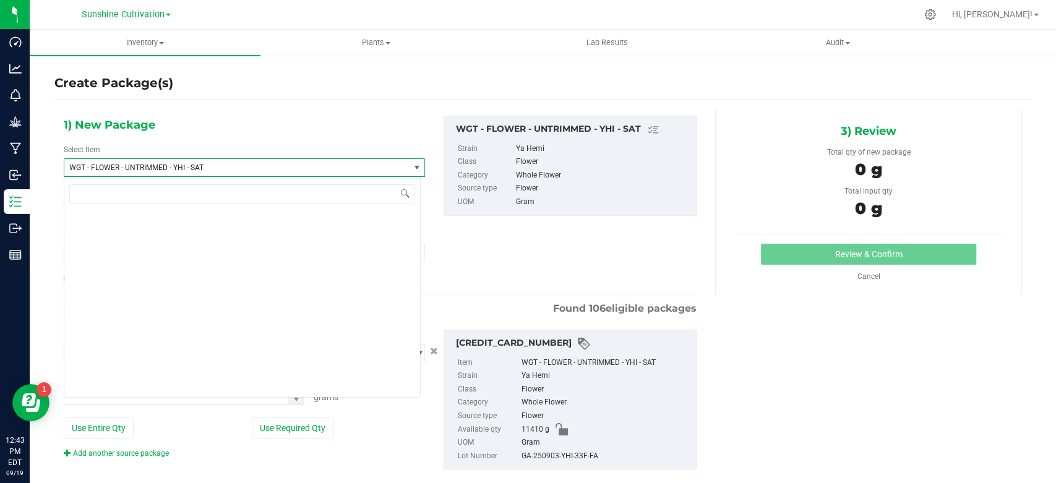
scroll to position [271478, 0]
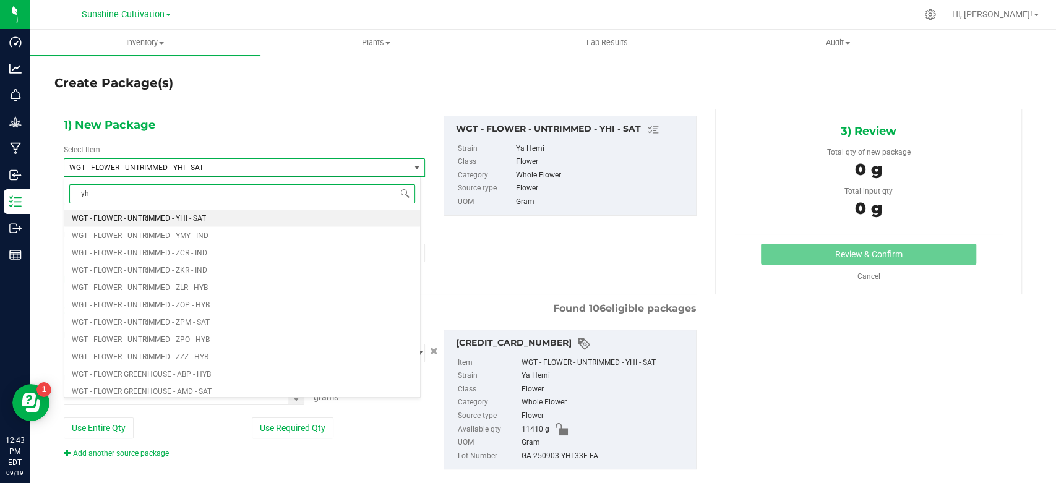
type input "yhi"
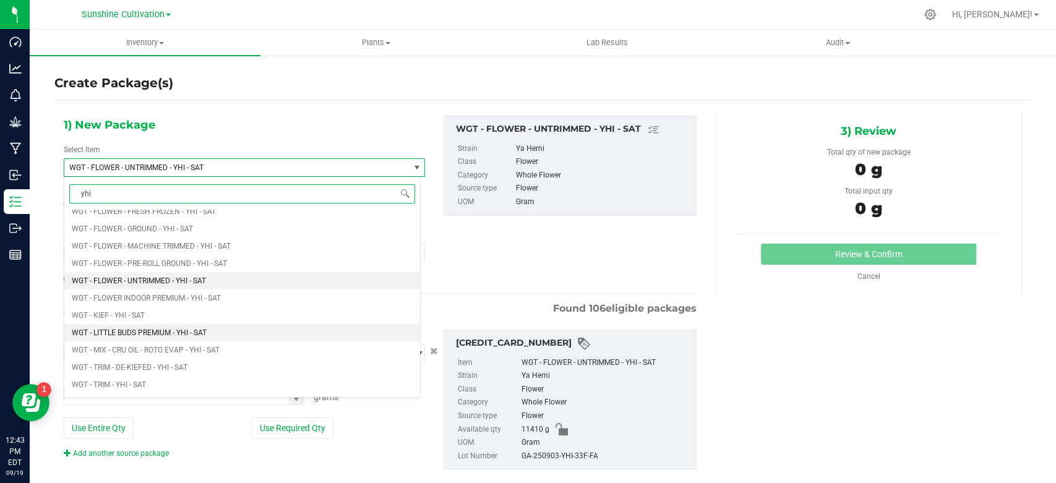
scroll to position [619, 0]
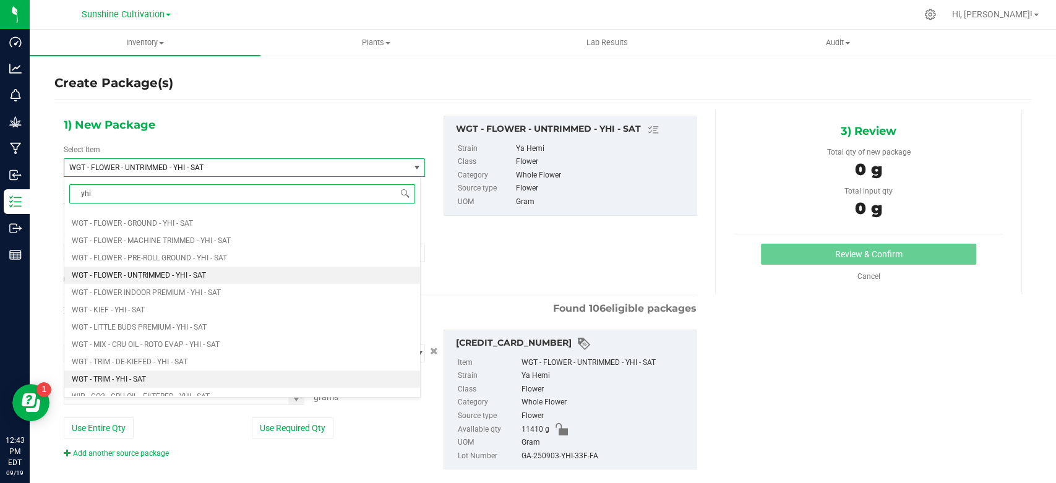
click at [181, 376] on li "WGT - TRIM - YHI - SAT" at bounding box center [242, 379] width 356 height 17
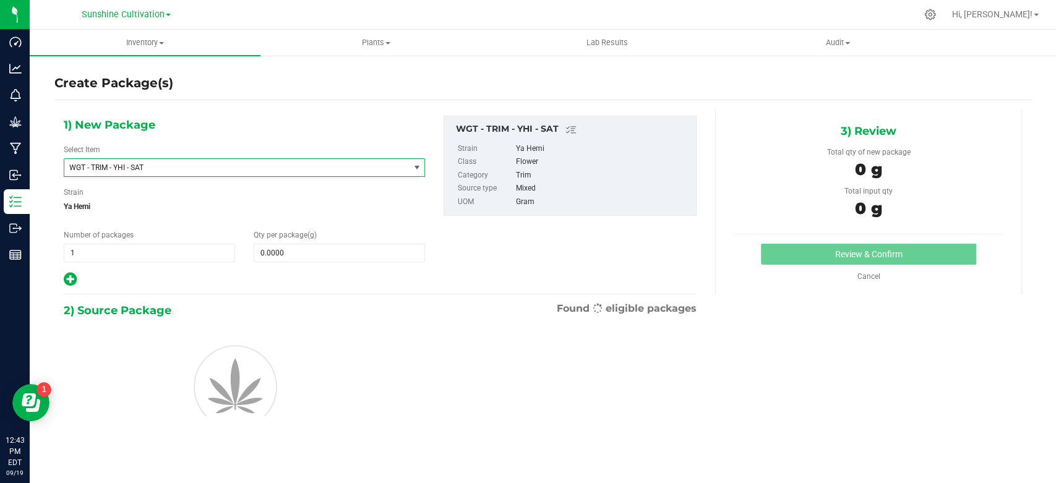
type input "0.0000"
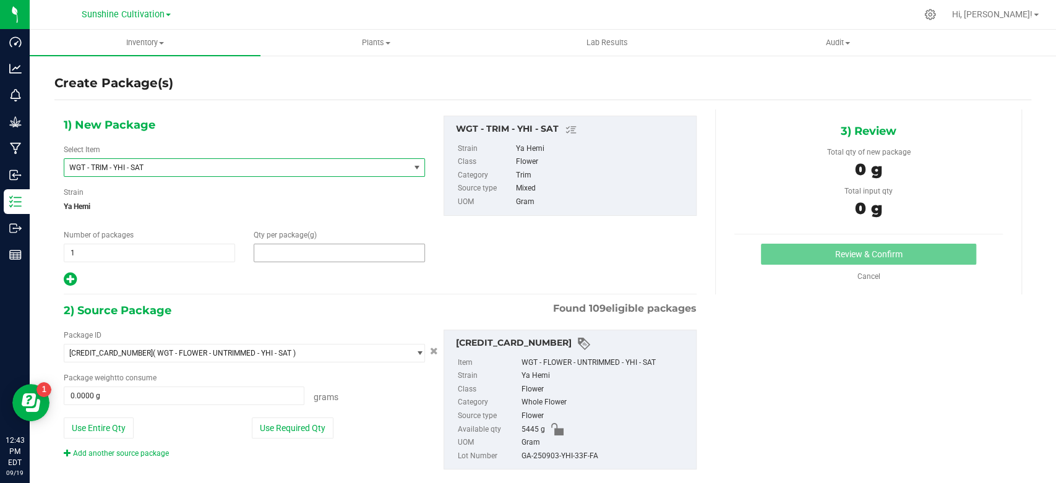
click at [309, 247] on span at bounding box center [339, 253] width 171 height 19
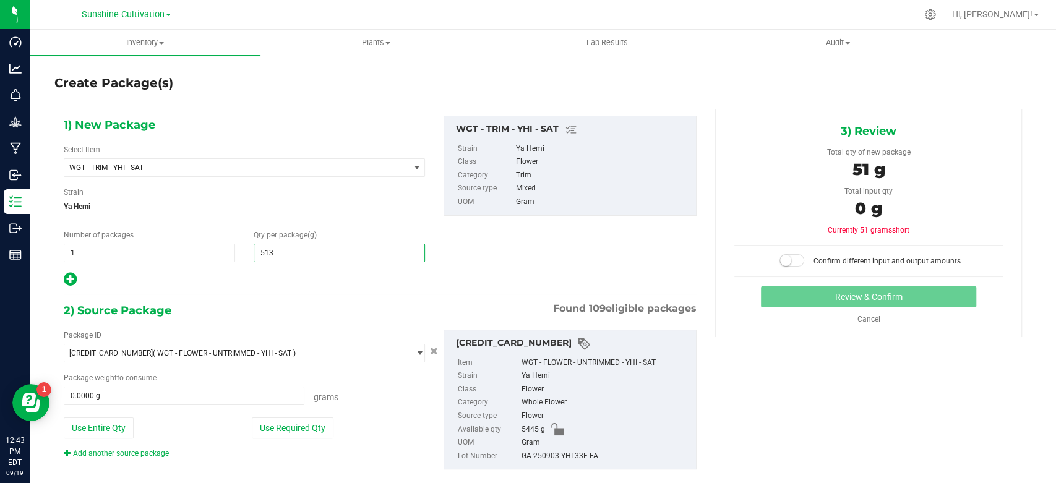
type input "5135"
type input "5,135.0000"
click at [212, 380] on div "Package weight to consume" at bounding box center [244, 377] width 361 height 11
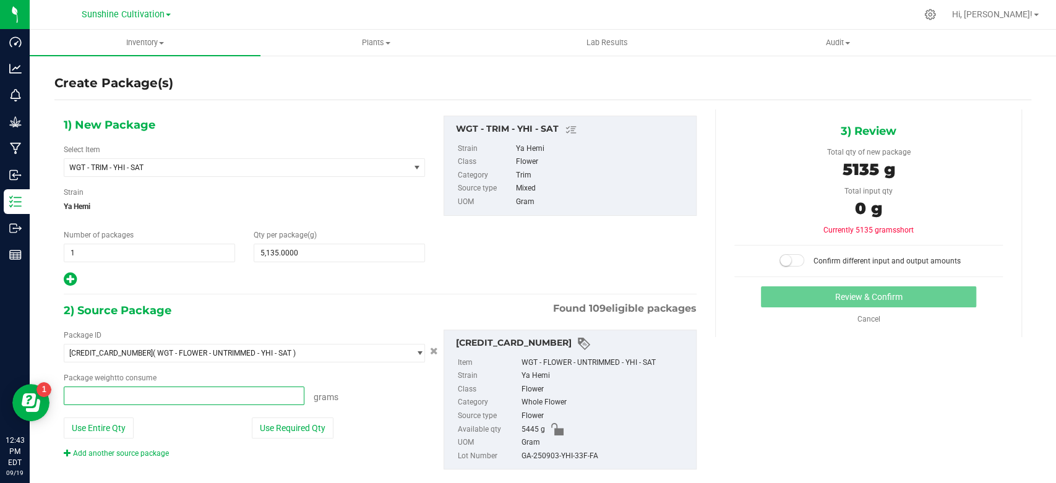
click at [211, 387] on span at bounding box center [184, 396] width 241 height 19
type input "5135"
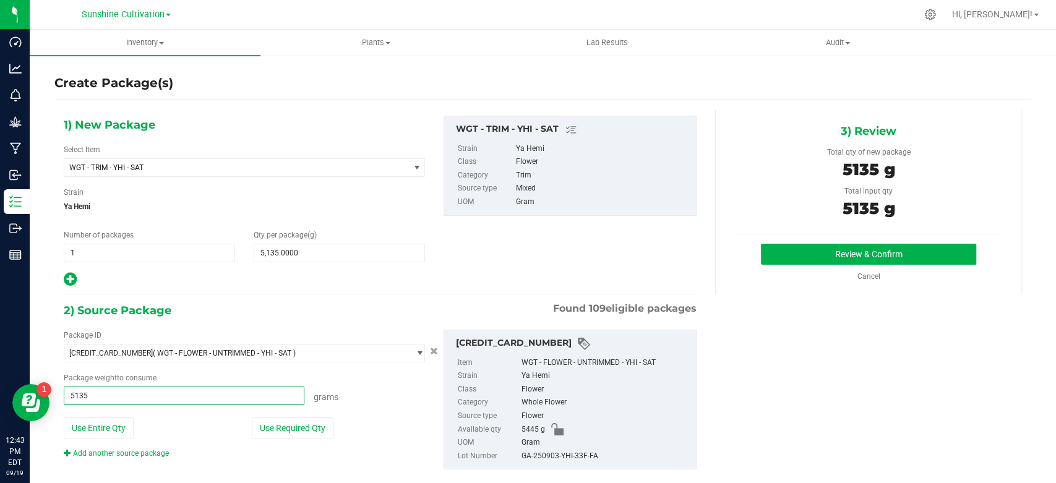
type input "5135.0000 g"
click at [791, 267] on div "Review & Confirm Cancel" at bounding box center [868, 263] width 269 height 38
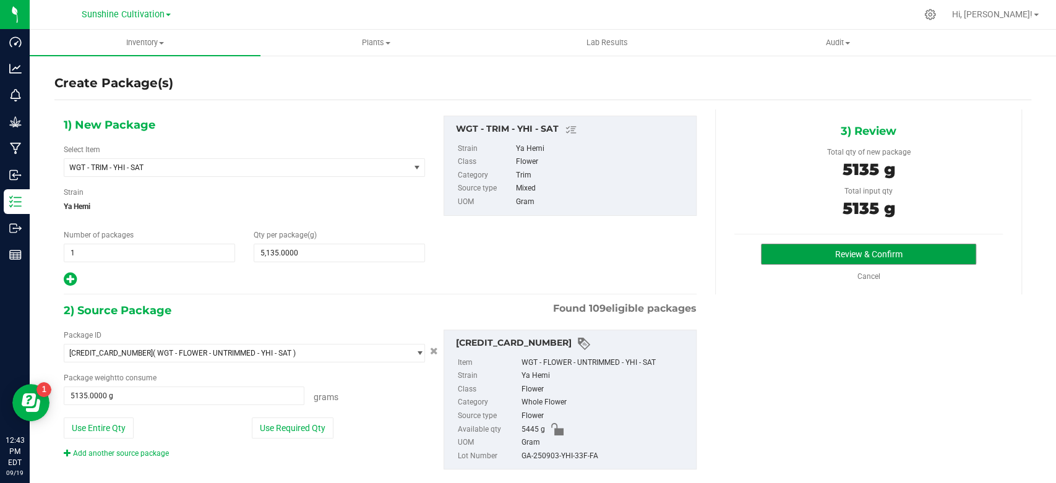
click at [791, 258] on button "Review & Confirm" at bounding box center [868, 254] width 215 height 21
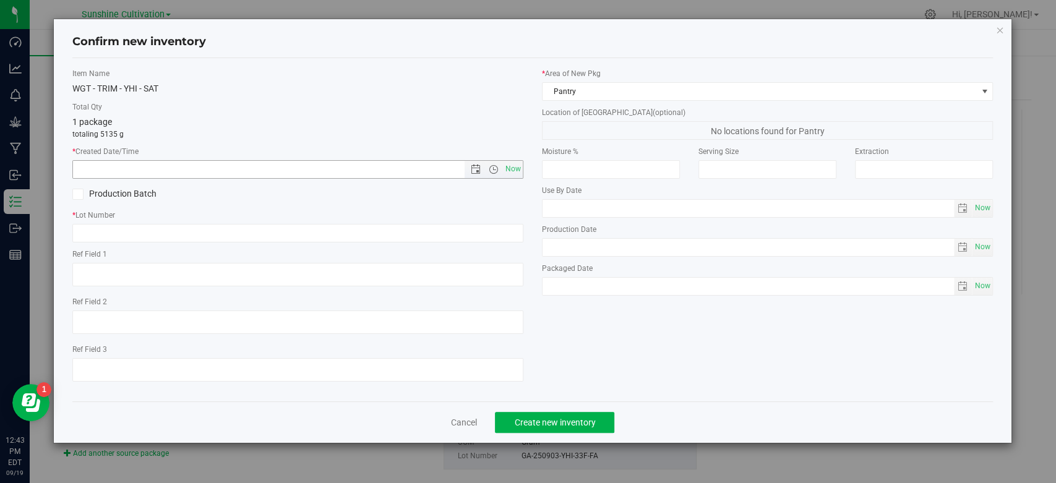
click at [516, 171] on span "Now" at bounding box center [513, 169] width 21 height 18
type input "[DATE] 12:43 PM"
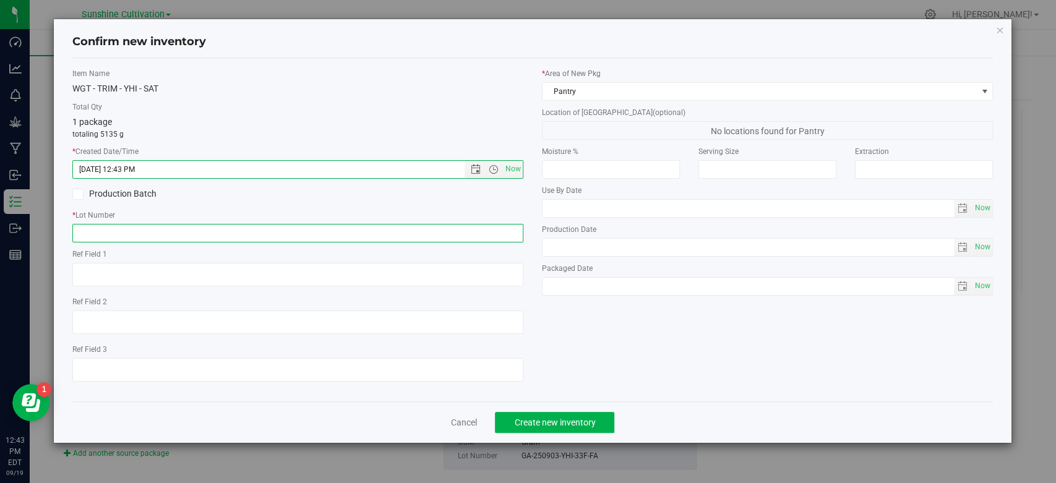
click at [488, 232] on input "text" at bounding box center [297, 233] width 451 height 19
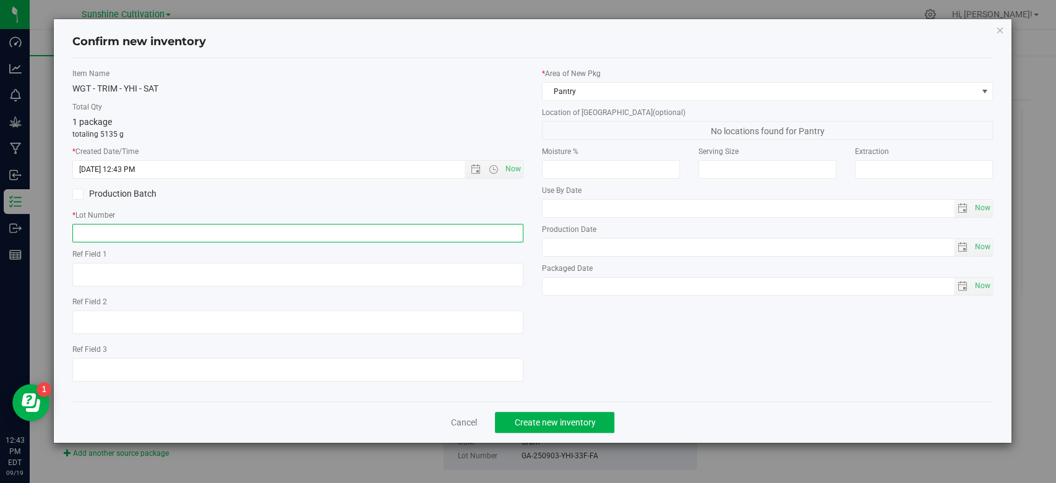
paste input "GA-250903-YHI-33F-FA"
type input "GA-250903-YHI-33F-FA"
click at [559, 420] on span "Create new inventory" at bounding box center [554, 423] width 81 height 10
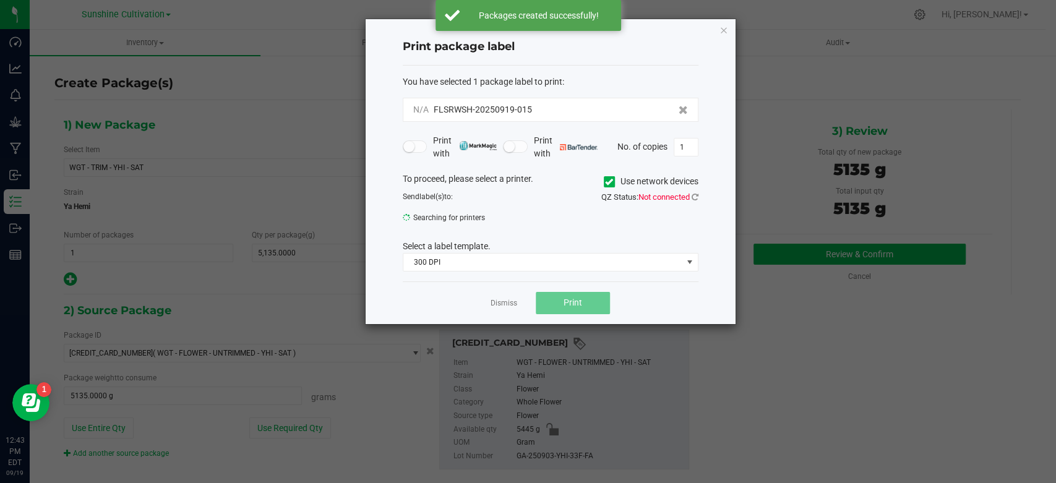
click at [514, 305] on link "Dismiss" at bounding box center [504, 303] width 27 height 11
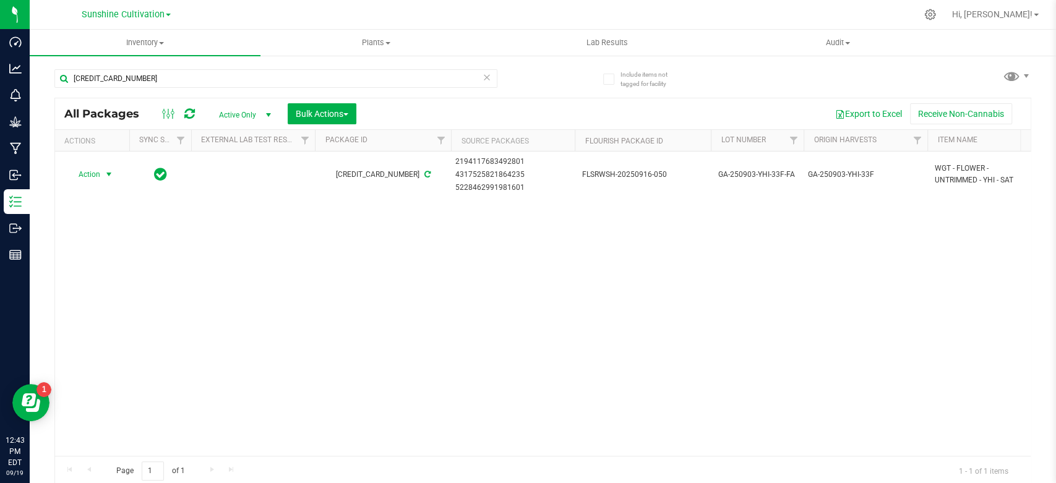
click at [99, 170] on span "Action" at bounding box center [83, 174] width 33 height 17
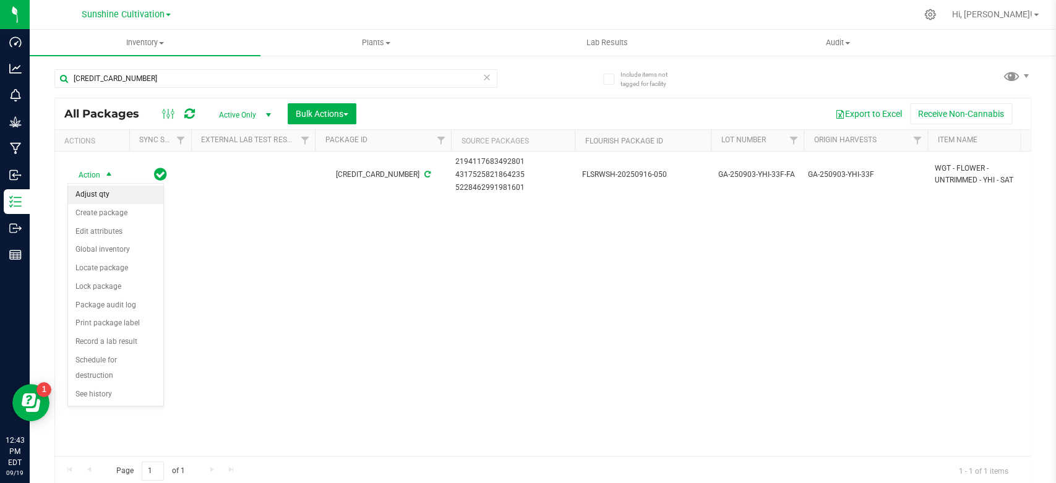
click at [99, 196] on li "Adjust qty" at bounding box center [115, 195] width 95 height 19
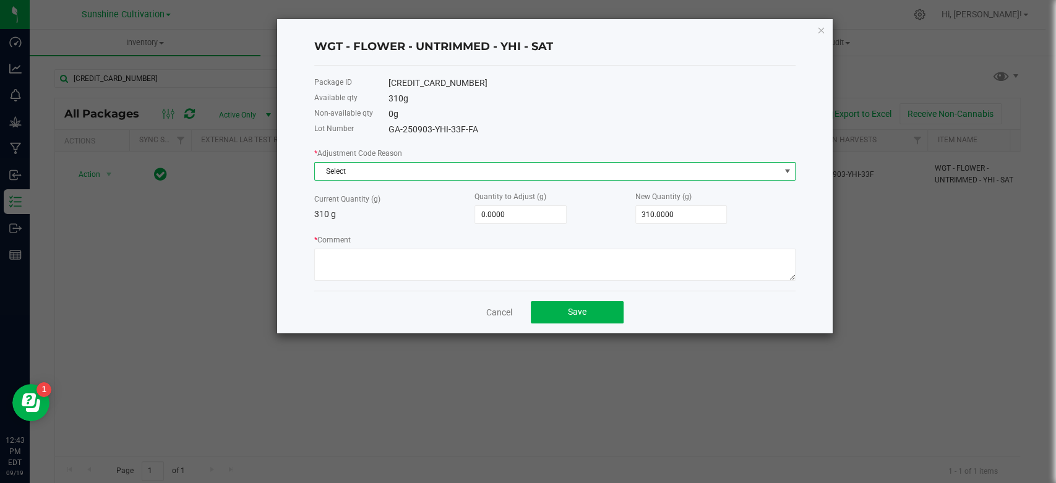
click at [356, 173] on span "Select" at bounding box center [547, 171] width 465 height 17
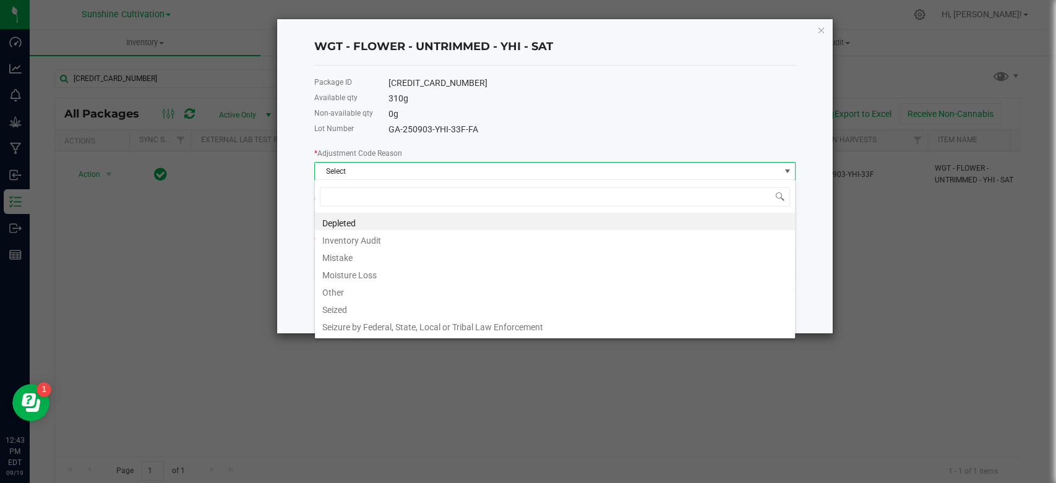
scroll to position [18, 481]
click at [345, 224] on li "Depleted" at bounding box center [555, 221] width 480 height 17
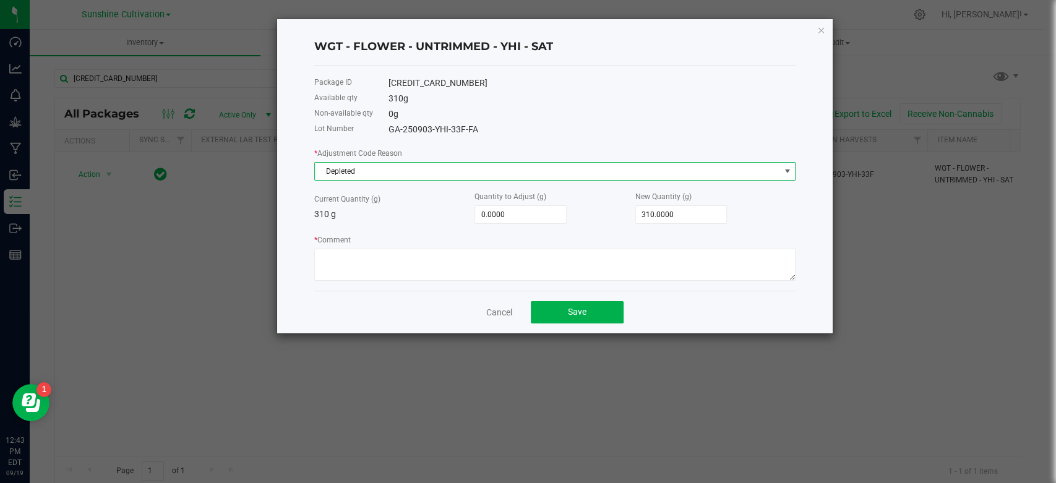
type input "310"
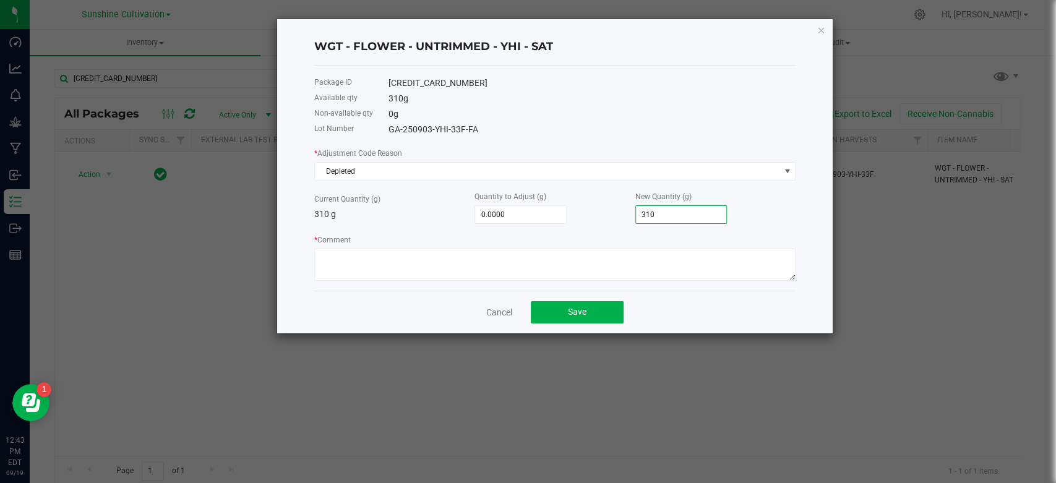
drag, startPoint x: 669, startPoint y: 208, endPoint x: 601, endPoint y: 209, distance: 68.1
click at [601, 209] on div "Current Quantity (g) 310 g Quantity to Adjust (g) 0.0000 New Quantity (g) 310" at bounding box center [554, 207] width 481 height 34
type input "-300.0000"
type input "10"
type input "-310.0000"
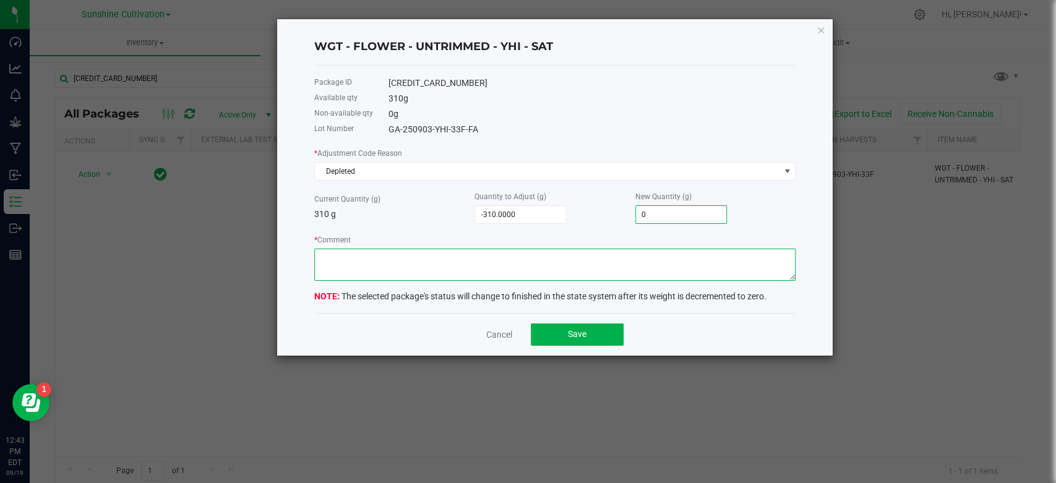
type input "0.0000"
type textarea "waste"
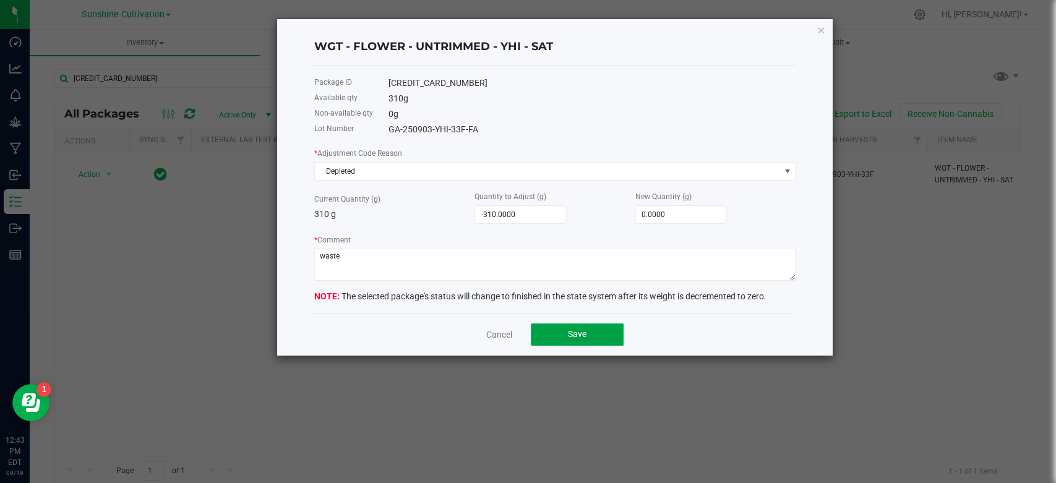
click at [573, 337] on span "Save" at bounding box center [577, 334] width 19 height 10
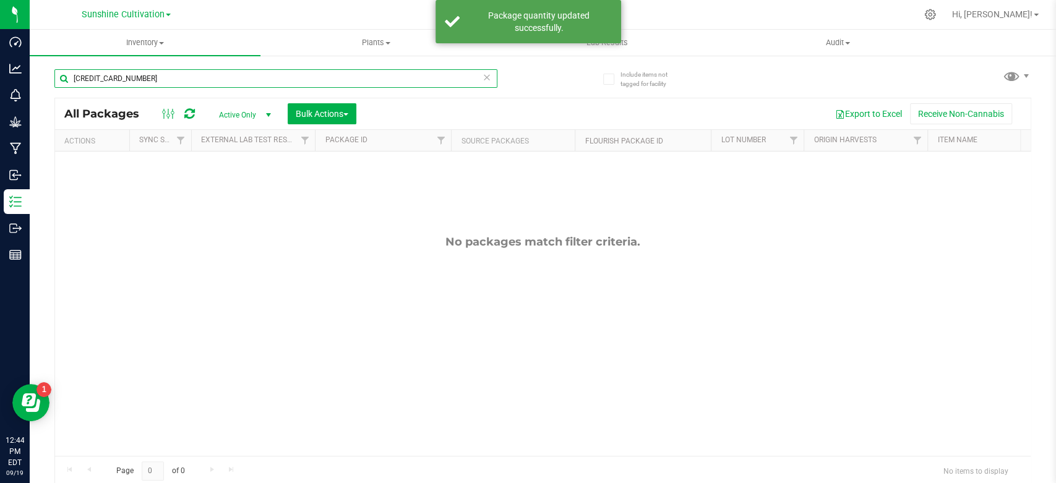
drag, startPoint x: 168, startPoint y: 77, endPoint x: 24, endPoint y: 82, distance: 143.6
click at [24, 82] on div "Dashboard Analytics Monitoring Grow Manufacturing Inbound Inventory Outbound Re…" at bounding box center [528, 241] width 1056 height 483
click at [445, 316] on div "No packages match filter criteria." at bounding box center [543, 346] width 976 height 388
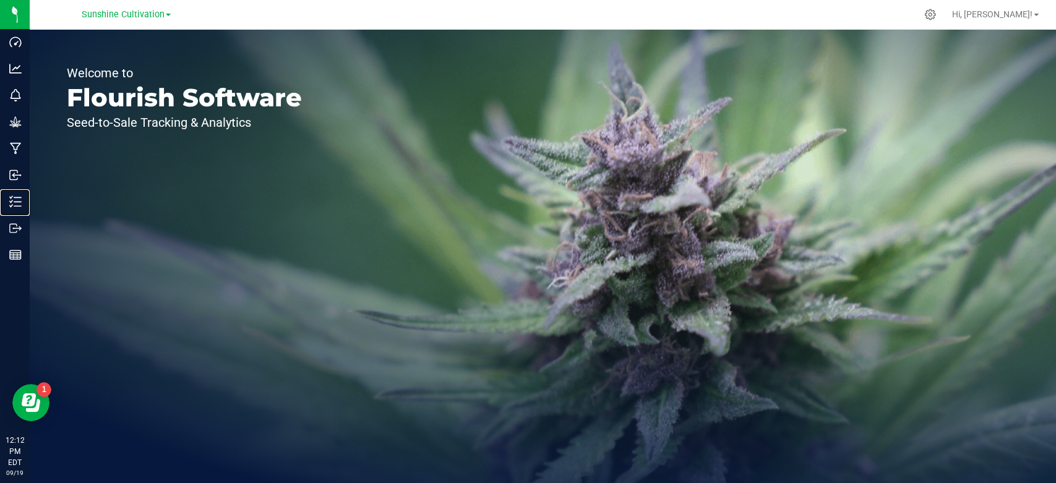
click at [11, 206] on icon at bounding box center [11, 206] width 2 height 2
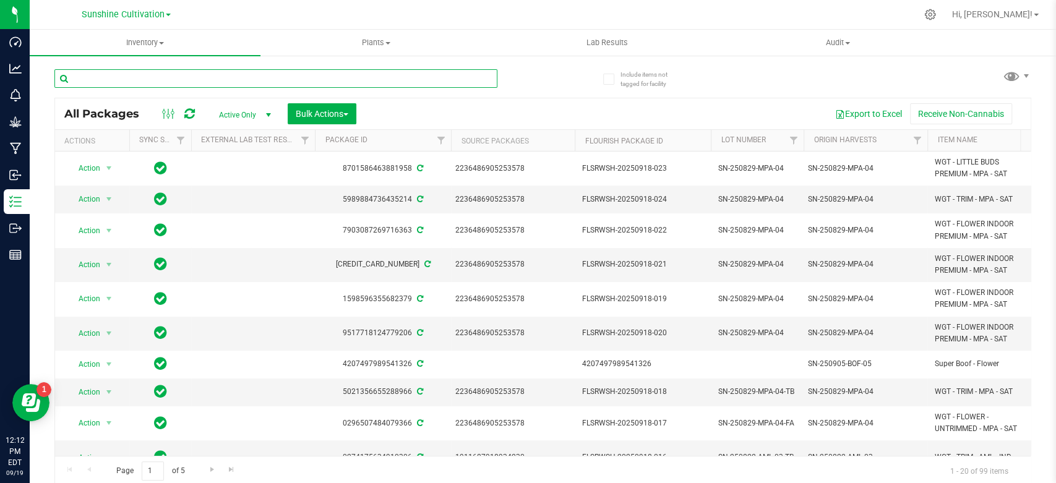
click at [210, 79] on input "text" at bounding box center [275, 78] width 443 height 19
paste input "1911687918934230"
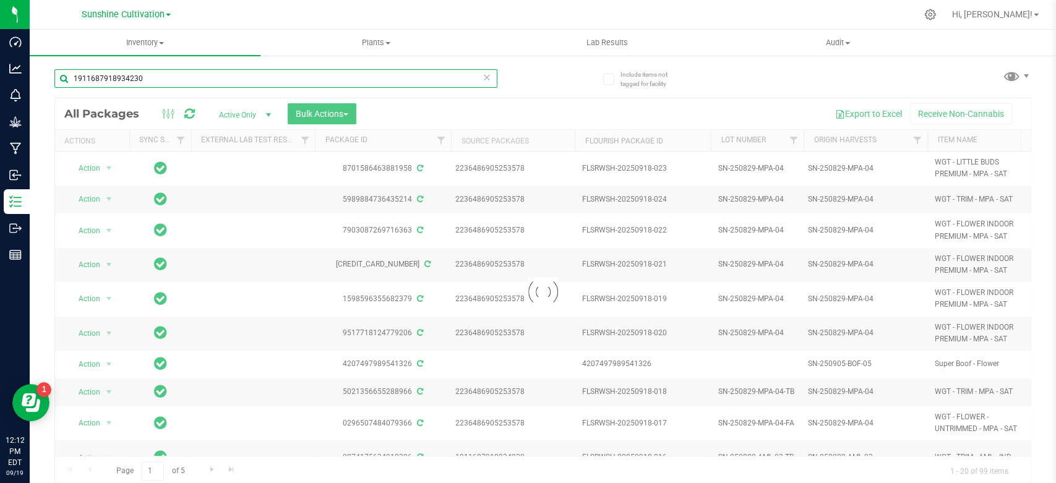
type input "1911687918934230"
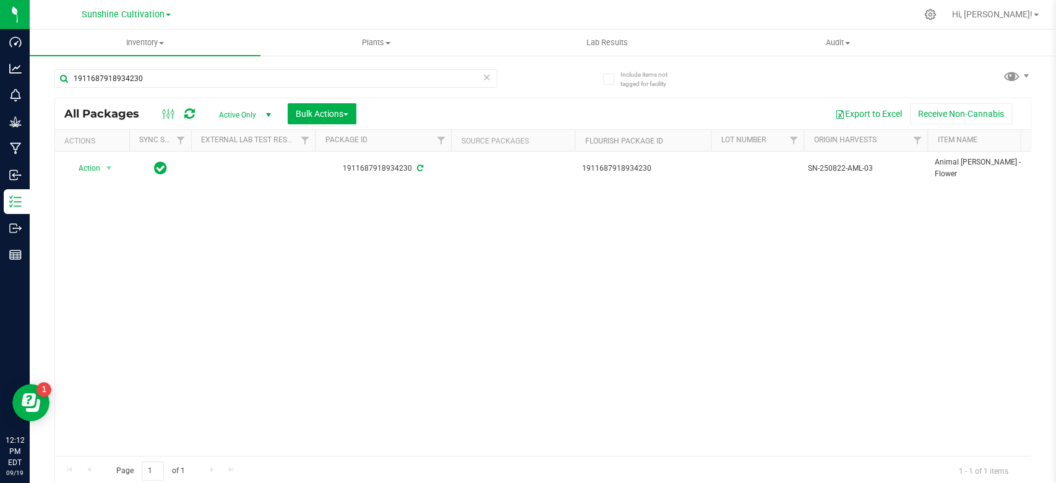
click at [100, 167] on span "Action" at bounding box center [83, 168] width 33 height 17
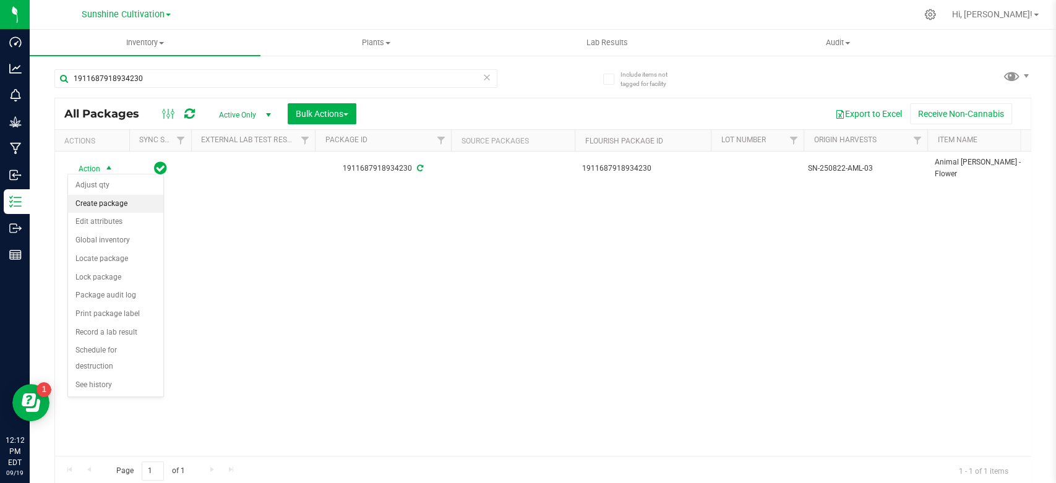
click at [100, 204] on li "Create package" at bounding box center [115, 204] width 95 height 19
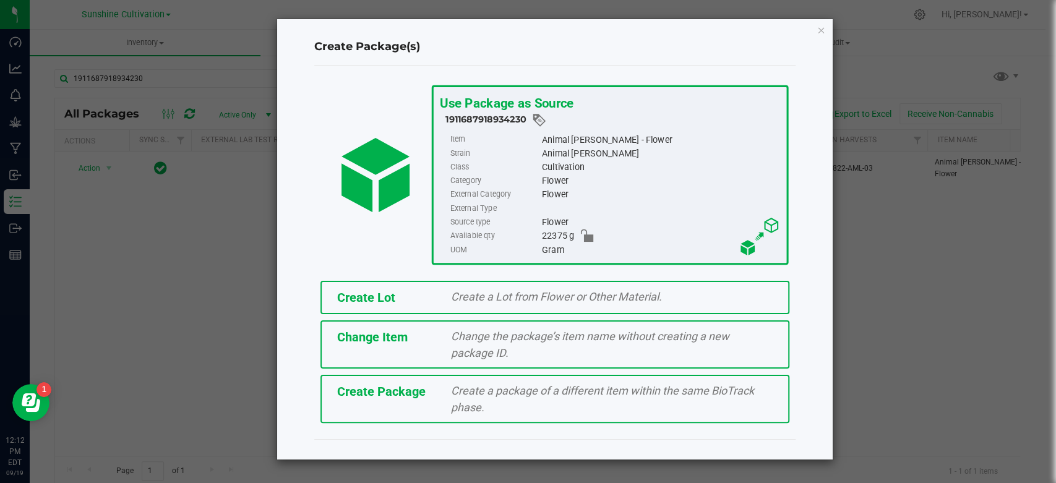
click at [408, 411] on div "Create Package Create a package of a different item within the same BioTrack ph…" at bounding box center [555, 399] width 469 height 48
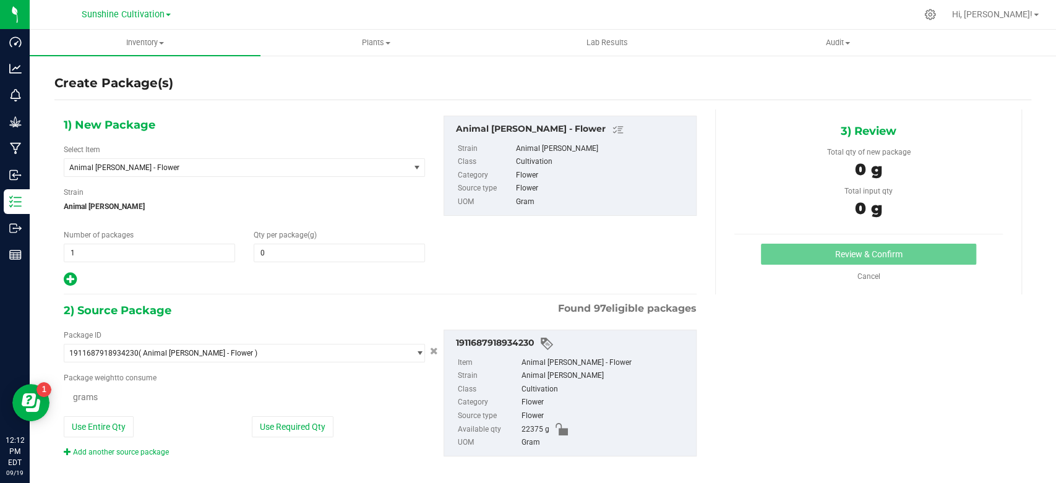
type input "0.0000"
click at [163, 163] on span "Animal [PERSON_NAME] - Flower" at bounding box center [229, 167] width 321 height 9
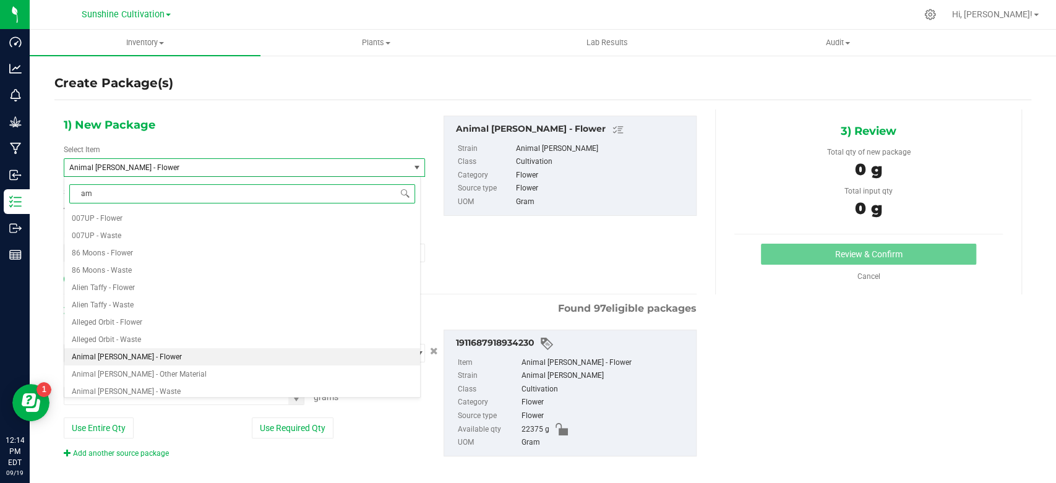
type input "aml"
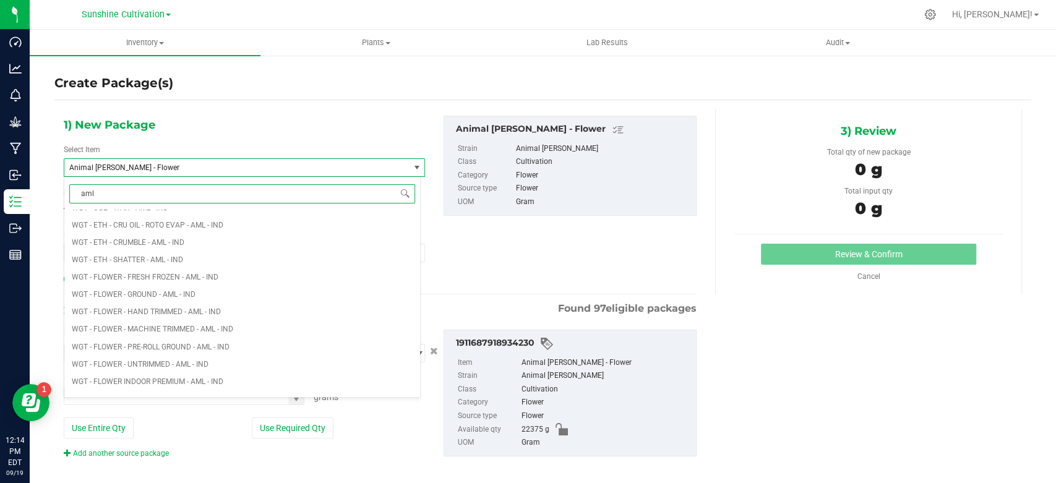
scroll to position [1718, 0]
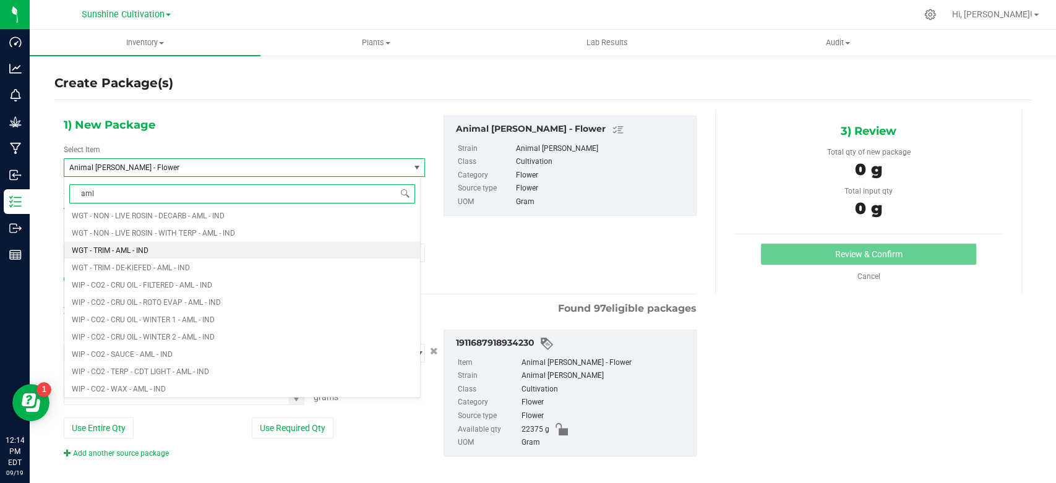
click at [132, 253] on span "WGT - TRIM - AML - IND" at bounding box center [110, 250] width 77 height 9
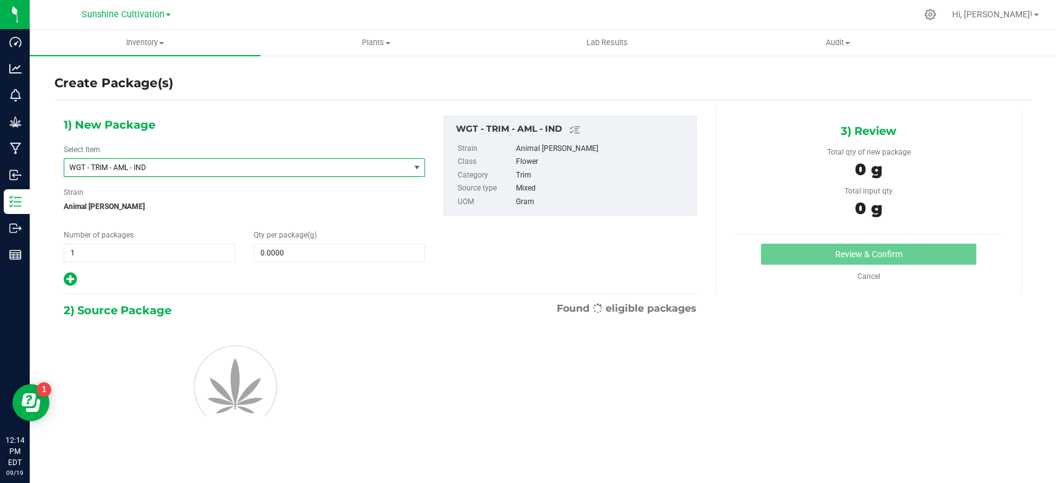
type input "0.0000"
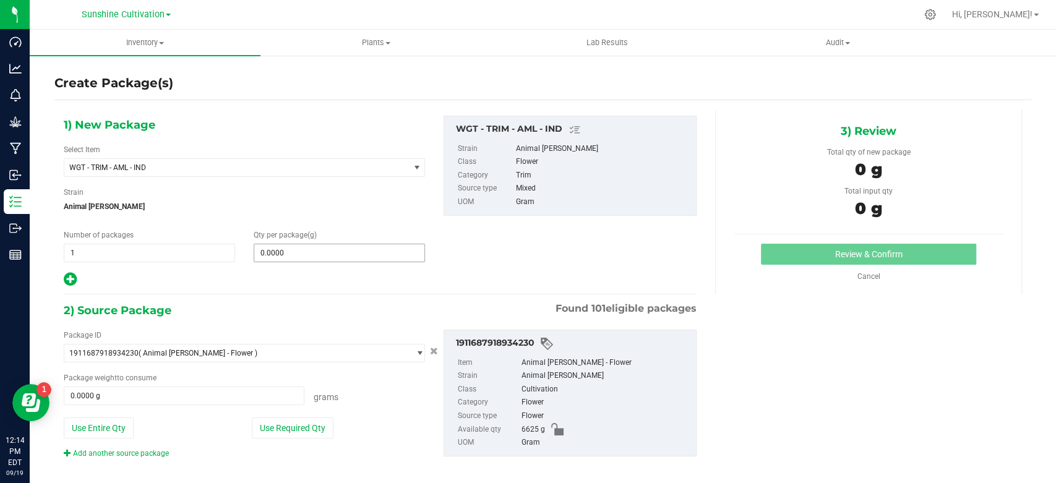
click at [294, 261] on span "0.0000 0" at bounding box center [339, 253] width 171 height 19
click at [292, 253] on span at bounding box center [339, 253] width 171 height 19
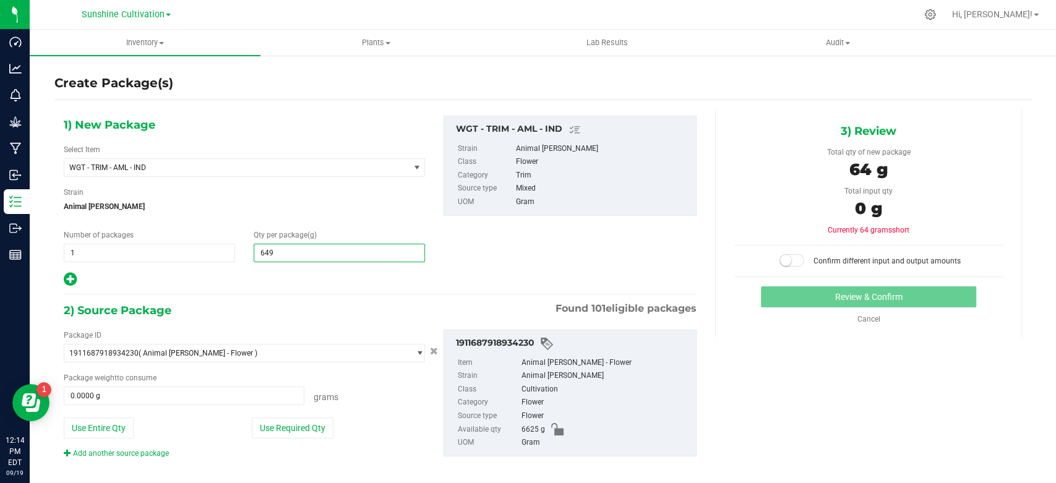
type input "6495"
type input "6,495.0000"
click at [225, 385] on div "Package weight to consume 0.0000 g 0 Grams" at bounding box center [244, 388] width 361 height 33
click at [225, 387] on span "0.0000 g 0" at bounding box center [184, 396] width 241 height 19
click at [222, 405] on div "Package ID 1911687918934230 ( Animal [PERSON_NAME] - Flower ) 0080039393743711 …" at bounding box center [244, 394] width 380 height 129
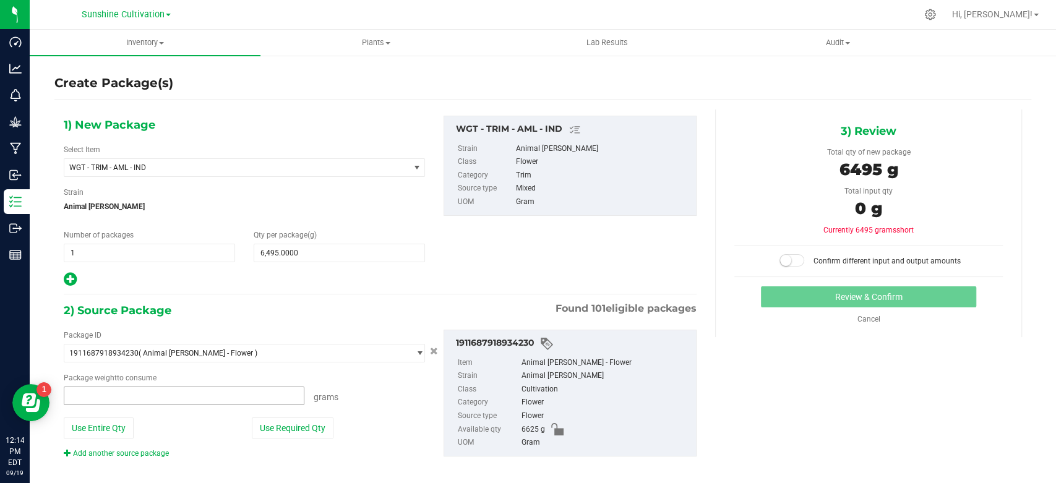
click at [223, 393] on span at bounding box center [184, 396] width 241 height 19
type input "6495"
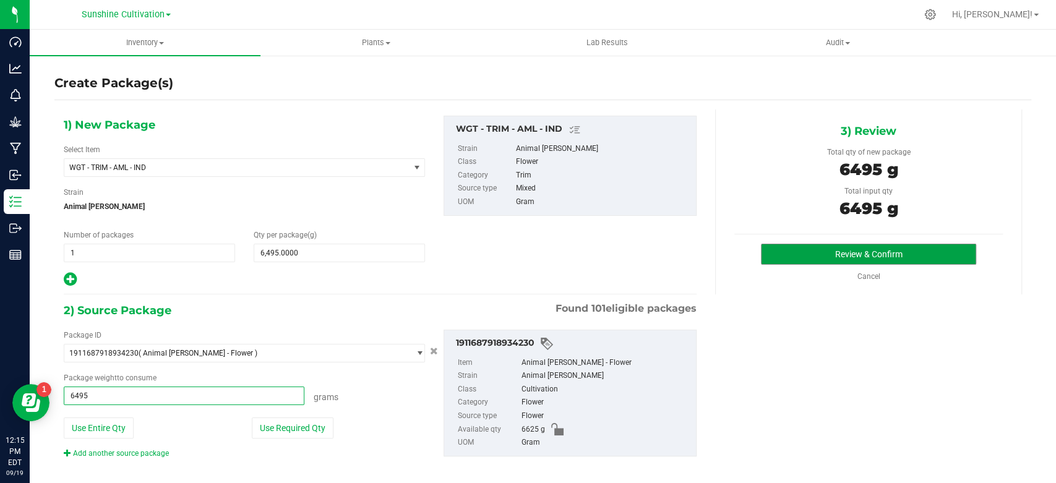
type input "6495.0000 g"
click at [853, 256] on button "Review & Confirm" at bounding box center [868, 254] width 215 height 21
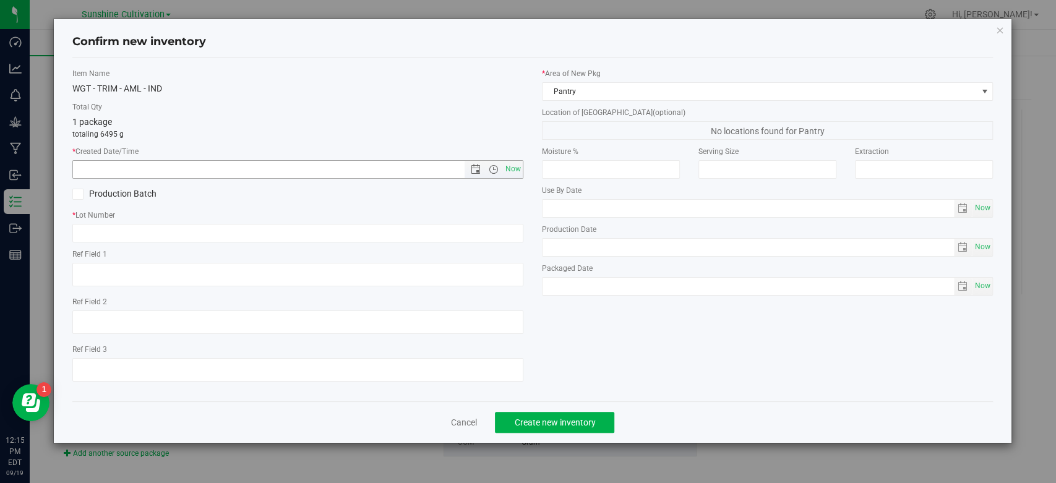
drag, startPoint x: 514, startPoint y: 170, endPoint x: 506, endPoint y: 181, distance: 13.2
click at [514, 169] on span "Now" at bounding box center [513, 169] width 21 height 18
type input "9/19/2025 12:15 PM"
click at [476, 225] on input "text" at bounding box center [297, 233] width 451 height 19
paste input "SN-250822-AML-03"
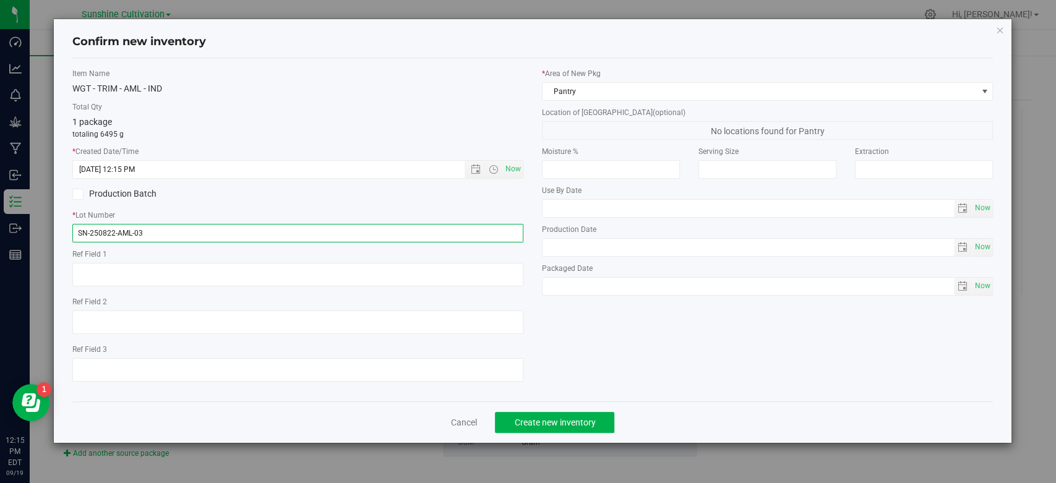
type input "SN-250822-AML-03"
click at [536, 415] on button "Create new inventory" at bounding box center [554, 422] width 119 height 21
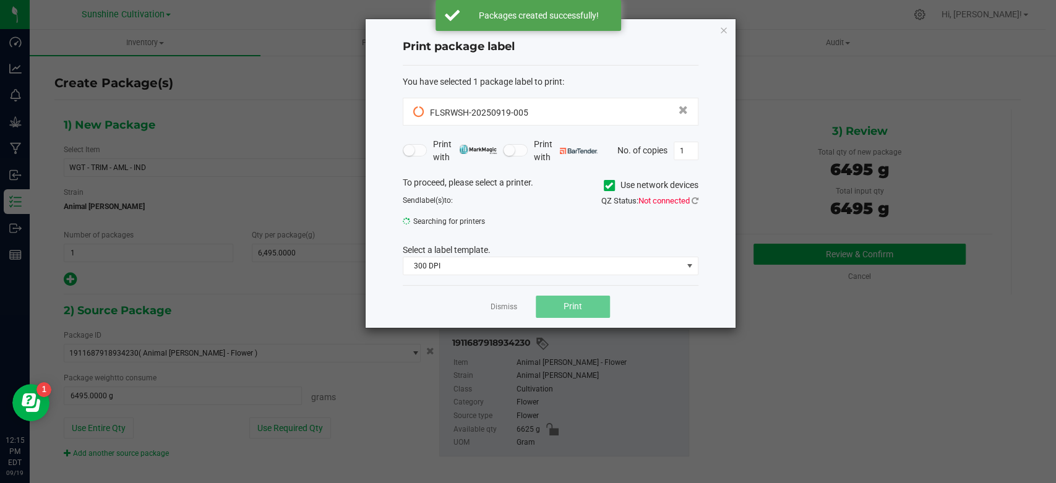
click at [506, 302] on link "Dismiss" at bounding box center [504, 307] width 27 height 11
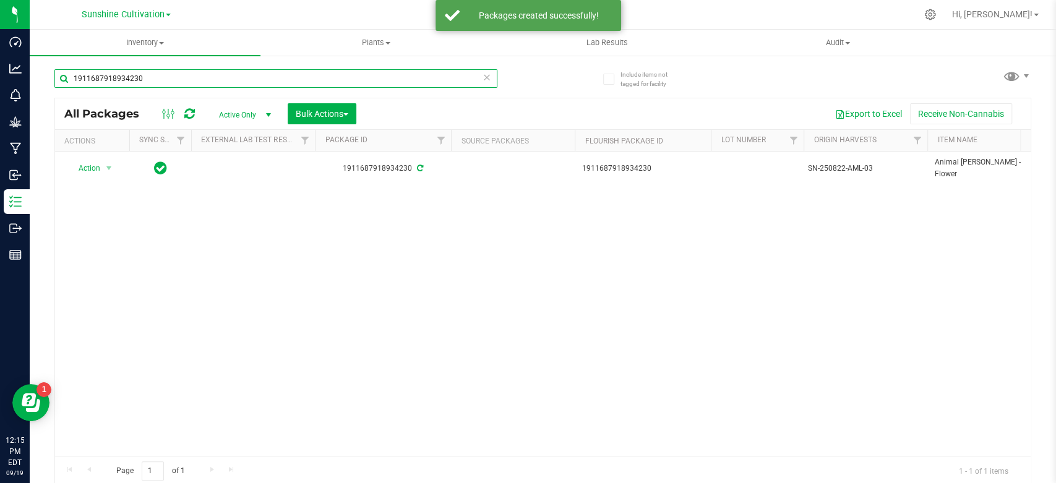
drag, startPoint x: 160, startPoint y: 87, endPoint x: 48, endPoint y: 88, distance: 112.6
click at [48, 88] on div "Include items not tagged for facility 1911687918934230 All Packages Active Only…" at bounding box center [543, 242] width 1026 height 377
